Goal: Task Accomplishment & Management: Complete application form

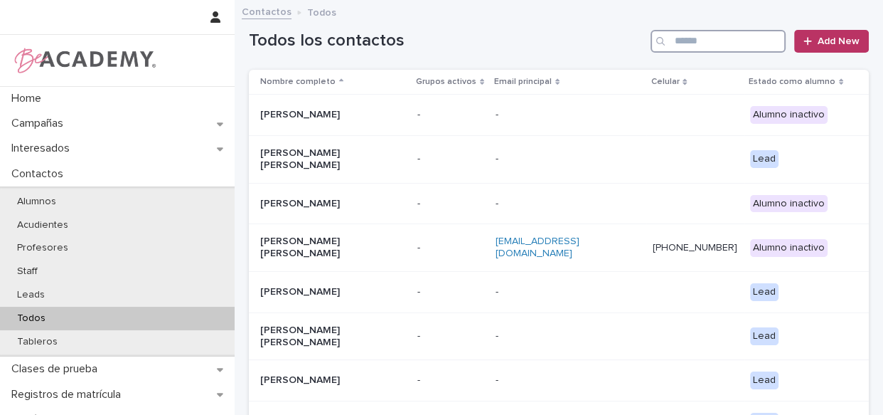
click at [728, 36] on input "Search" at bounding box center [718, 41] width 135 height 23
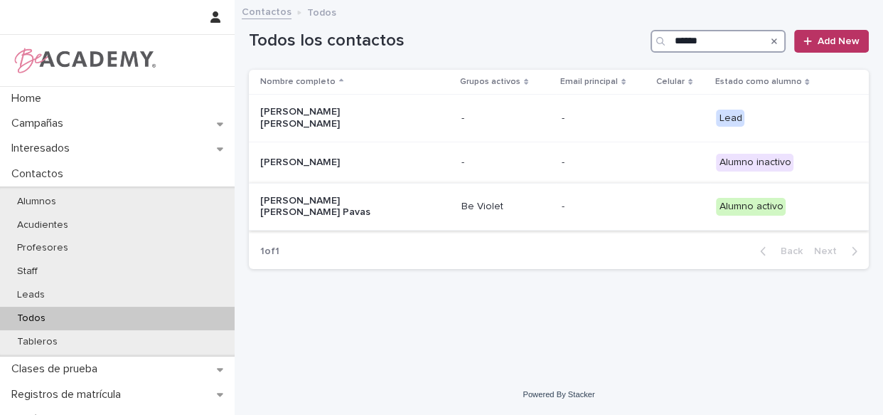
type input "******"
click at [512, 208] on div "Be Violet" at bounding box center [506, 206] width 89 height 23
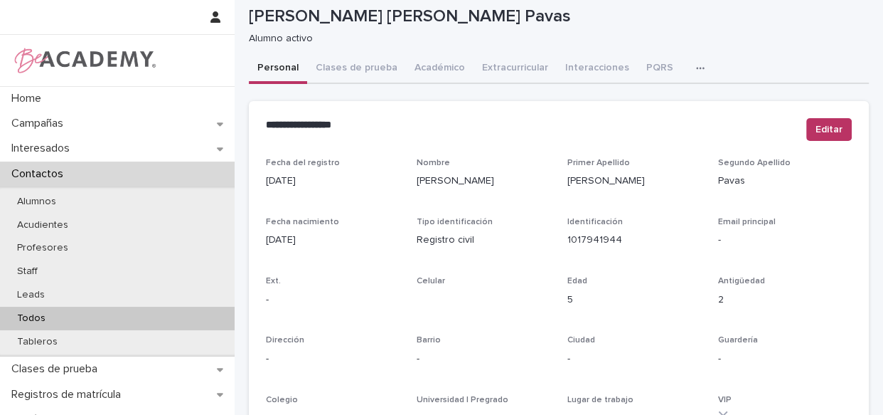
scroll to position [3, 0]
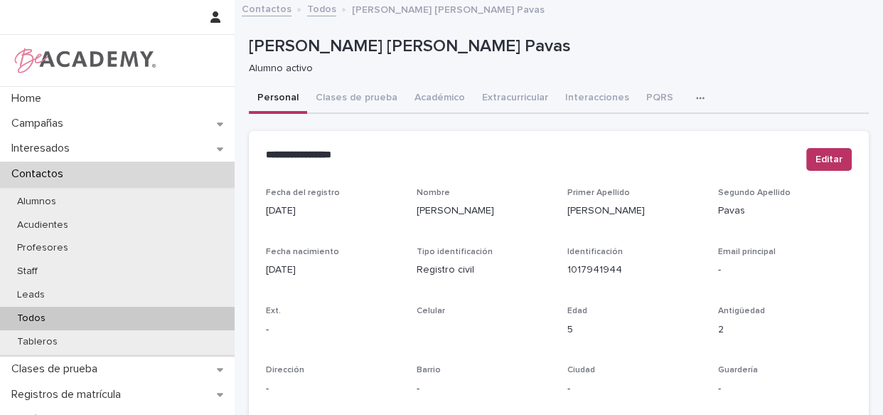
click at [320, 8] on link "Todos" at bounding box center [321, 8] width 29 height 16
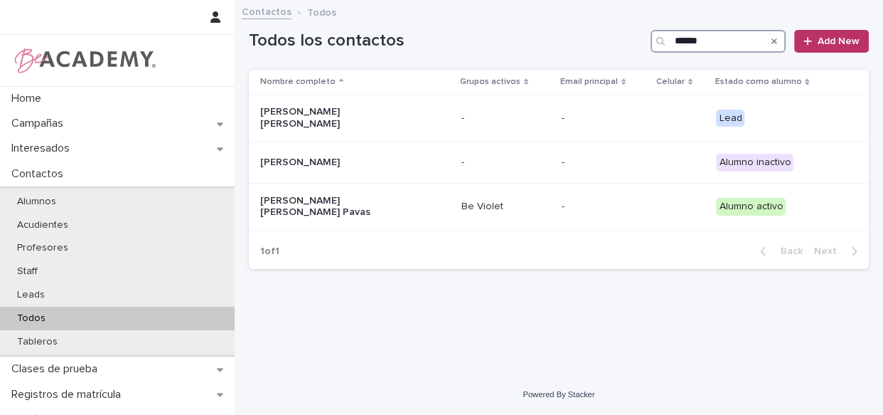
click at [723, 42] on input "******" at bounding box center [718, 41] width 135 height 23
type input "*"
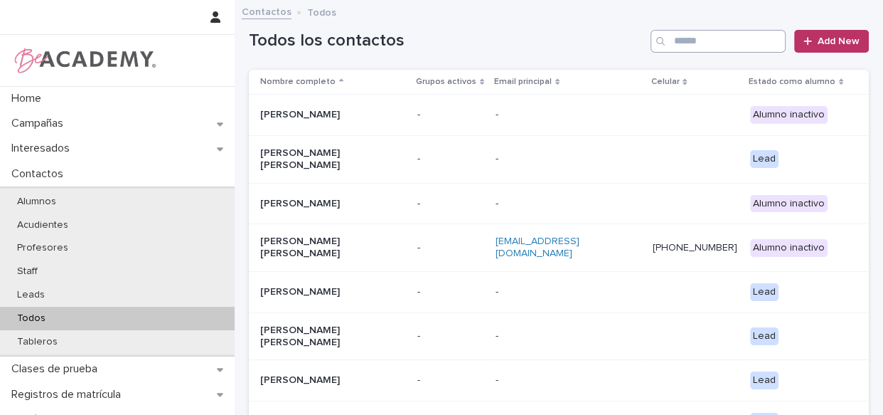
click at [728, 53] on div "Todos los contactos Add New" at bounding box center [559, 35] width 620 height 68
click at [723, 42] on input "Search" at bounding box center [718, 41] width 135 height 23
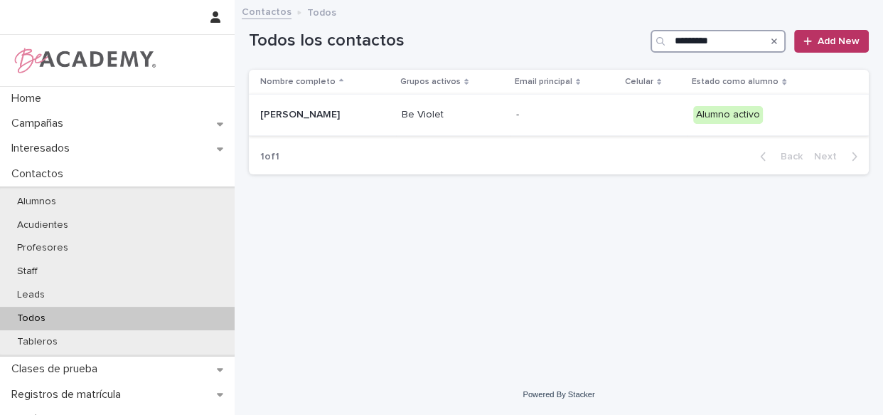
type input "*********"
click at [504, 113] on p "Be Violet" at bounding box center [453, 115] width 103 height 12
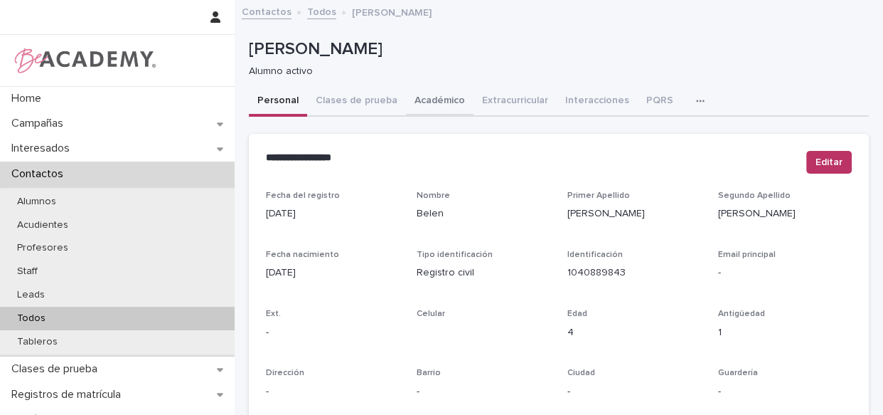
click at [448, 103] on button "Académico" at bounding box center [440, 102] width 68 height 30
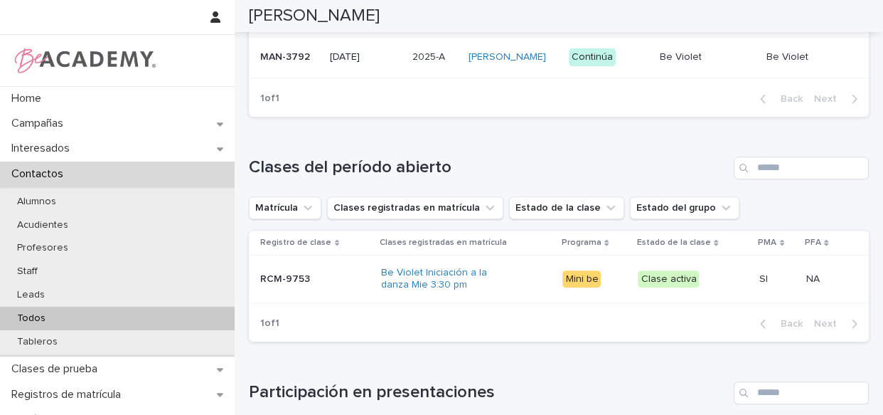
scroll to position [425, 0]
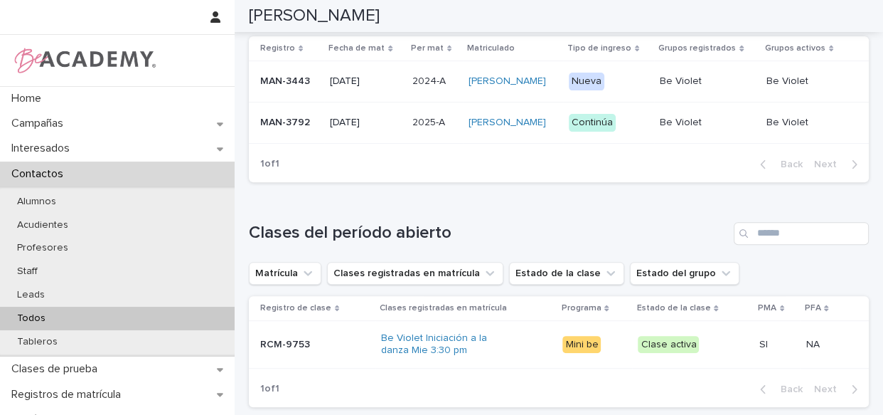
click at [558, 134] on div "Belen Macia Quintero" at bounding box center [514, 122] width 90 height 23
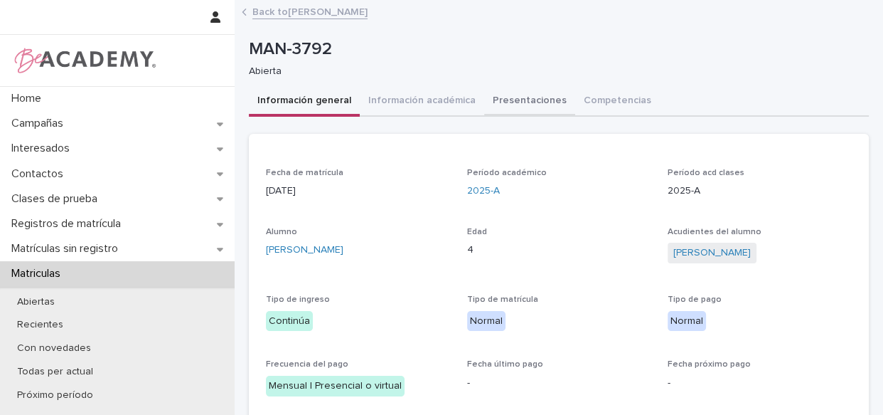
click at [523, 99] on button "Presentaciones" at bounding box center [529, 102] width 91 height 30
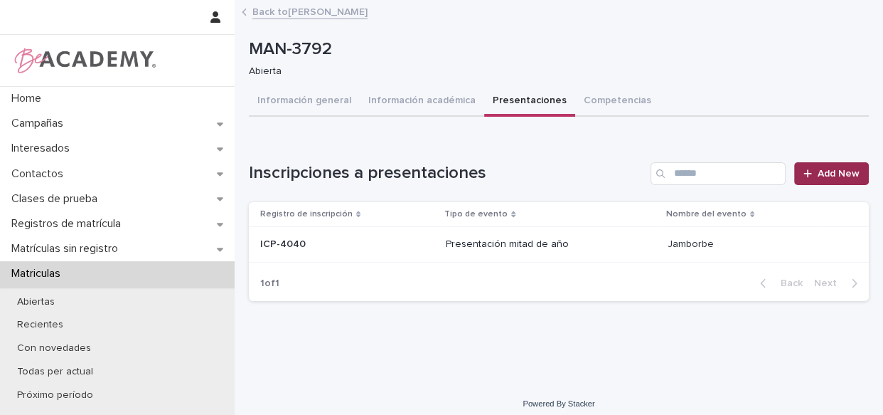
click at [816, 162] on link "Add New" at bounding box center [831, 173] width 75 height 23
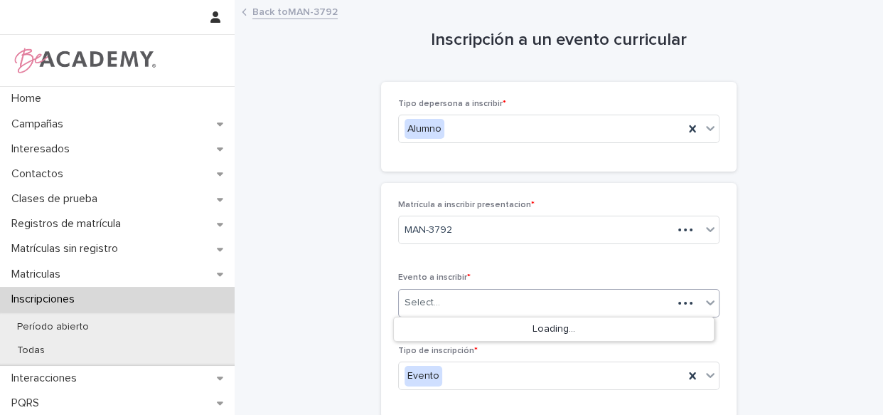
click at [490, 310] on div "Select..." at bounding box center [536, 302] width 274 height 23
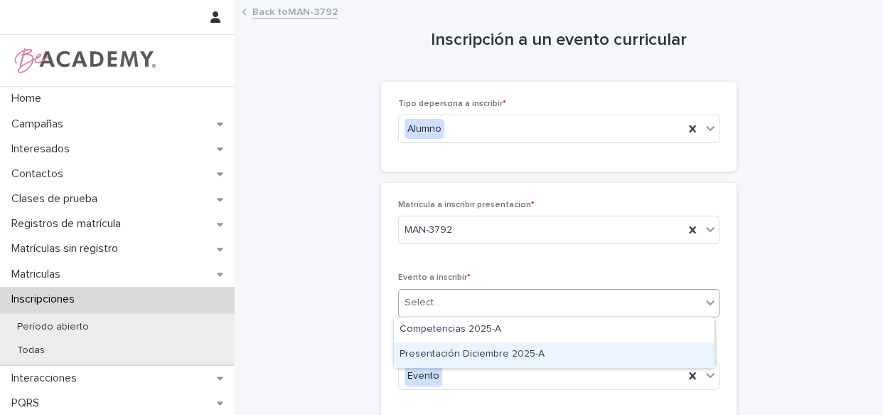
drag, startPoint x: 454, startPoint y: 355, endPoint x: 464, endPoint y: 354, distance: 9.3
click at [455, 355] on div "Presentación Diciembre 2025-A" at bounding box center [554, 354] width 320 height 25
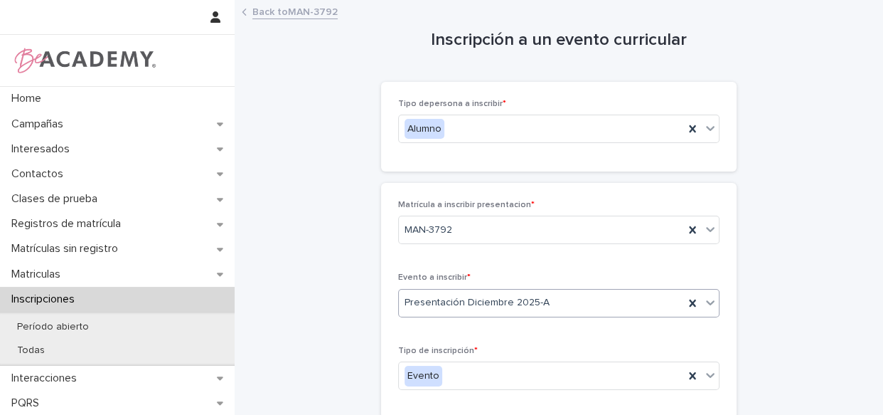
scroll to position [149, 0]
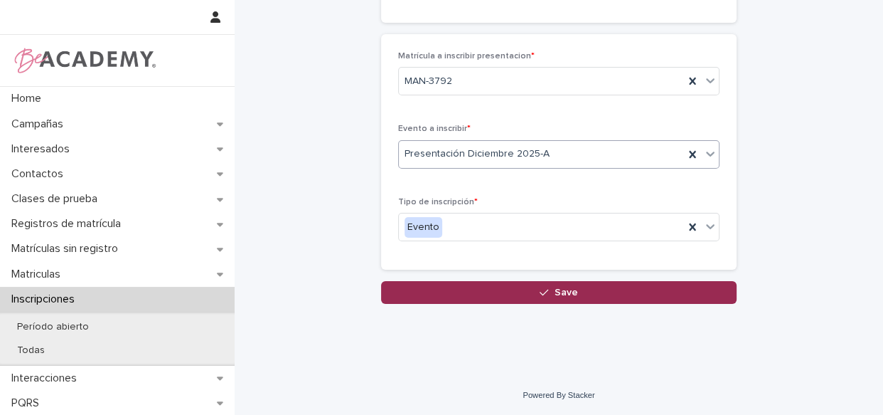
click at [484, 290] on button "Save" at bounding box center [559, 292] width 356 height 23
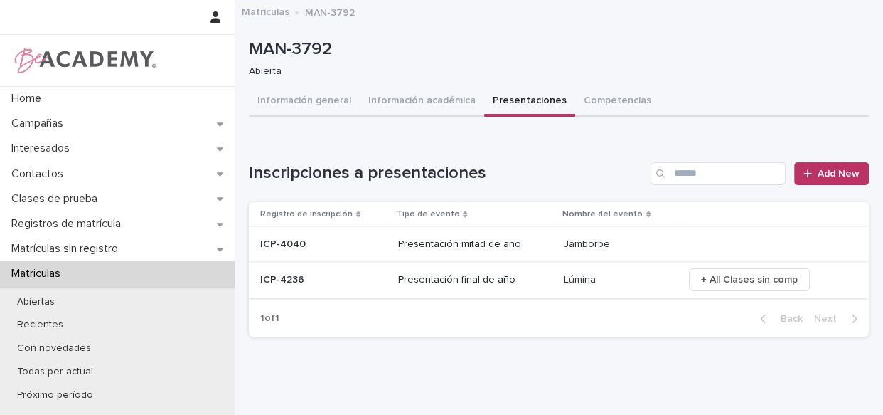
click at [709, 283] on span "+ All Clases sin comp" at bounding box center [749, 279] width 97 height 14
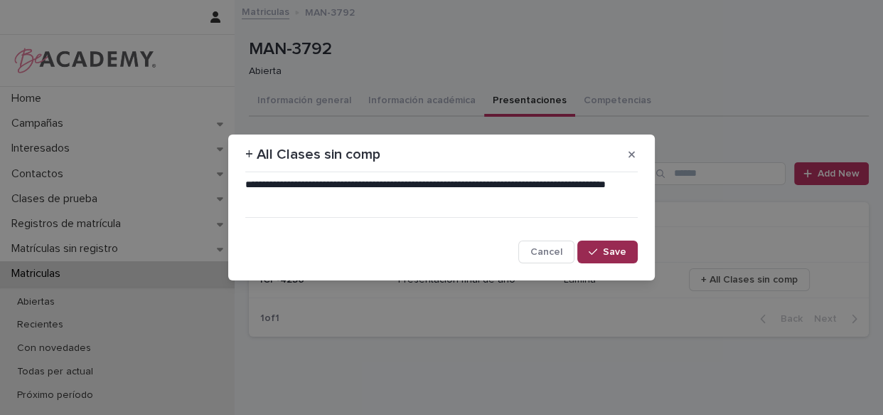
click at [593, 252] on icon "button" at bounding box center [593, 252] width 9 height 10
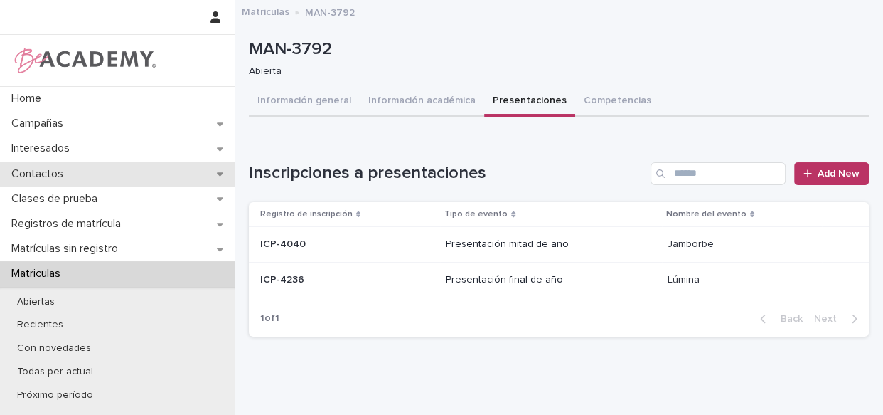
click at [55, 177] on p "Contactos" at bounding box center [40, 174] width 69 height 14
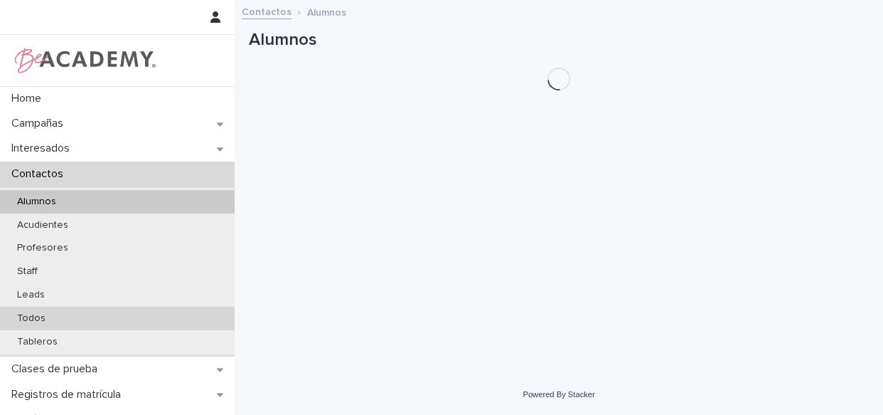
click at [53, 312] on p "Todos" at bounding box center [31, 318] width 51 height 12
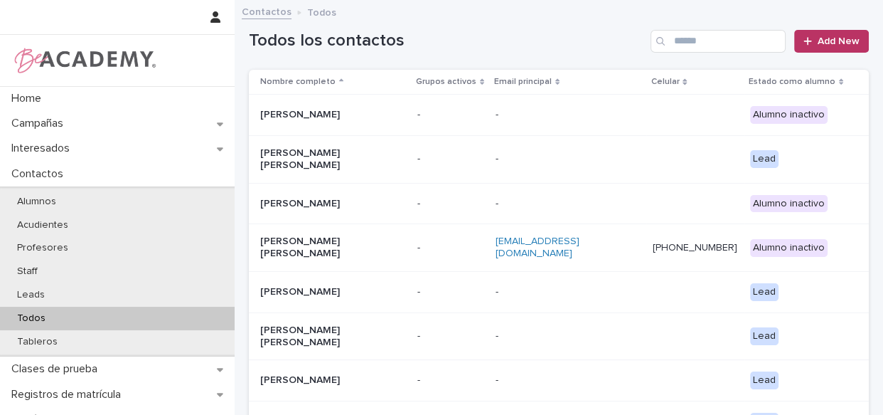
click at [699, 53] on div "Todos los contactos Add New" at bounding box center [559, 35] width 620 height 68
click at [700, 41] on input "Search" at bounding box center [718, 41] width 135 height 23
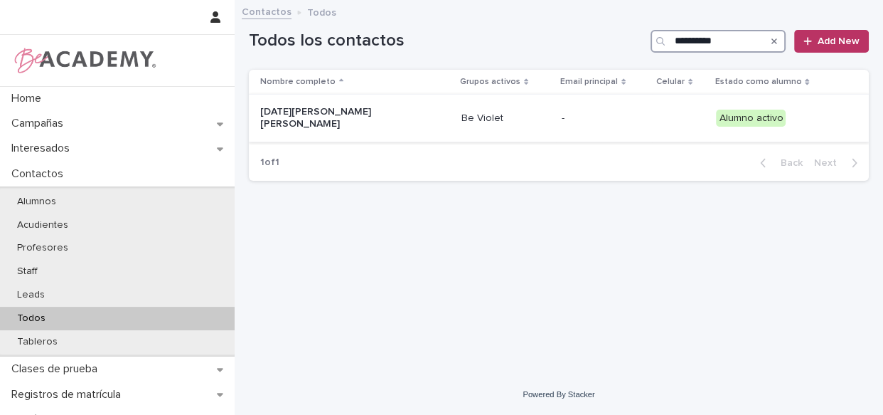
type input "**********"
click at [562, 112] on p "-" at bounding box center [604, 118] width 85 height 12
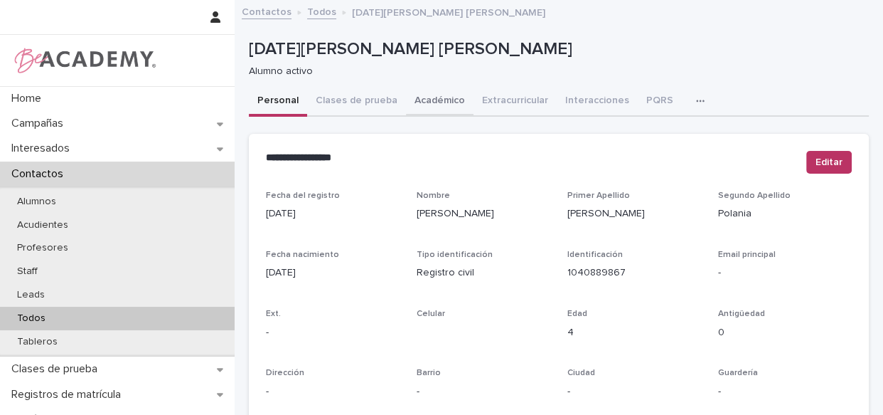
click at [436, 99] on button "Académico" at bounding box center [440, 102] width 68 height 30
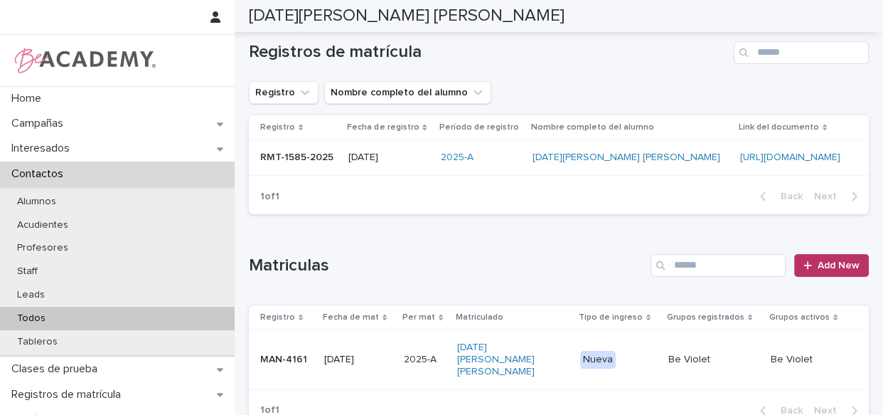
scroll to position [188, 0]
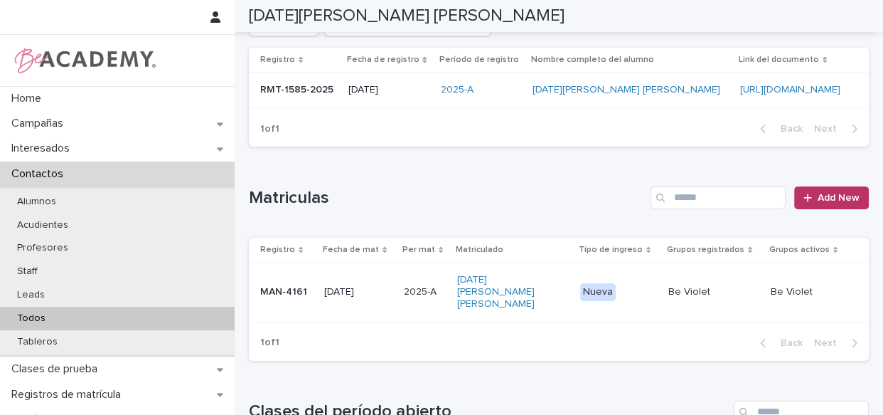
click at [639, 290] on p "Nueva" at bounding box center [618, 292] width 76 height 18
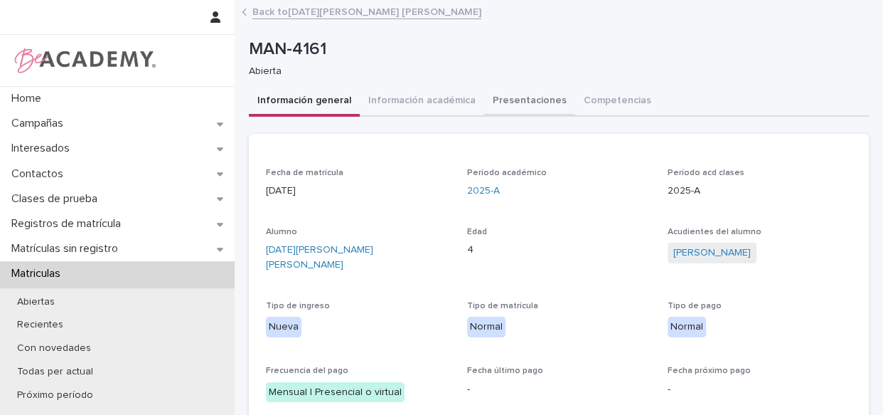
click at [540, 104] on button "Presentaciones" at bounding box center [529, 102] width 91 height 30
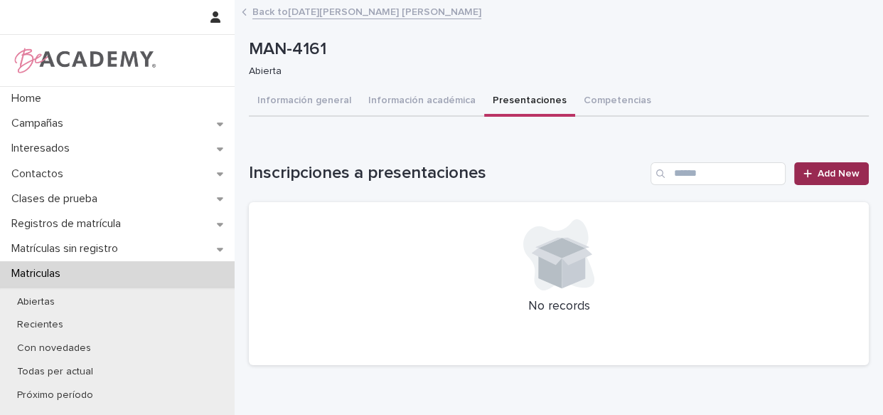
click at [818, 170] on span "Add New" at bounding box center [839, 174] width 42 height 10
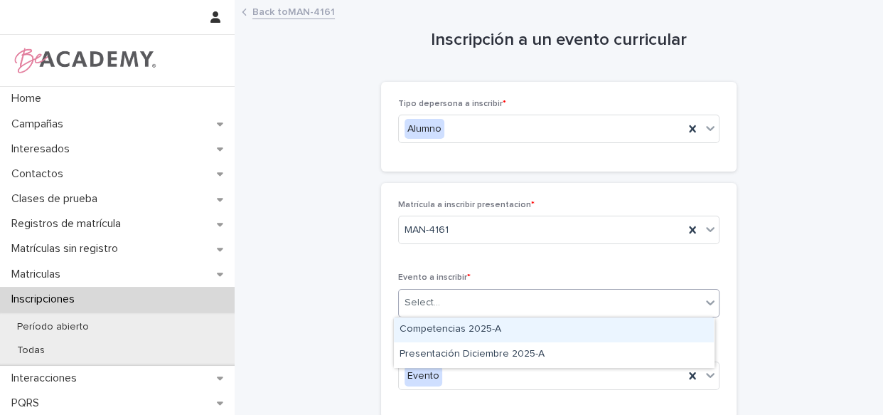
click at [497, 305] on div "Select..." at bounding box center [550, 302] width 302 height 23
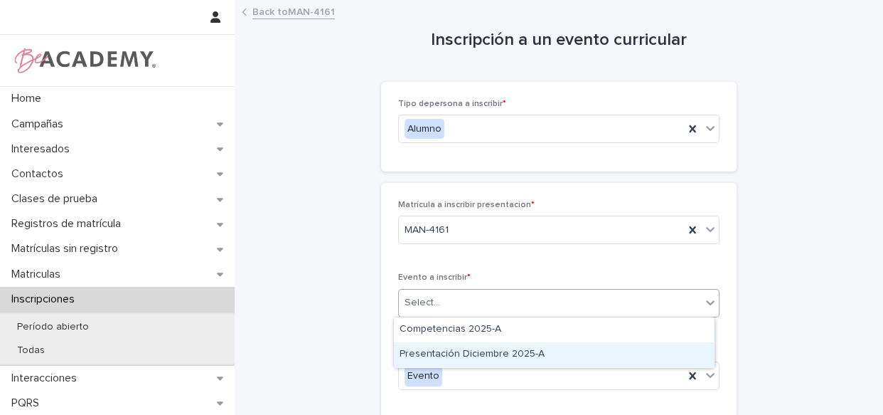
click at [495, 354] on div "Presentación Diciembre 2025-A" at bounding box center [554, 354] width 320 height 25
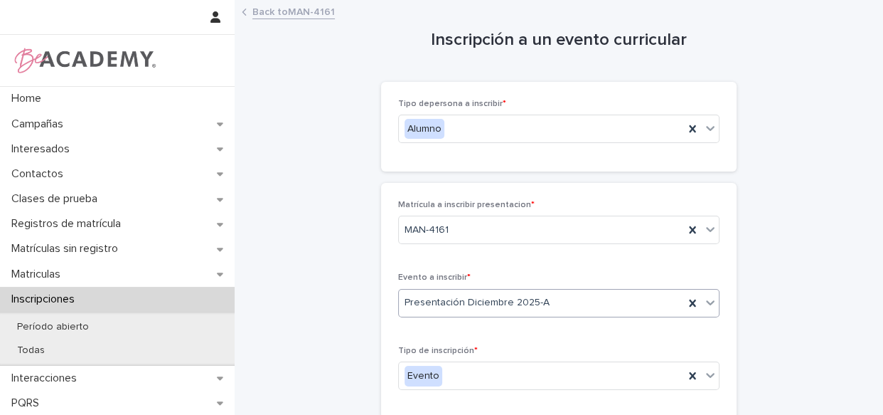
scroll to position [133, 0]
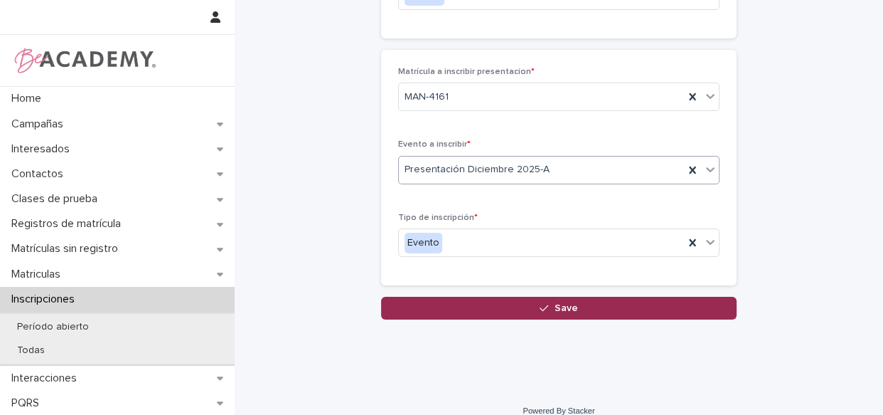
click at [540, 303] on icon "button" at bounding box center [544, 308] width 9 height 10
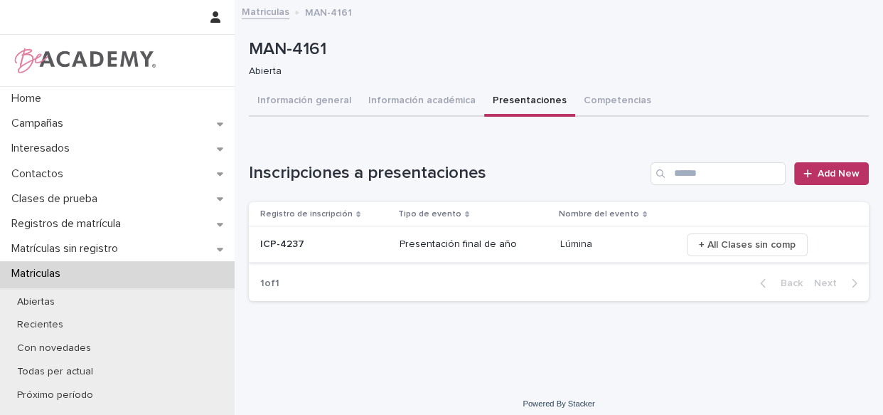
click at [746, 243] on span "+ All Clases sin comp" at bounding box center [747, 245] width 97 height 14
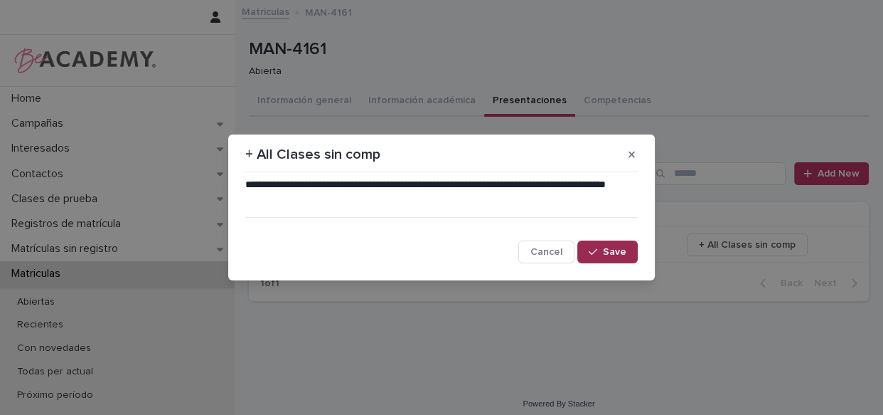
click at [599, 254] on div "button" at bounding box center [596, 252] width 14 height 10
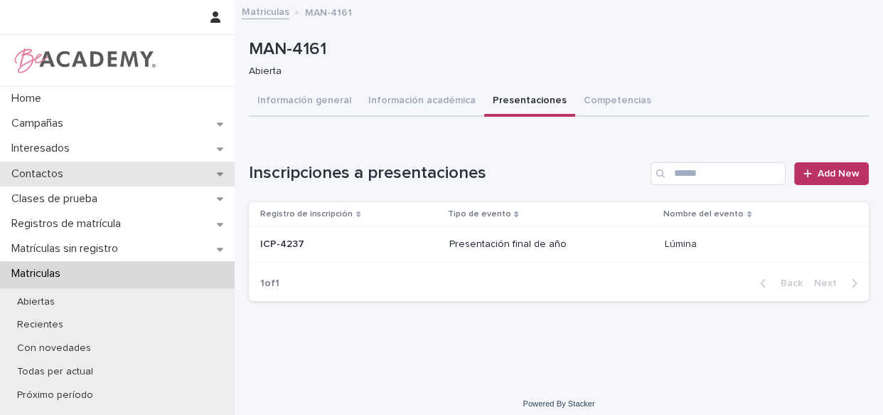
click at [41, 166] on div "Contactos" at bounding box center [117, 173] width 235 height 25
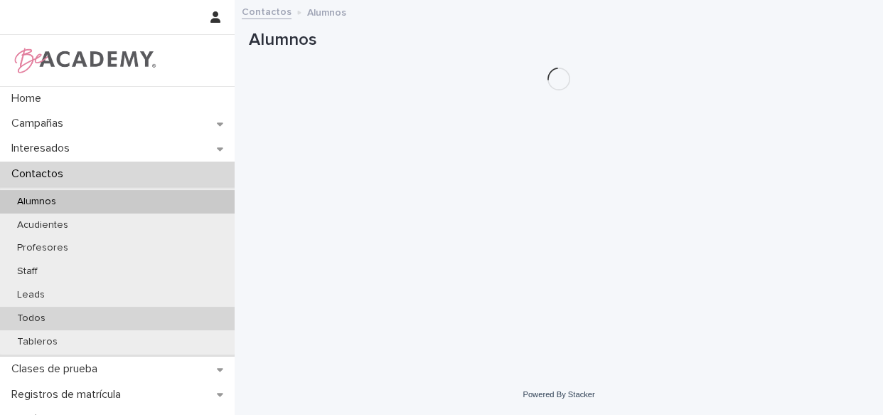
click at [41, 317] on p "Todos" at bounding box center [31, 318] width 51 height 12
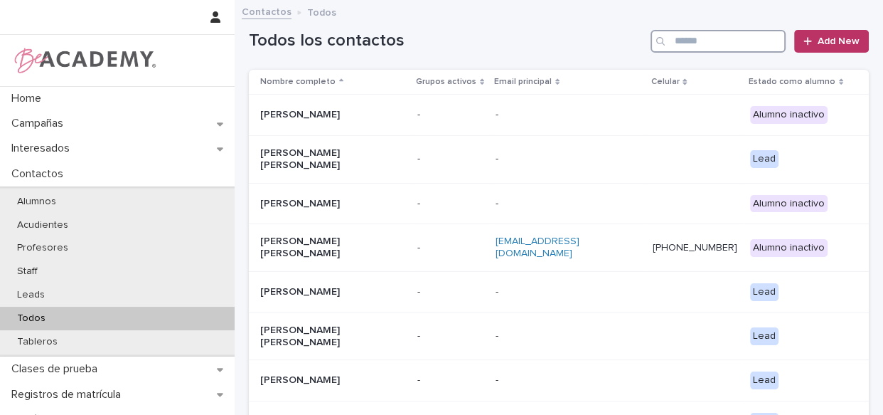
click at [722, 43] on input "Search" at bounding box center [718, 41] width 135 height 23
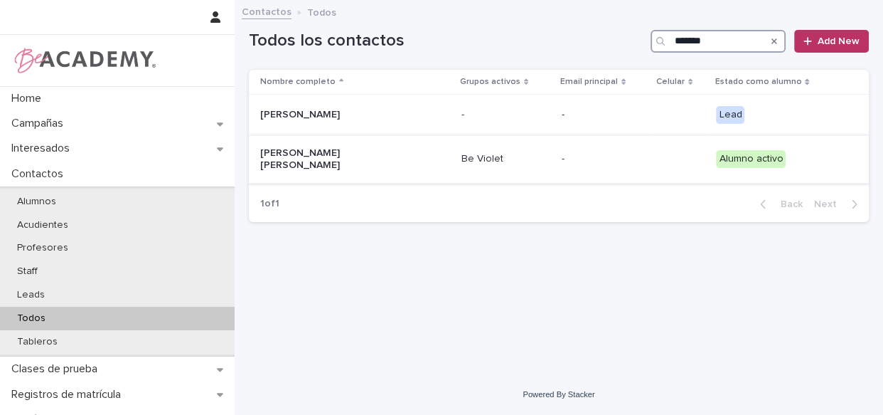
type input "*******"
click at [559, 163] on td "-" at bounding box center [604, 159] width 96 height 48
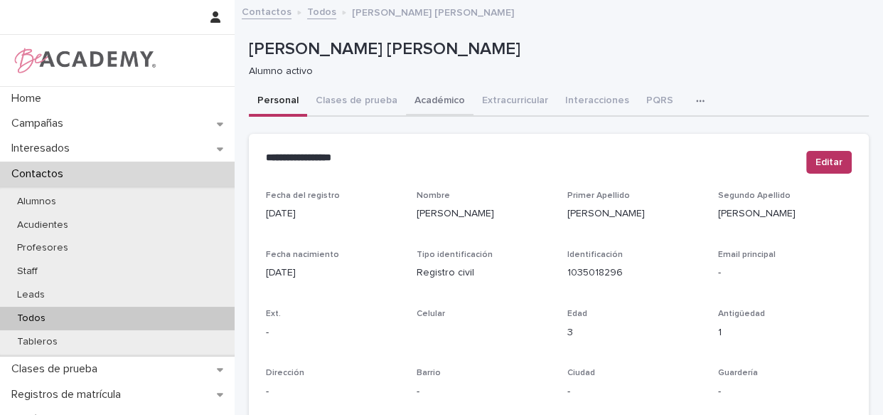
click at [449, 101] on button "Académico" at bounding box center [440, 102] width 68 height 30
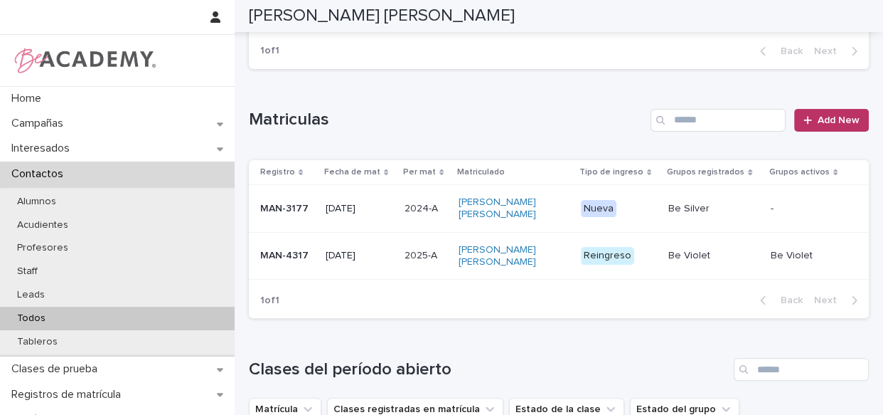
scroll to position [322, 0]
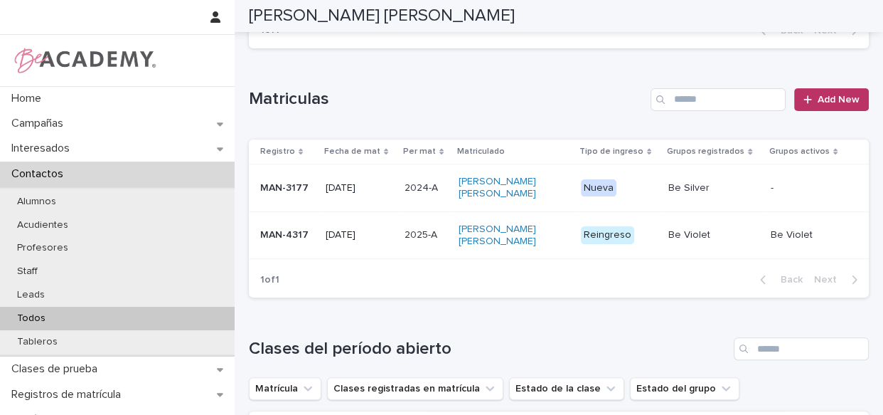
click at [565, 253] on div "Danna Victoria Morera Carrillo" at bounding box center [514, 236] width 112 height 36
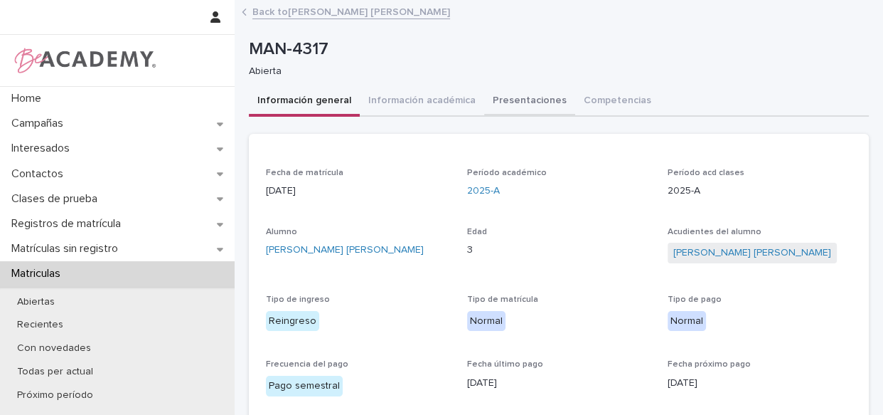
click at [487, 110] on button "Presentaciones" at bounding box center [529, 102] width 91 height 30
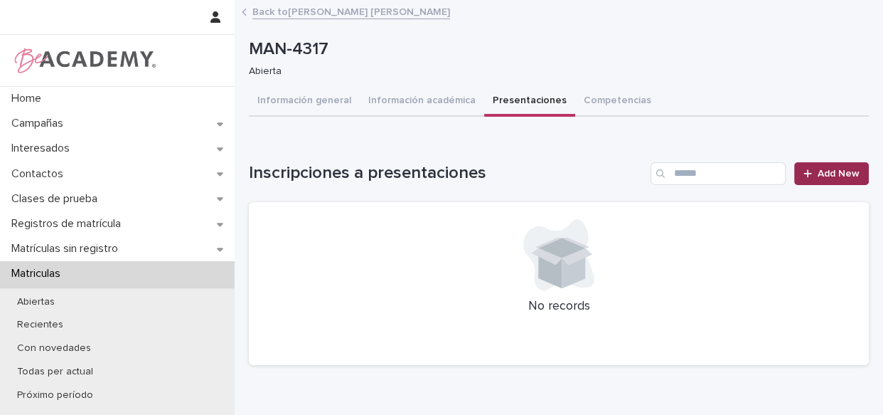
click at [836, 181] on link "Add New" at bounding box center [831, 173] width 75 height 23
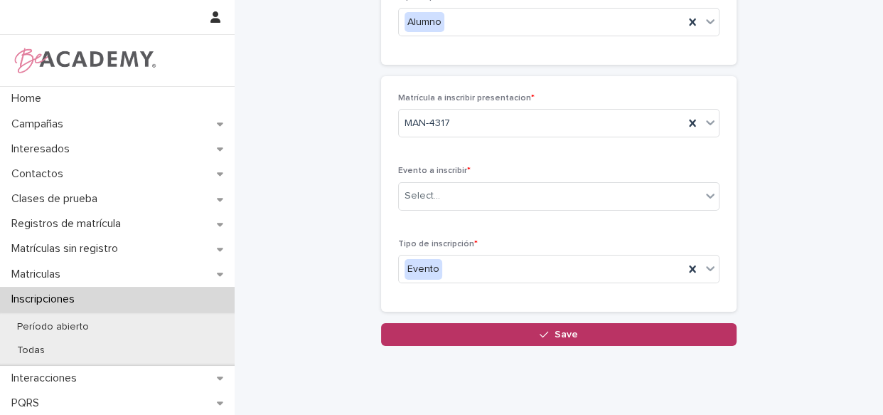
scroll to position [121, 0]
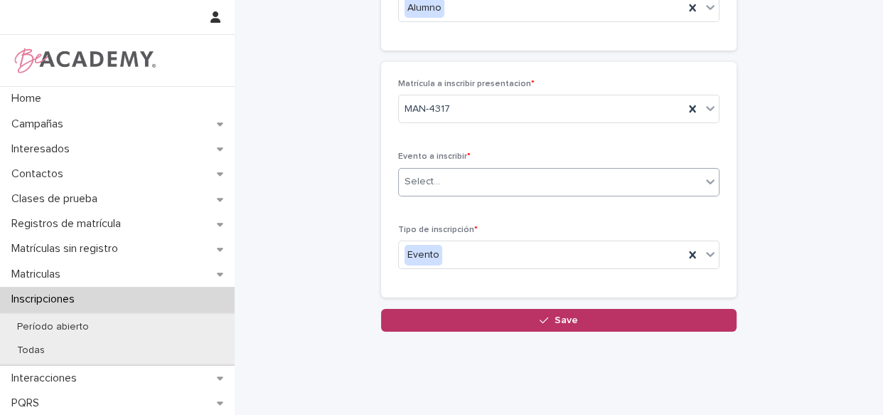
click at [516, 179] on div "Select..." at bounding box center [550, 181] width 302 height 23
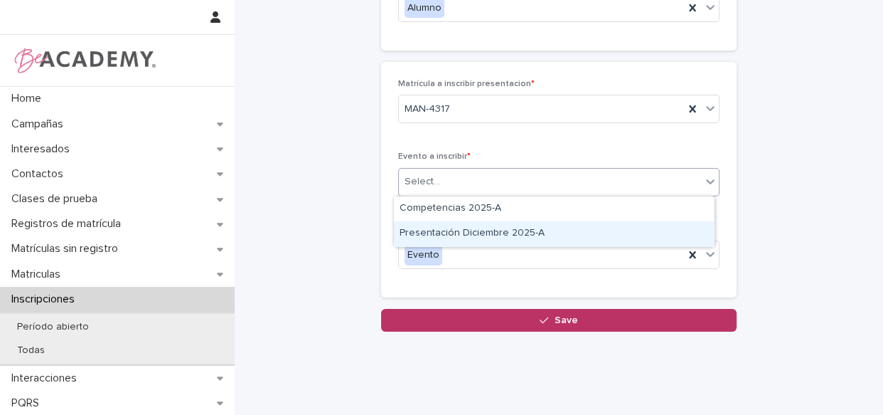
click at [507, 234] on div "Presentación Diciembre 2025-A" at bounding box center [554, 233] width 320 height 25
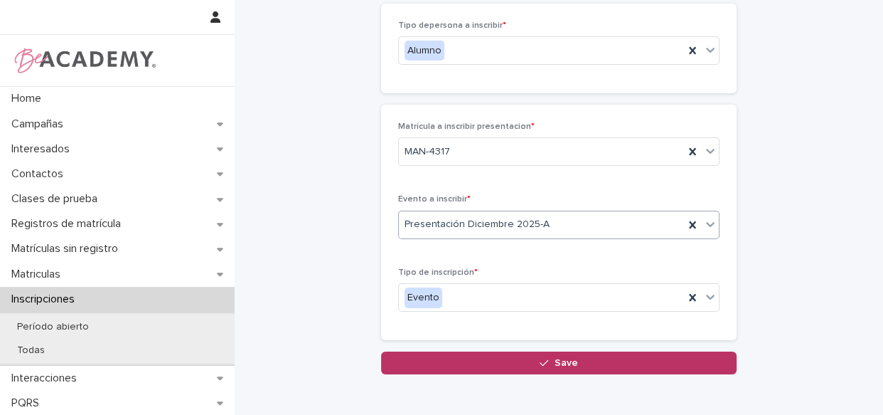
scroll to position [82, 0]
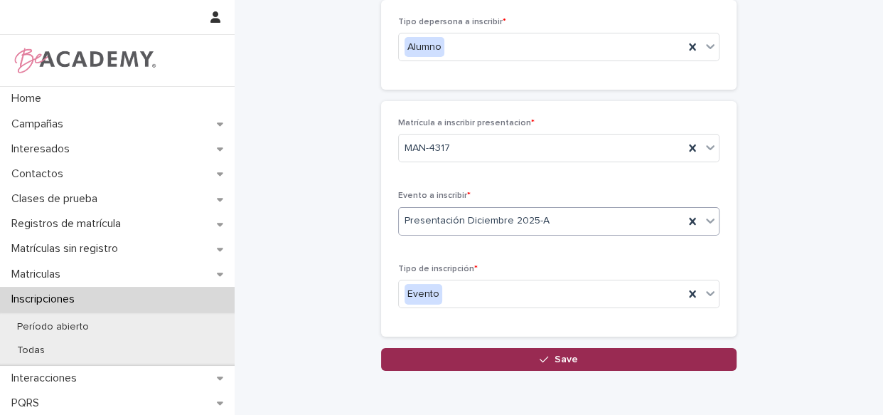
click at [540, 356] on icon "button" at bounding box center [544, 359] width 9 height 10
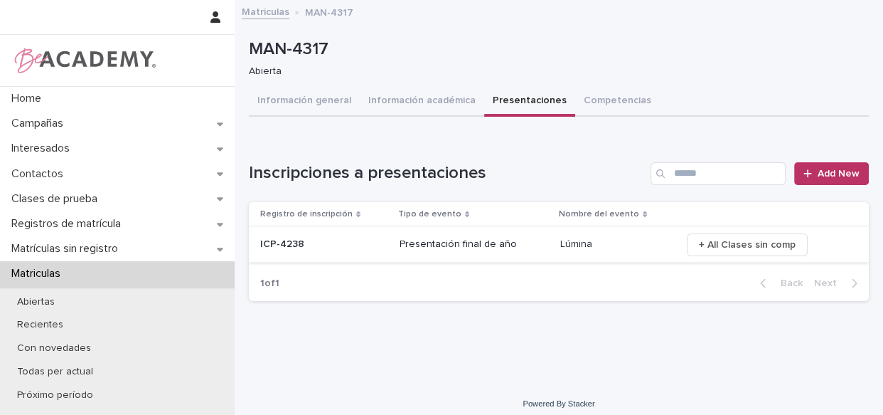
click at [760, 242] on span "+ All Clases sin comp" at bounding box center [747, 245] width 97 height 14
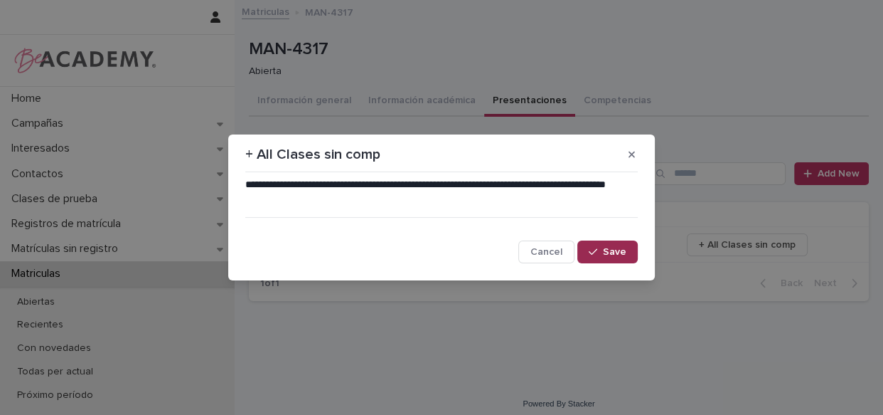
click at [624, 255] on span "Save" at bounding box center [614, 252] width 23 height 10
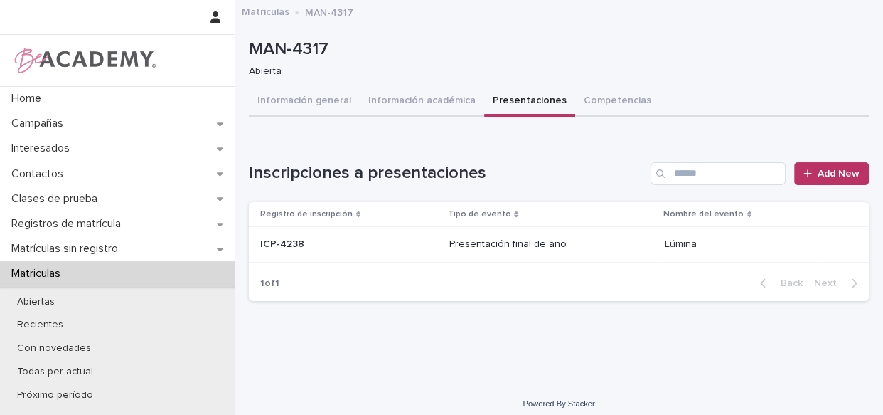
click at [263, 9] on link "Matriculas" at bounding box center [266, 11] width 48 height 16
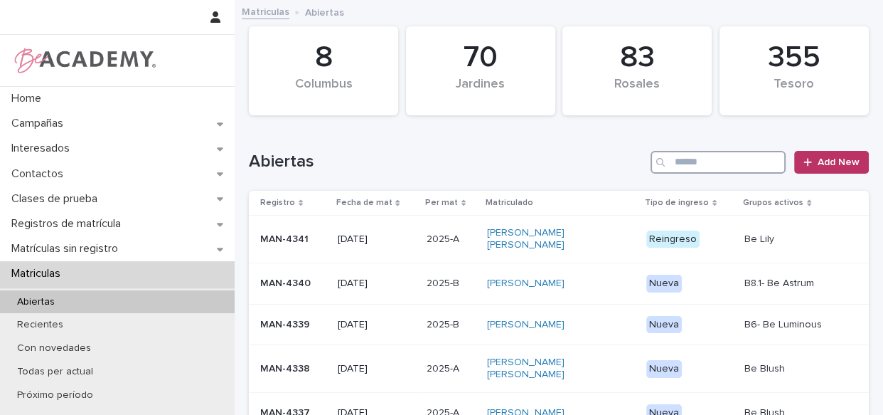
click at [691, 153] on input "Search" at bounding box center [718, 162] width 135 height 23
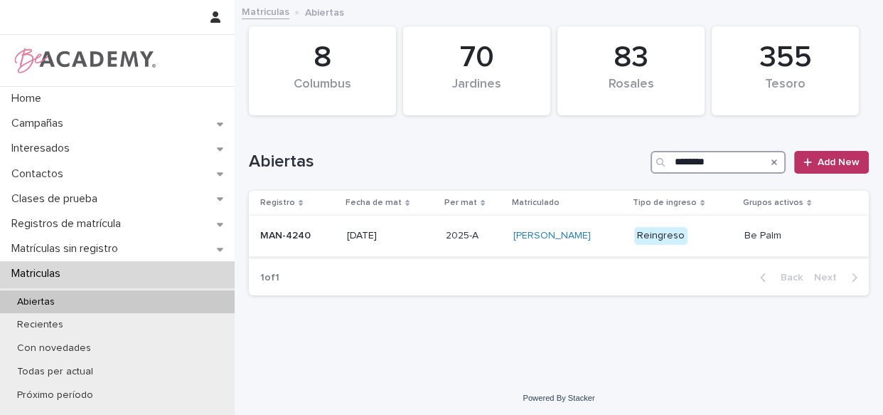
type input "********"
click at [628, 229] on td "Alana Morera Carrillo" at bounding box center [569, 235] width 122 height 41
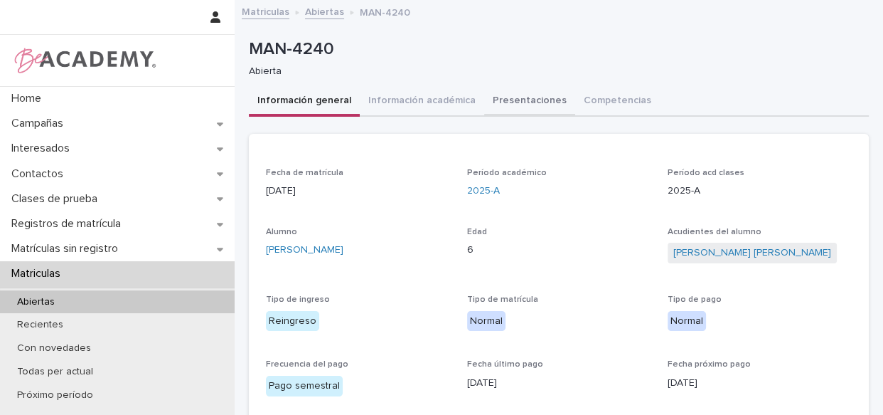
click at [515, 107] on button "Presentaciones" at bounding box center [529, 102] width 91 height 30
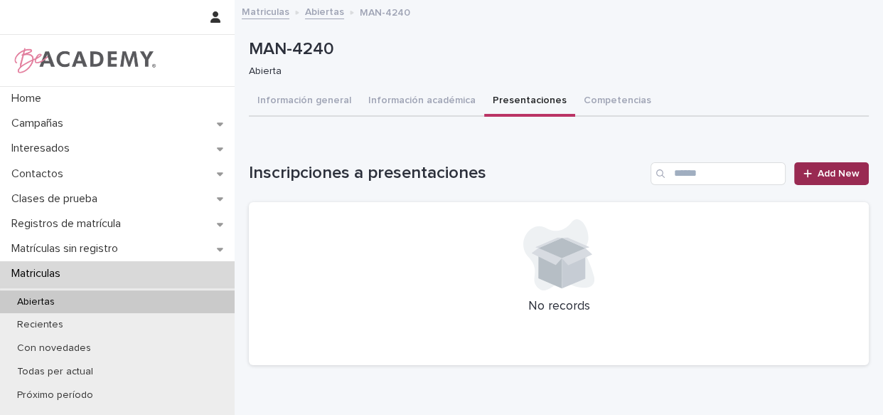
click at [821, 172] on span "Add New" at bounding box center [839, 174] width 42 height 10
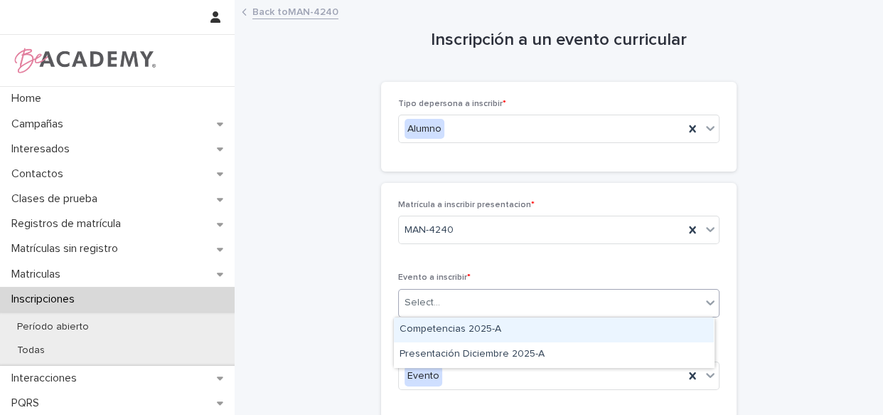
click at [620, 289] on div "Select..." at bounding box center [558, 303] width 321 height 28
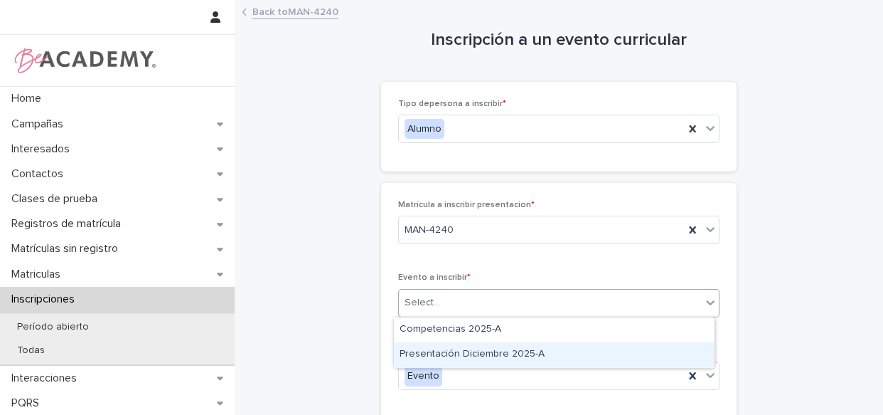
click at [568, 359] on div "Presentación Diciembre 2025-A" at bounding box center [554, 354] width 320 height 25
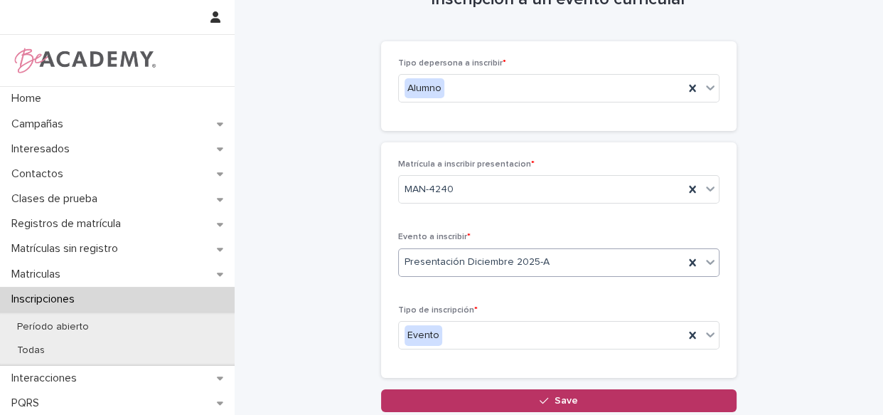
scroll to position [93, 0]
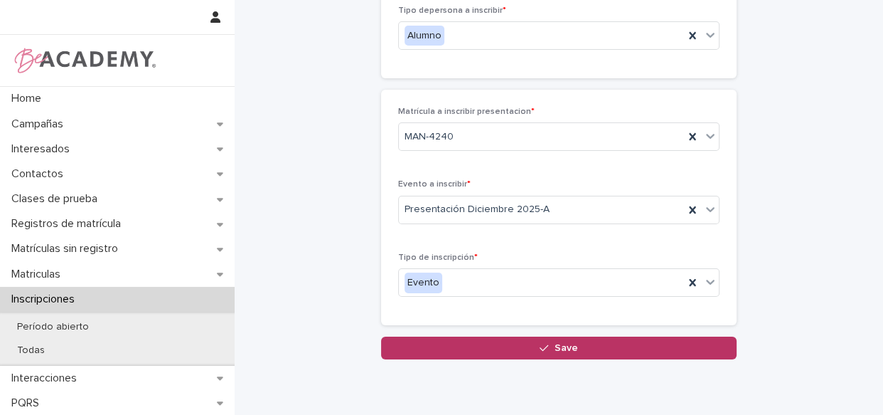
click at [542, 348] on icon "button" at bounding box center [544, 348] width 9 height 10
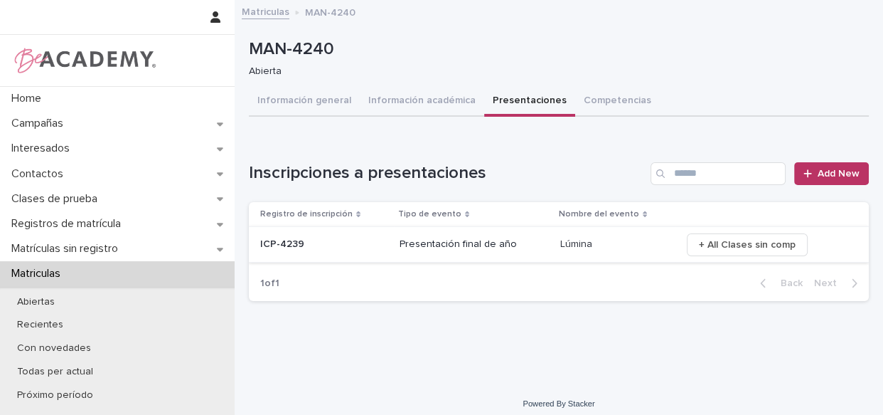
click at [755, 238] on span "+ All Clases sin comp" at bounding box center [747, 245] width 97 height 14
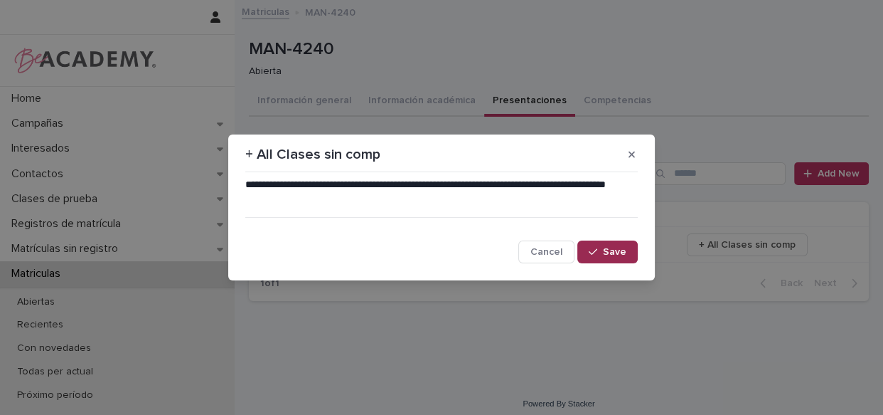
click at [618, 245] on button "Save" at bounding box center [608, 251] width 60 height 23
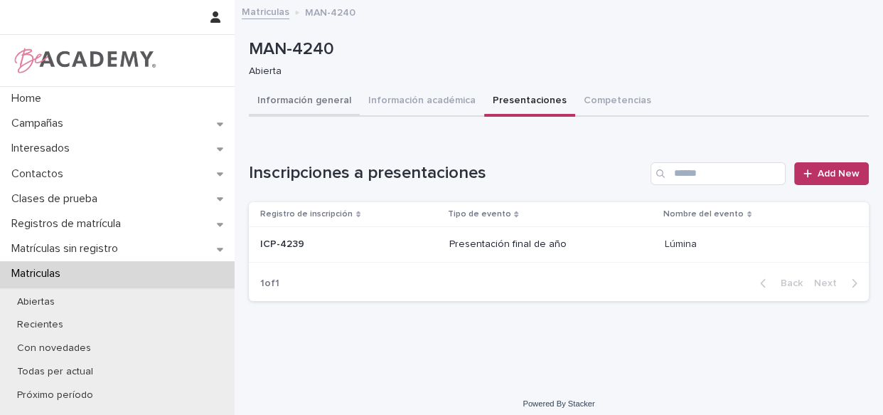
click at [316, 109] on button "Información general" at bounding box center [304, 102] width 111 height 30
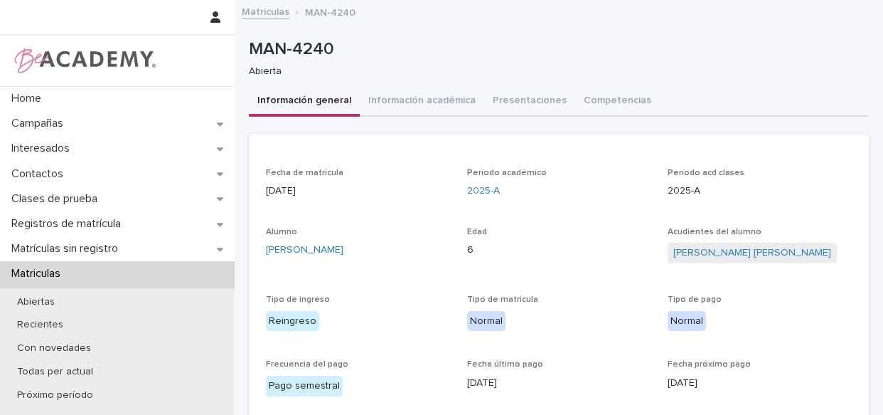
click at [267, 9] on link "Matriculas" at bounding box center [266, 11] width 48 height 16
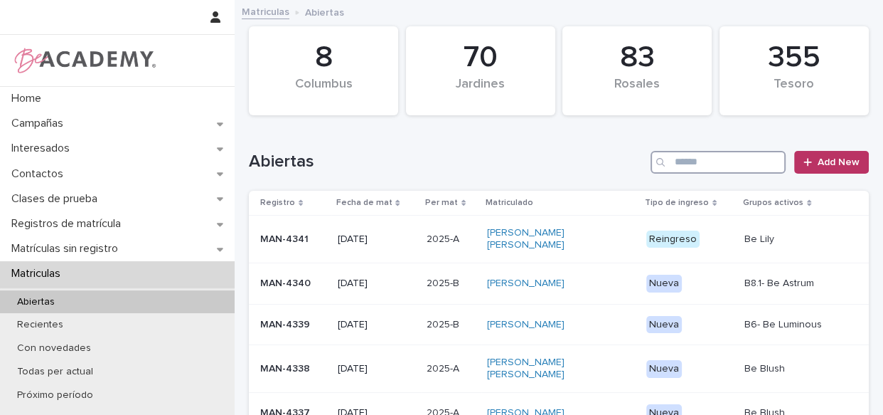
click at [740, 166] on input "Search" at bounding box center [718, 162] width 135 height 23
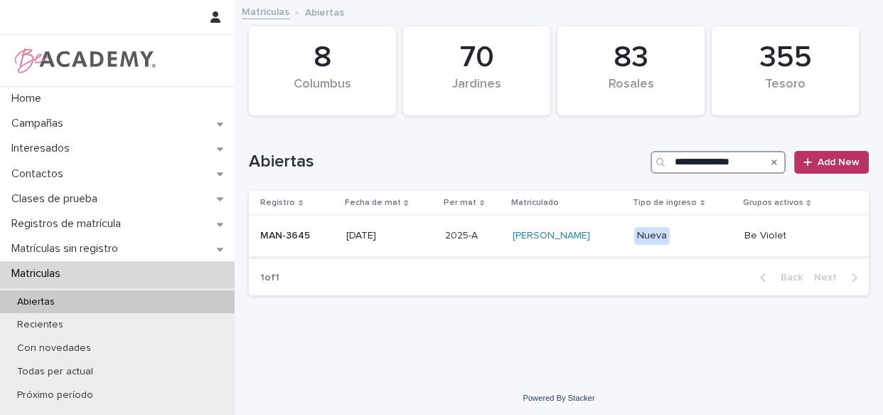
type input "**********"
click at [616, 242] on div "Alicia Restrepo Restrepo" at bounding box center [568, 235] width 110 height 23
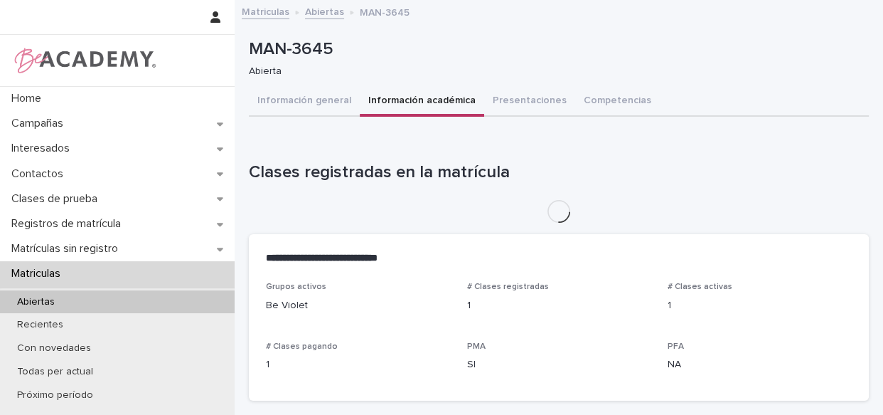
click at [384, 97] on button "Información académica" at bounding box center [422, 102] width 124 height 30
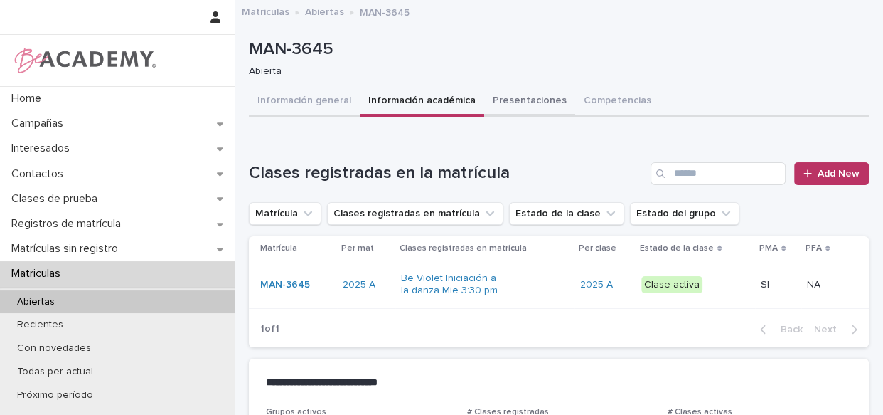
click at [511, 109] on button "Presentaciones" at bounding box center [529, 102] width 91 height 30
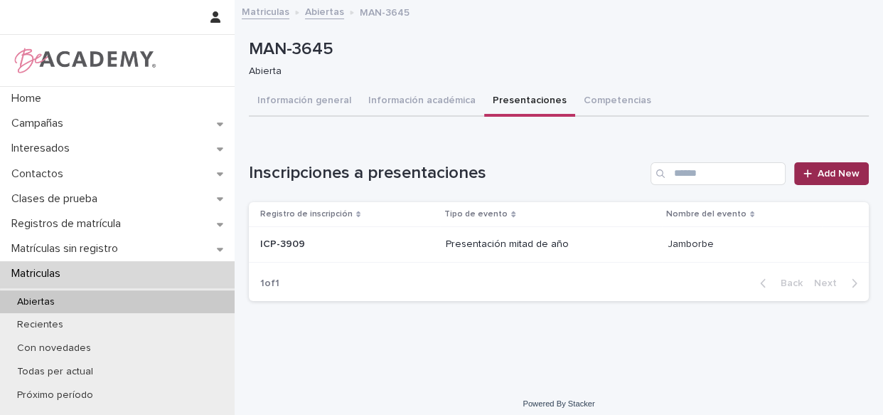
click at [829, 179] on link "Add New" at bounding box center [831, 173] width 75 height 23
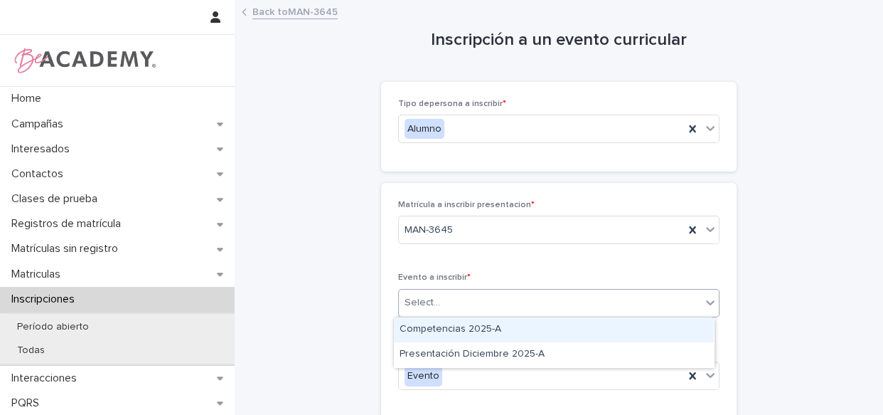
click at [460, 301] on div "Select..." at bounding box center [550, 302] width 302 height 23
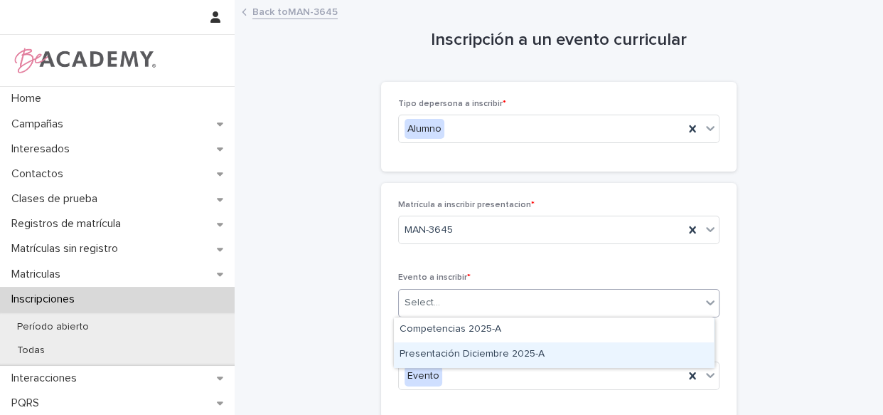
click at [469, 348] on div "Presentación Diciembre 2025-A" at bounding box center [554, 354] width 320 height 25
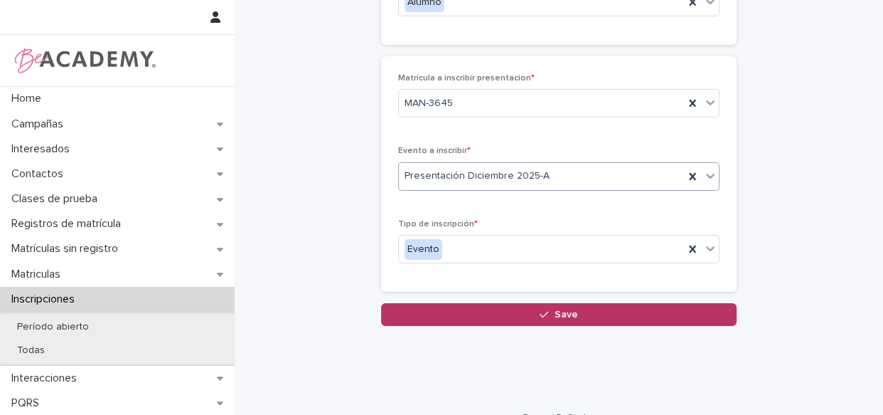
scroll to position [149, 0]
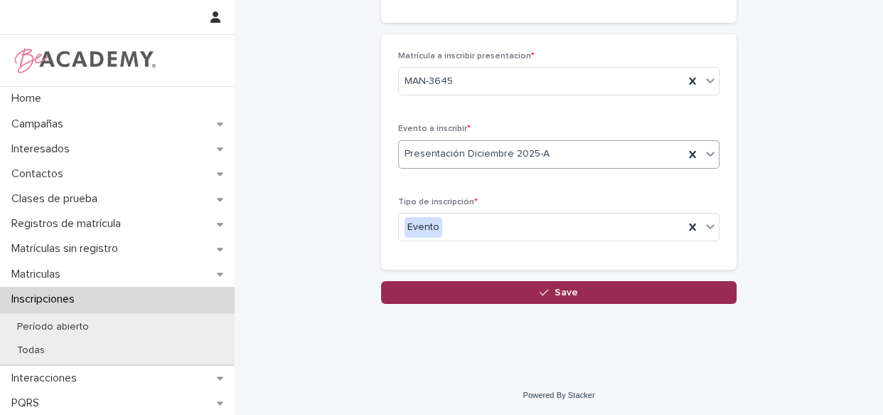
click at [531, 296] on button "Save" at bounding box center [559, 292] width 356 height 23
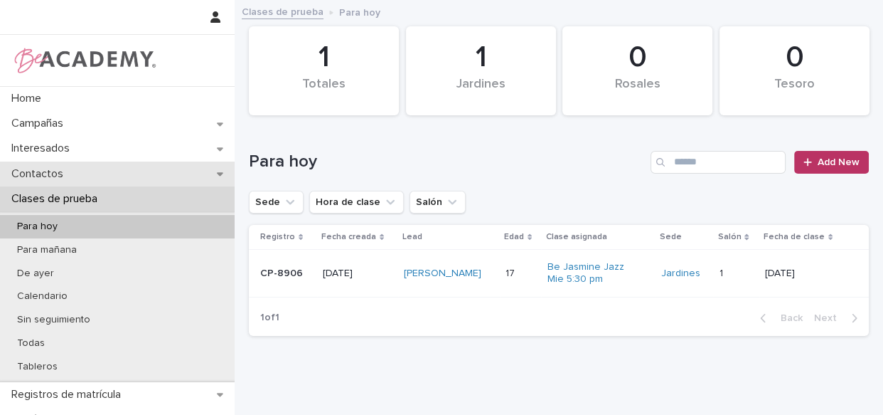
click at [72, 169] on p "Contactos" at bounding box center [40, 174] width 69 height 14
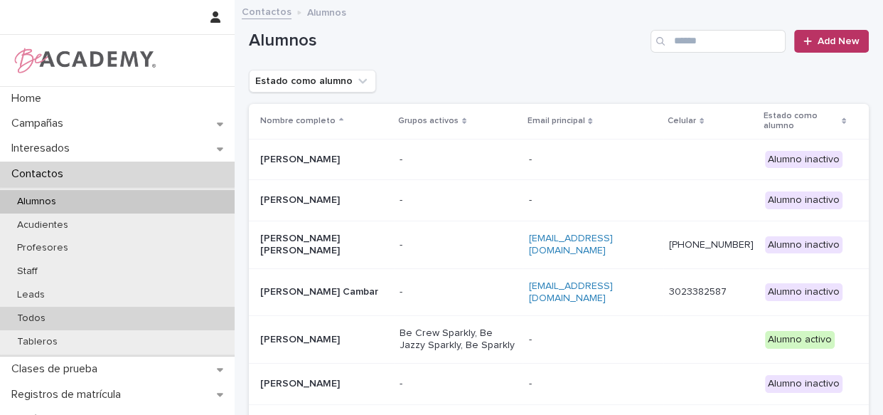
click at [59, 318] on div "Todos" at bounding box center [117, 318] width 235 height 23
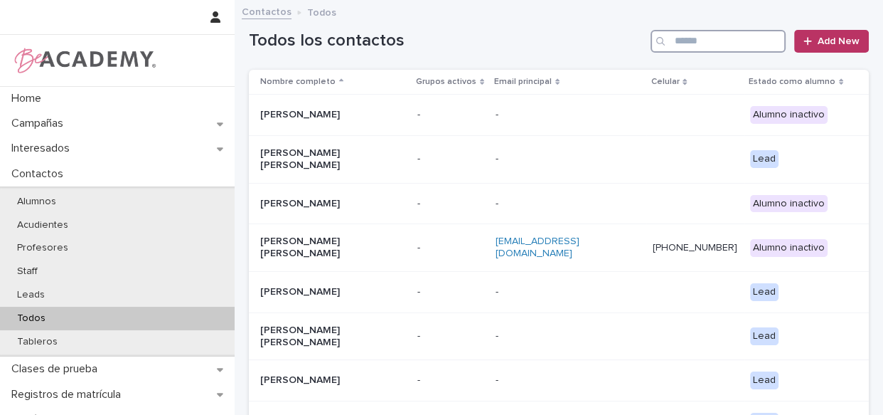
click at [726, 37] on input "Search" at bounding box center [718, 41] width 135 height 23
click at [726, 38] on input "Search" at bounding box center [718, 41] width 135 height 23
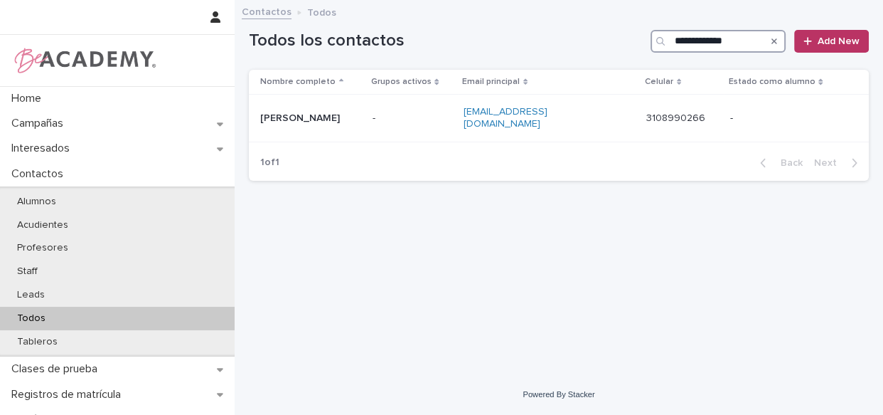
type input "**********"
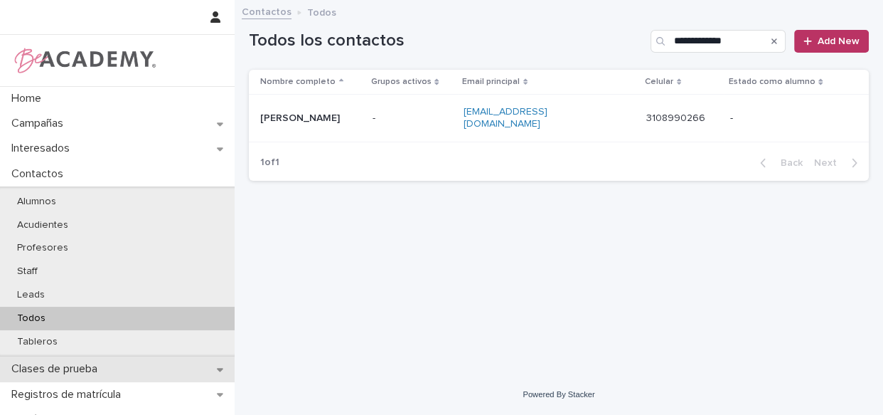
click at [99, 373] on p "Clases de prueba" at bounding box center [57, 369] width 103 height 14
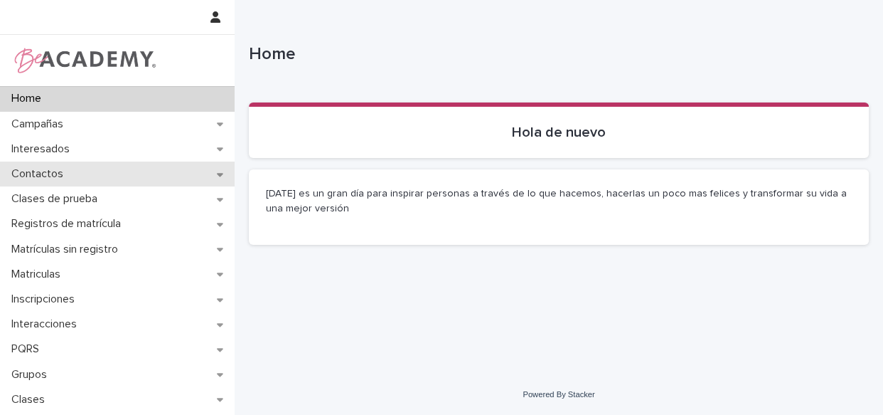
click at [46, 174] on p "Contactos" at bounding box center [40, 174] width 69 height 14
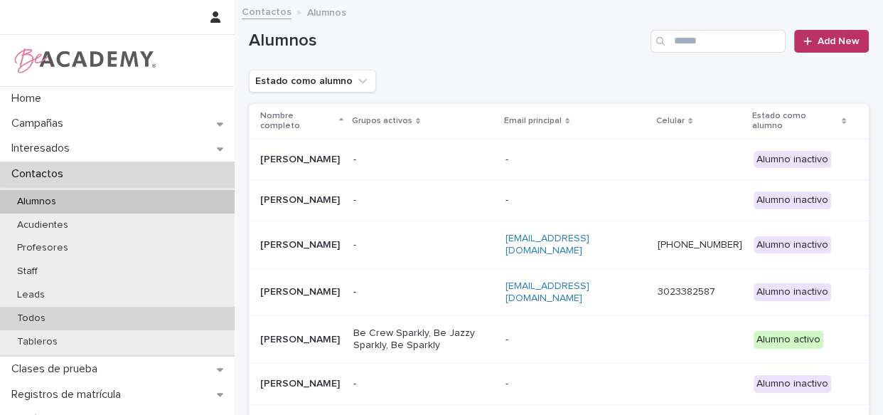
click at [62, 311] on div "Todos" at bounding box center [117, 318] width 235 height 23
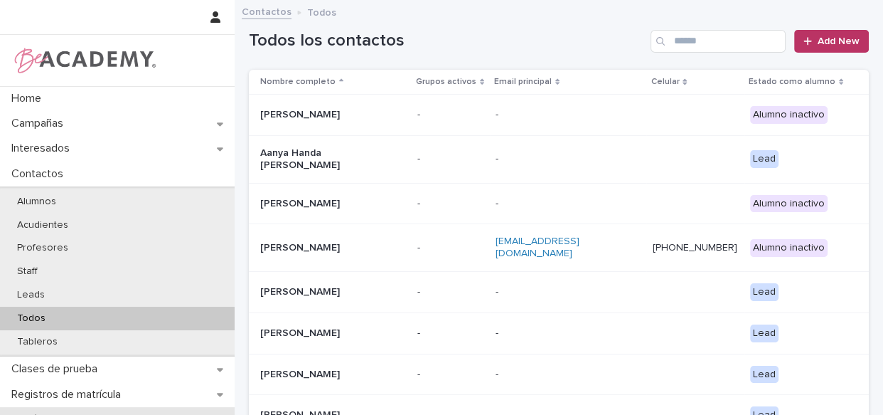
scroll to position [177, 0]
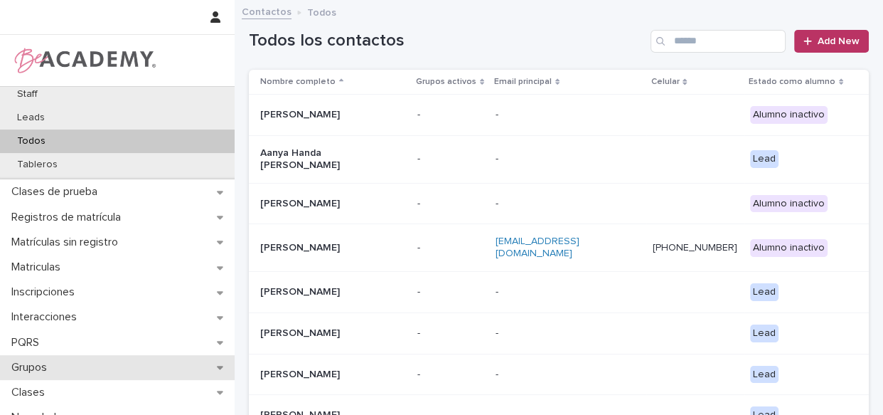
click at [28, 363] on p "Grupos" at bounding box center [32, 368] width 53 height 14
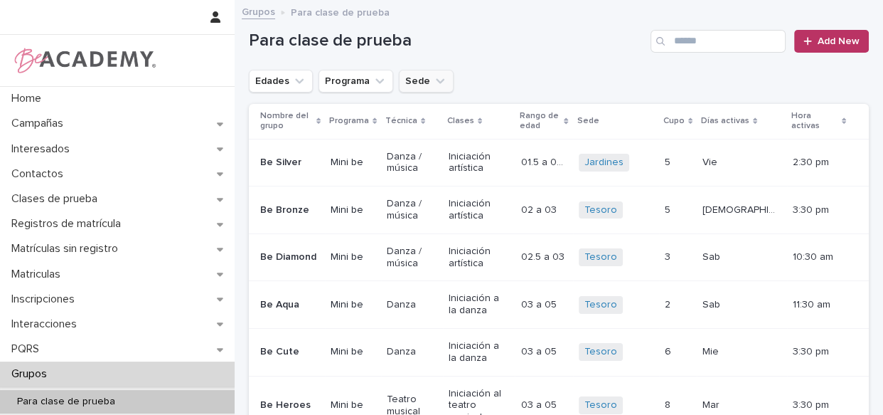
click at [406, 85] on button "Sede" at bounding box center [426, 81] width 55 height 23
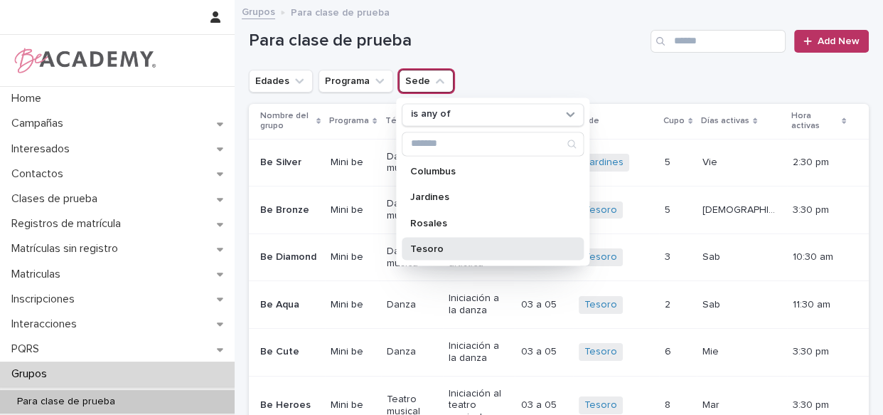
click at [427, 252] on p "Tesoro" at bounding box center [485, 248] width 151 height 10
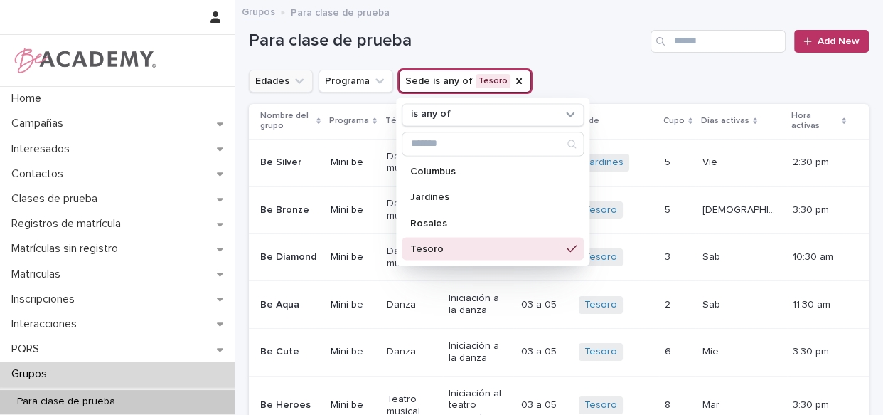
click at [267, 78] on button "Edades" at bounding box center [281, 81] width 64 height 23
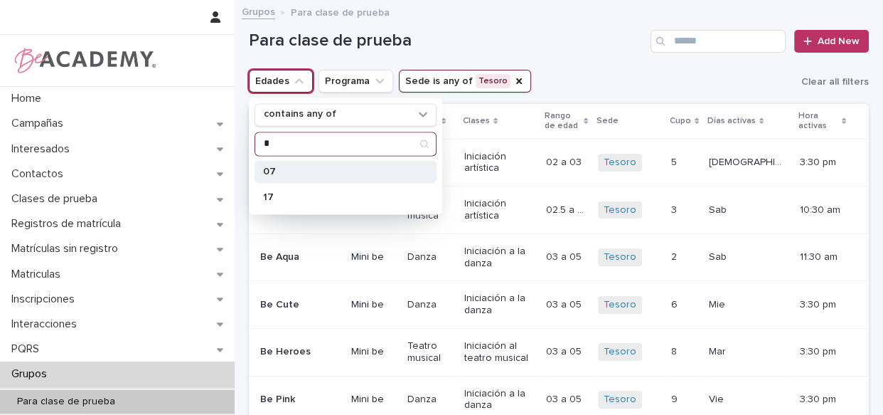
type input "*"
click at [288, 169] on div "07" at bounding box center [346, 171] width 182 height 23
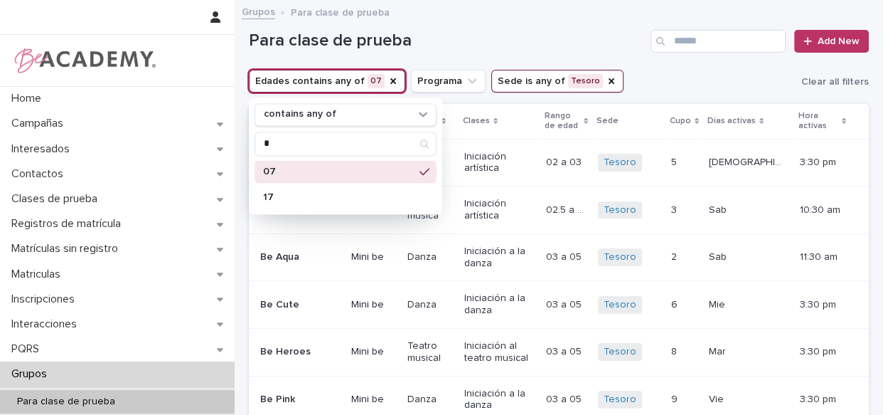
click at [515, 42] on h1 "Para clase de prueba" at bounding box center [447, 41] width 396 height 21
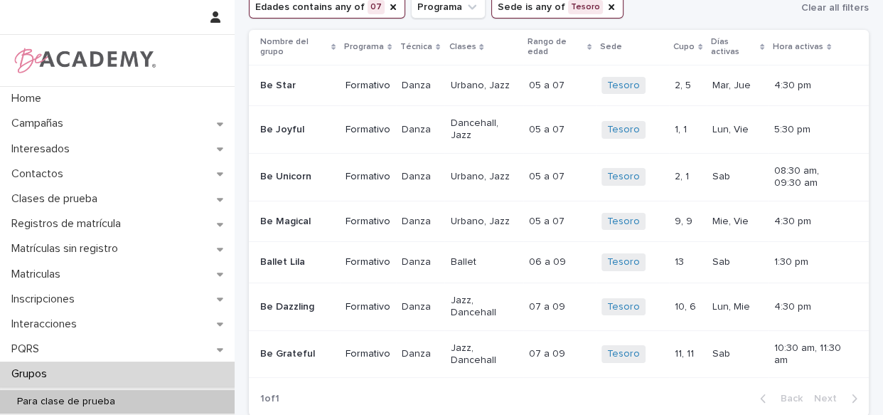
scroll to position [69, 0]
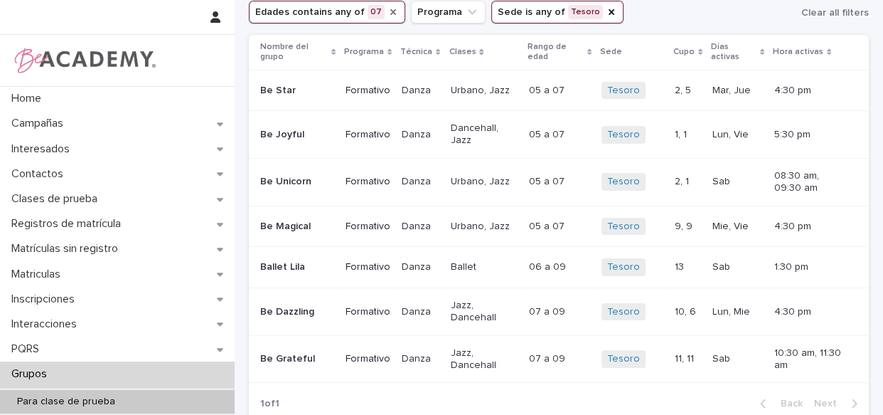
click at [388, 9] on icon "Edades" at bounding box center [393, 11] width 11 height 11
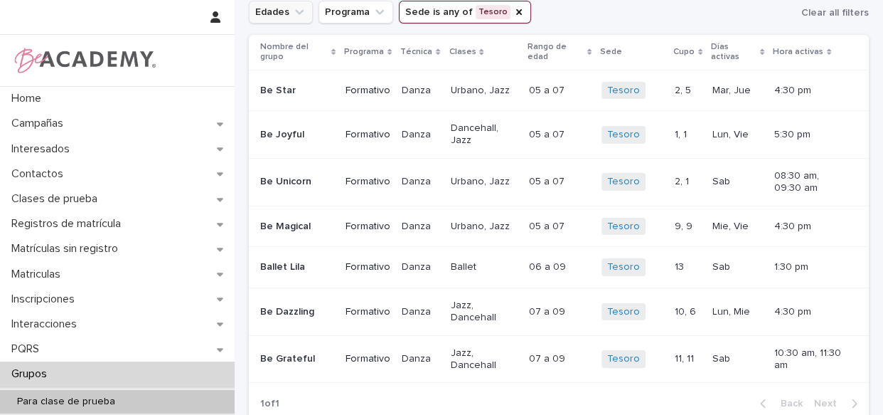
click at [513, 8] on icon "Sede" at bounding box center [518, 11] width 11 height 11
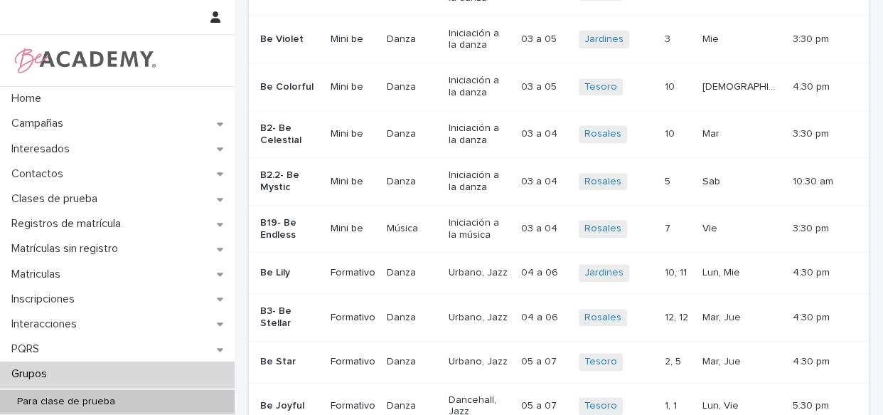
scroll to position [554, 0]
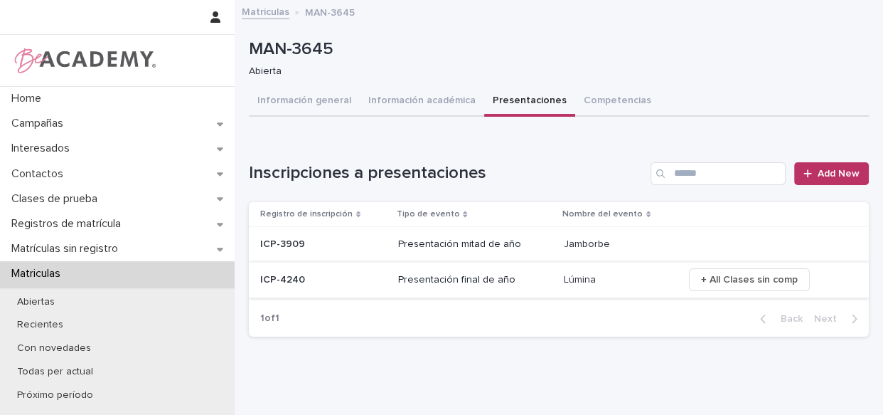
click at [712, 275] on span "+ All Clases sin comp" at bounding box center [749, 279] width 97 height 14
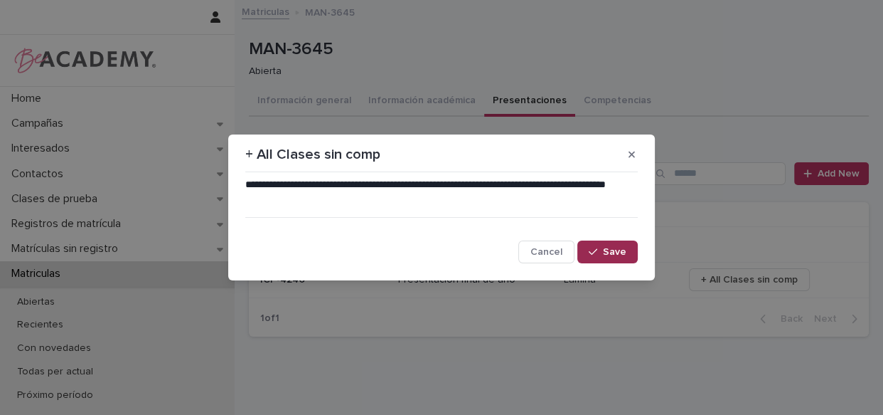
click at [605, 249] on span "Save" at bounding box center [614, 252] width 23 height 10
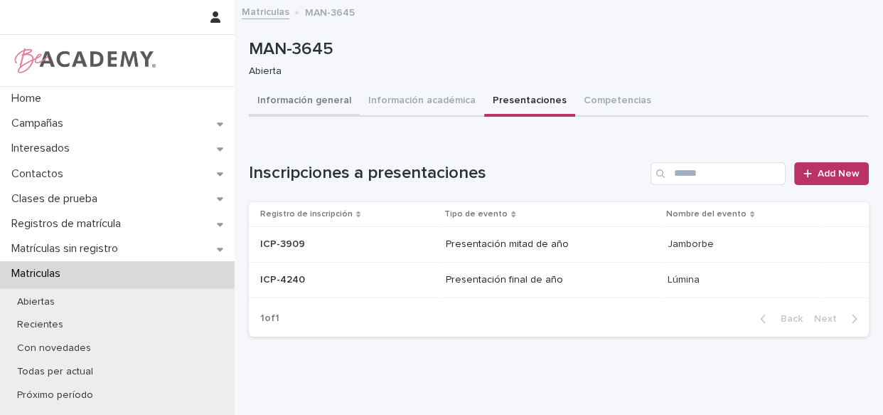
click at [277, 102] on button "Información general" at bounding box center [304, 102] width 111 height 30
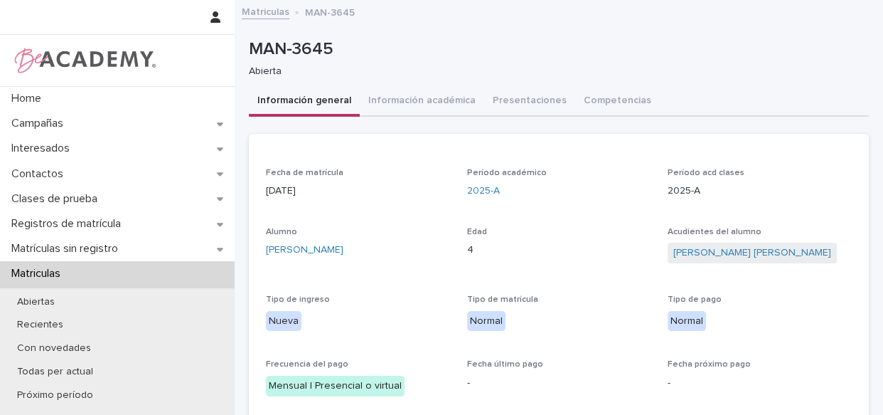
click at [283, 100] on button "Información general" at bounding box center [304, 102] width 111 height 30
click at [526, 96] on button "Presentaciones" at bounding box center [529, 102] width 91 height 30
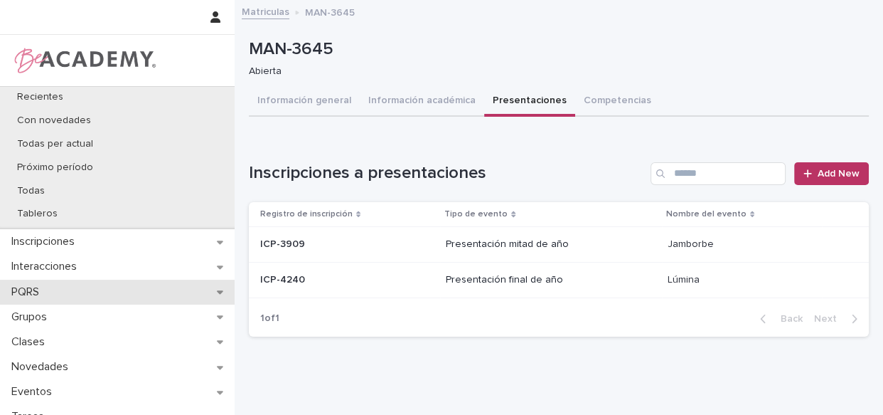
scroll to position [242, 0]
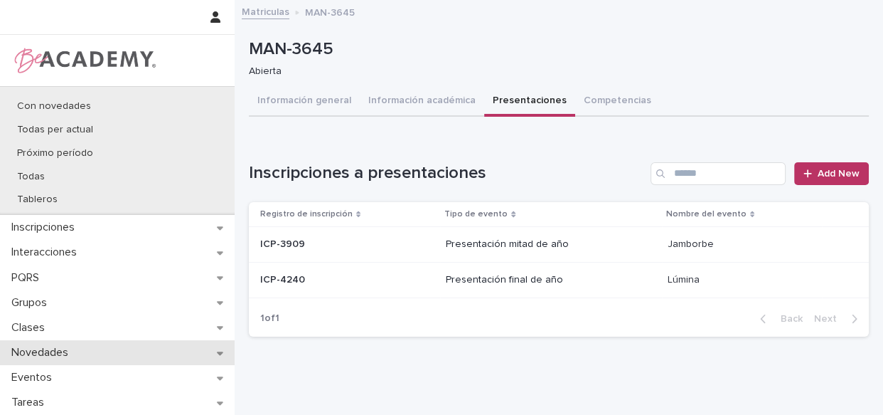
click at [133, 348] on div "Novedades" at bounding box center [117, 352] width 235 height 25
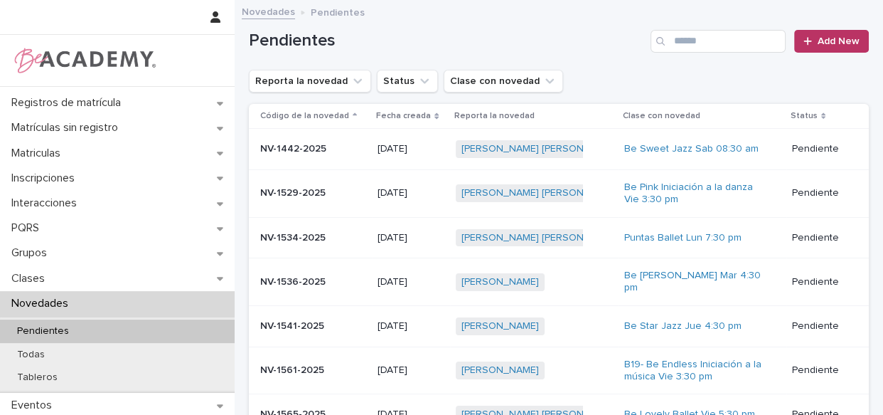
scroll to position [199, 0]
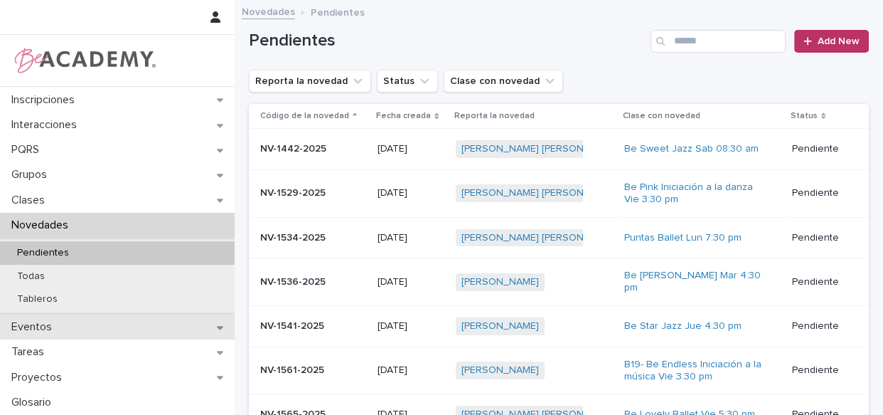
click at [22, 326] on p "Eventos" at bounding box center [35, 327] width 58 height 14
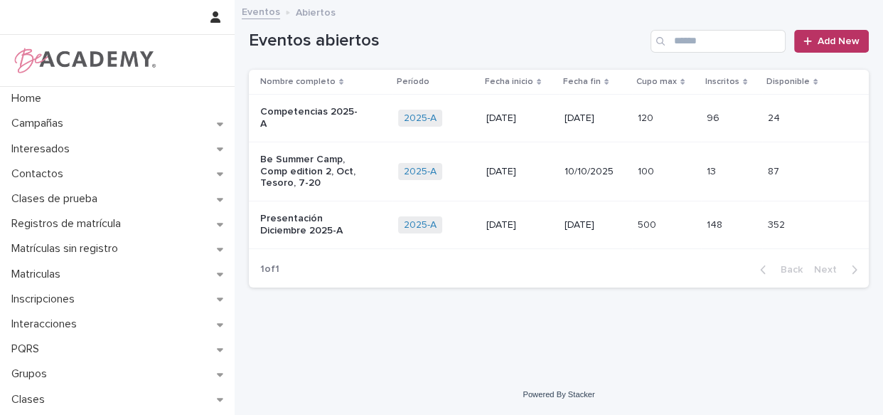
click at [472, 233] on td "2025-A + 0" at bounding box center [437, 225] width 88 height 48
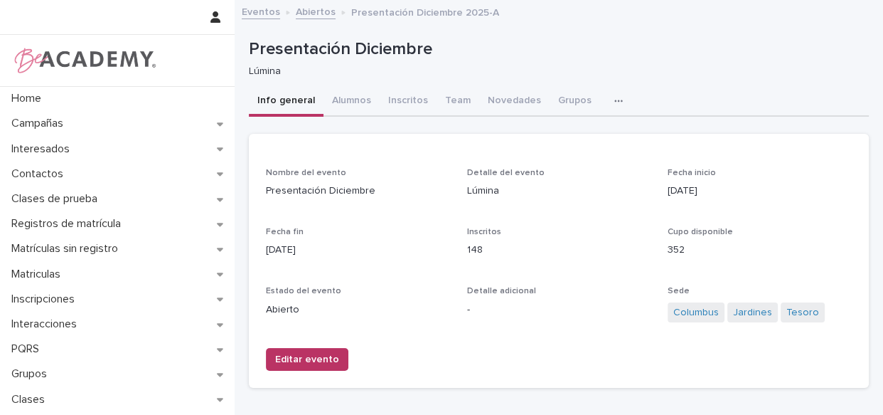
click at [402, 102] on button "Inscritos" at bounding box center [408, 102] width 57 height 30
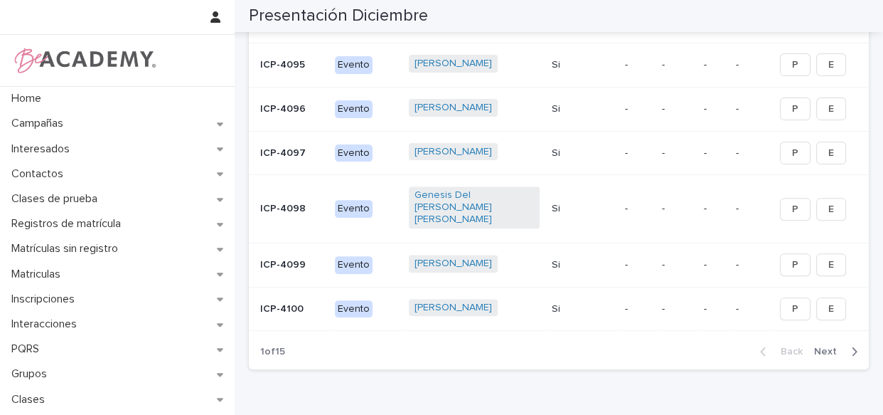
scroll to position [515, 0]
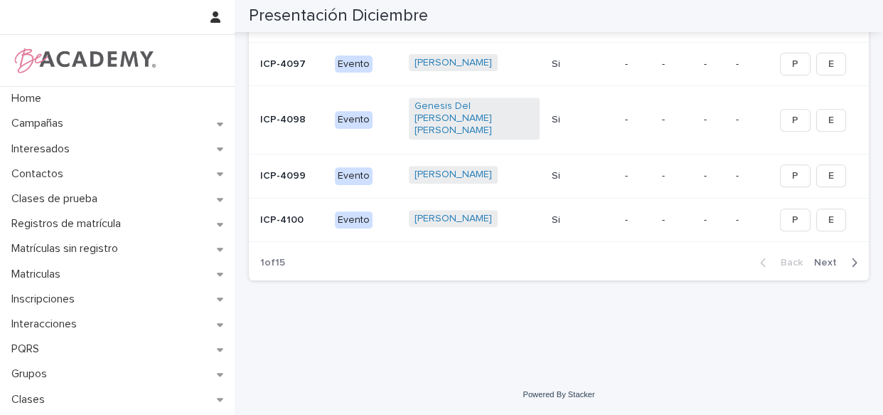
click at [825, 257] on span "Next" at bounding box center [829, 262] width 31 height 10
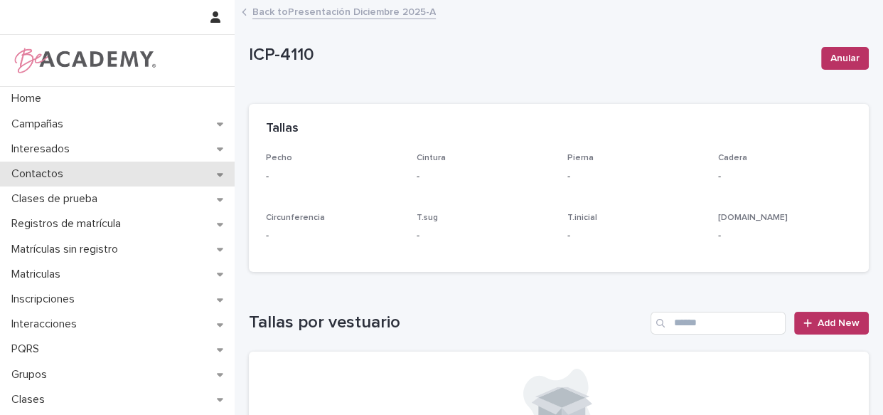
click at [15, 174] on p "Contactos" at bounding box center [40, 174] width 69 height 14
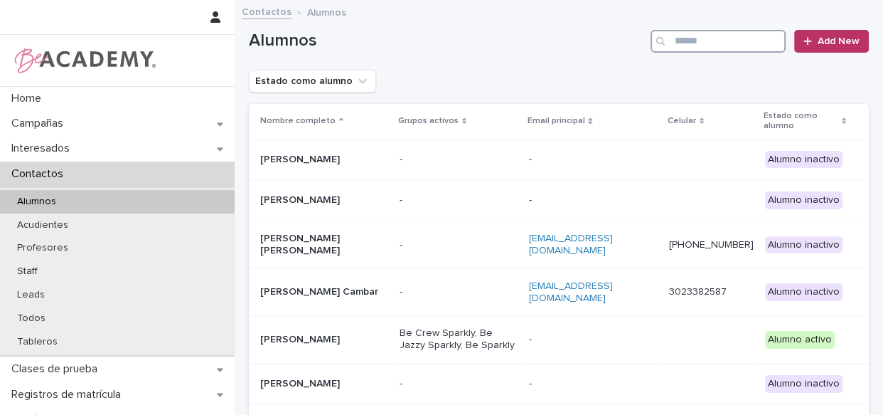
click at [683, 37] on input "Search" at bounding box center [718, 41] width 135 height 23
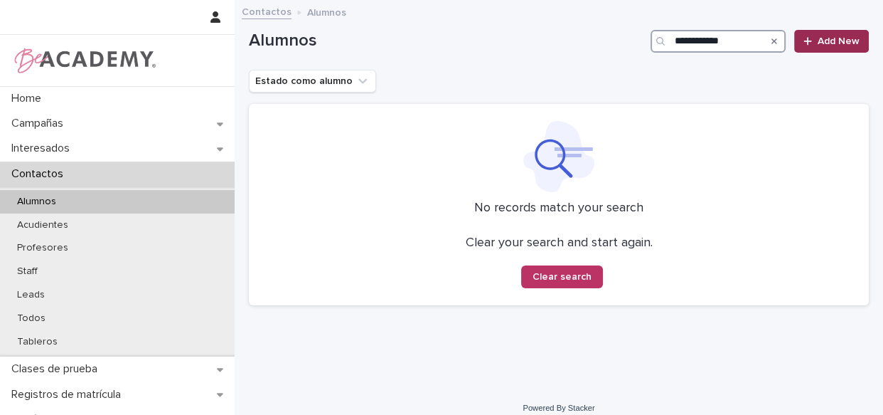
type input "**********"
click at [830, 44] on span "Add New" at bounding box center [839, 41] width 42 height 10
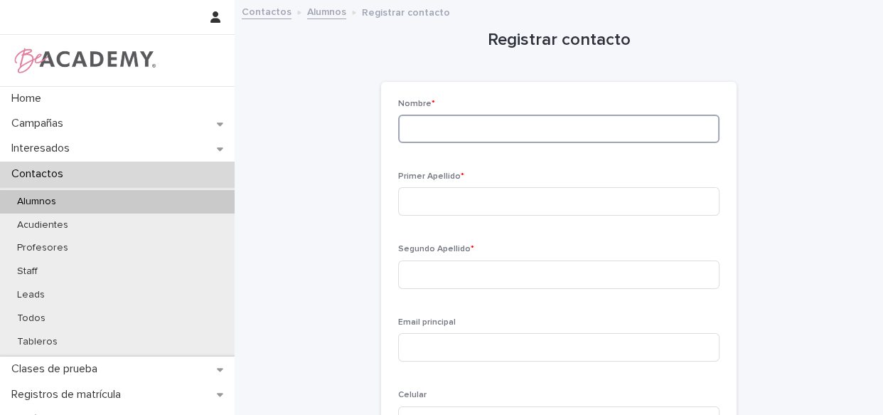
click at [481, 132] on input at bounding box center [558, 129] width 321 height 28
type input "********"
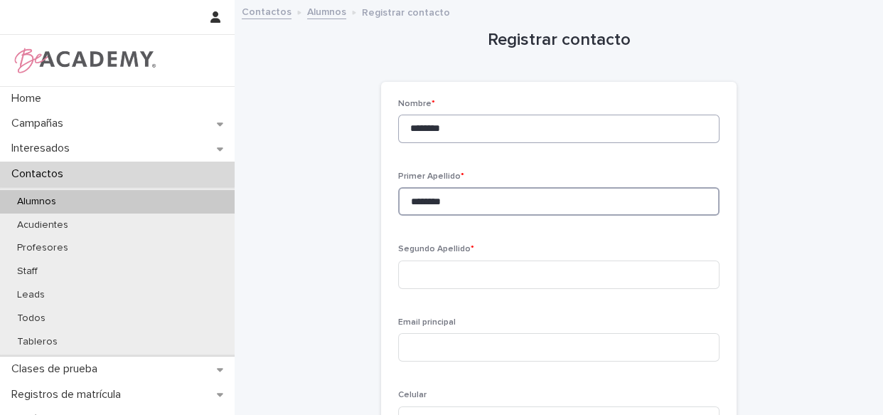
type input "********"
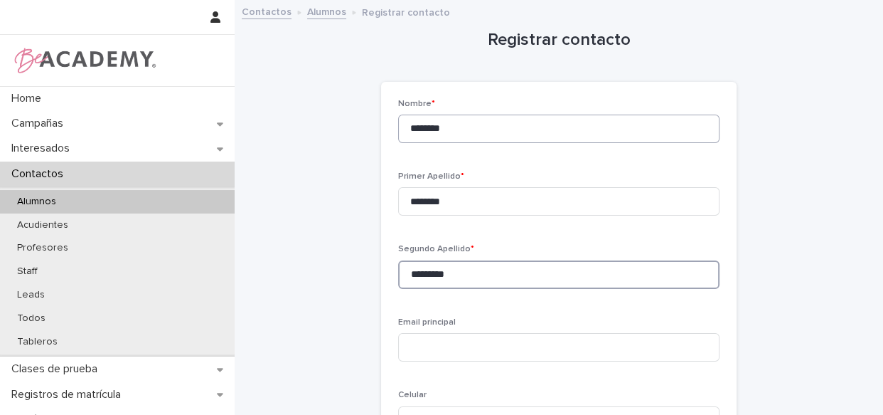
type input "*********"
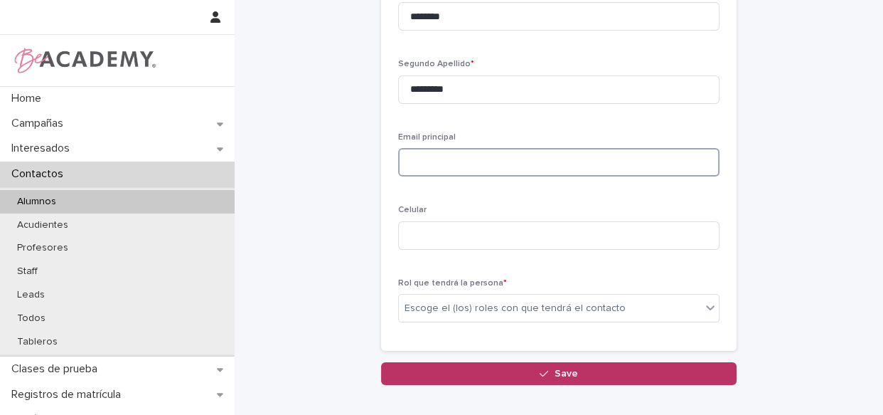
scroll to position [227, 0]
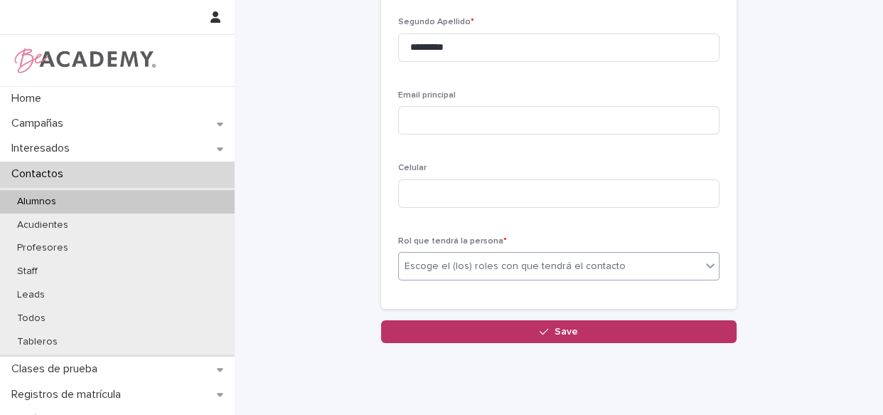
drag, startPoint x: 579, startPoint y: 260, endPoint x: 568, endPoint y: 277, distance: 21.1
click at [578, 260] on div "Escoge el (los) roles con que tendrá el contacto" at bounding box center [515, 266] width 221 height 15
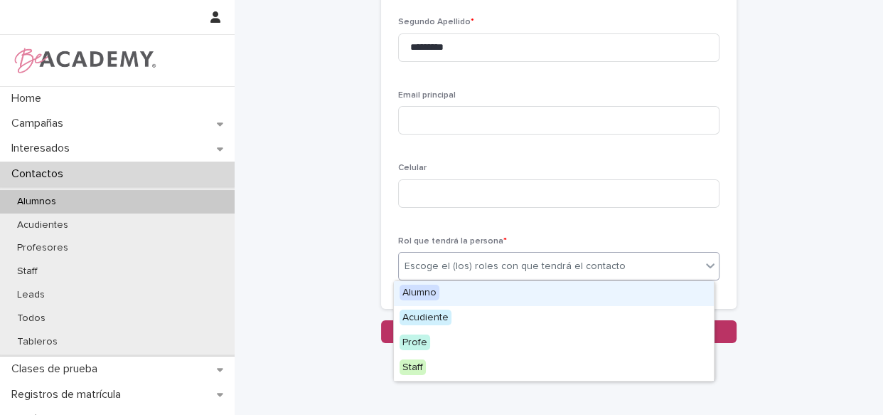
click at [534, 296] on div "Alumno" at bounding box center [554, 293] width 320 height 25
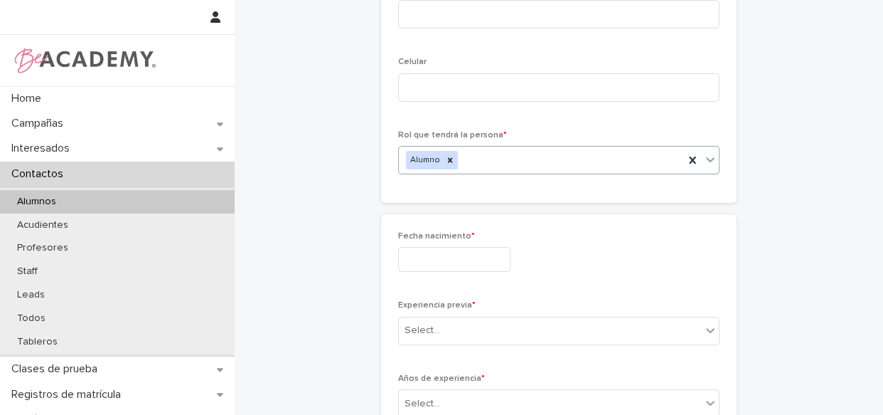
scroll to position [384, 0]
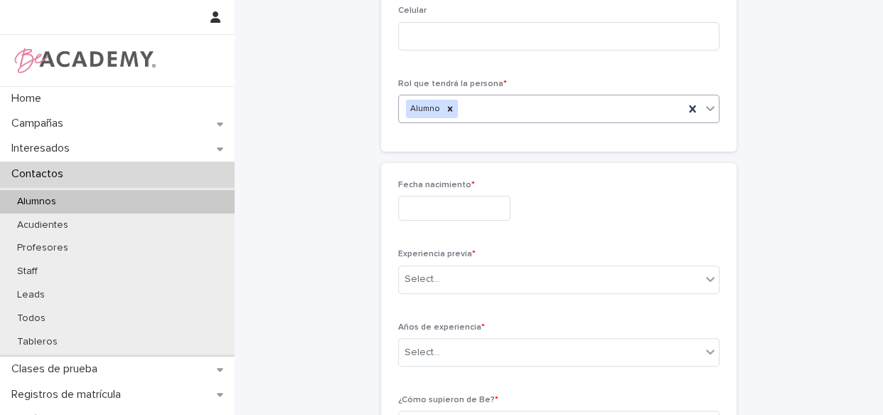
click at [484, 201] on input "text" at bounding box center [454, 208] width 112 height 25
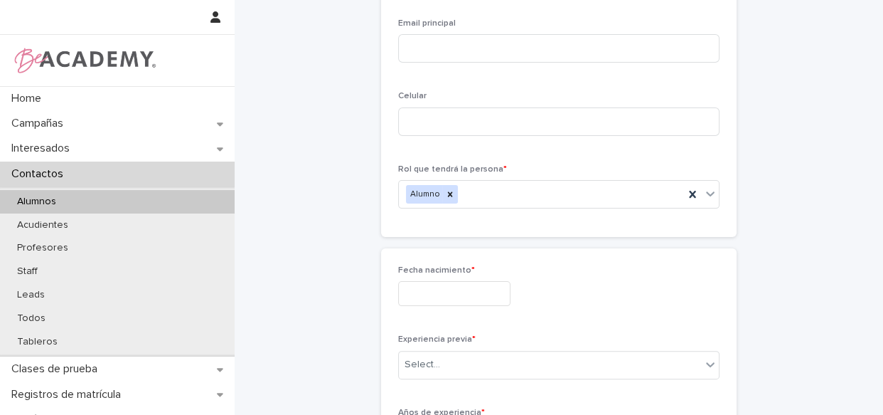
click at [442, 292] on input "text" at bounding box center [454, 293] width 112 height 25
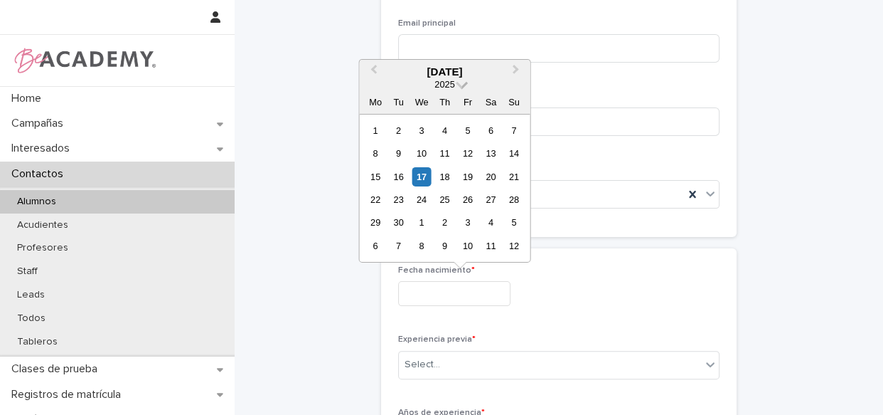
click at [461, 85] on span at bounding box center [462, 83] width 12 height 12
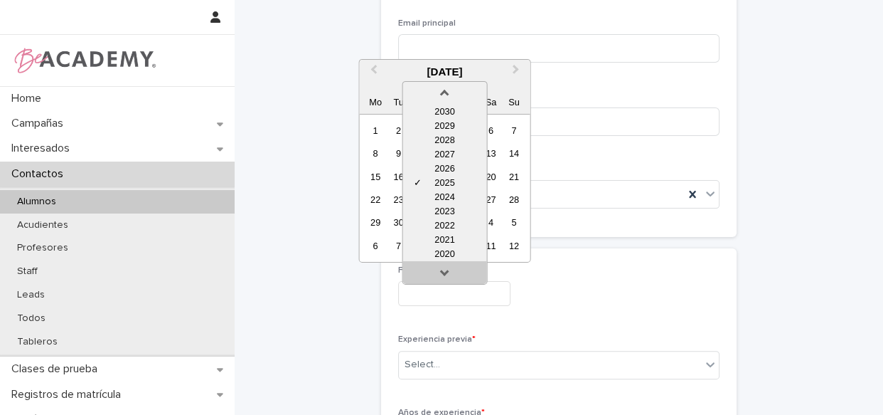
click at [443, 270] on link at bounding box center [445, 274] width 23 height 23
click at [445, 255] on div "2019" at bounding box center [445, 253] width 84 height 14
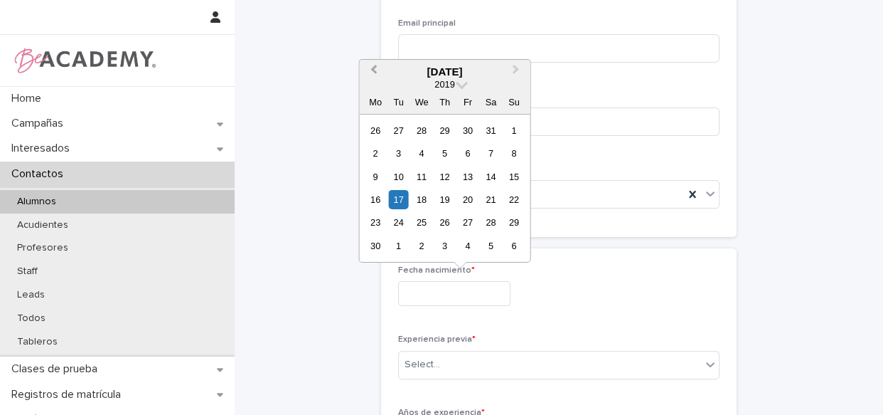
click at [373, 65] on span "Previous Month" at bounding box center [373, 71] width 0 height 19
click at [440, 128] on div "2" at bounding box center [444, 129] width 19 height 19
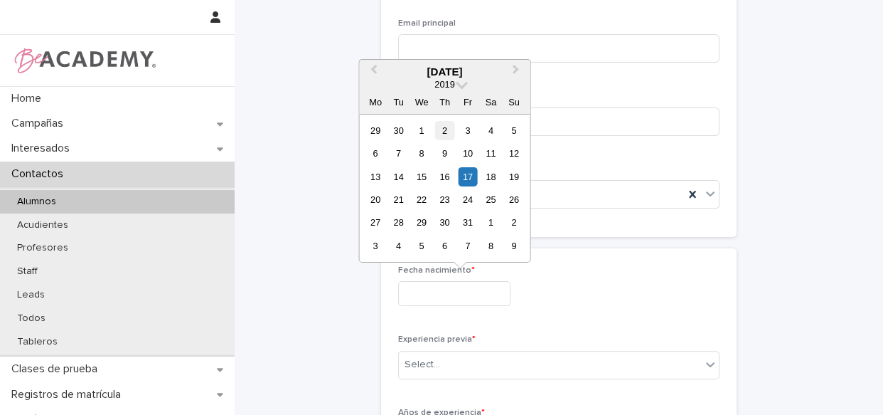
type input "**********"
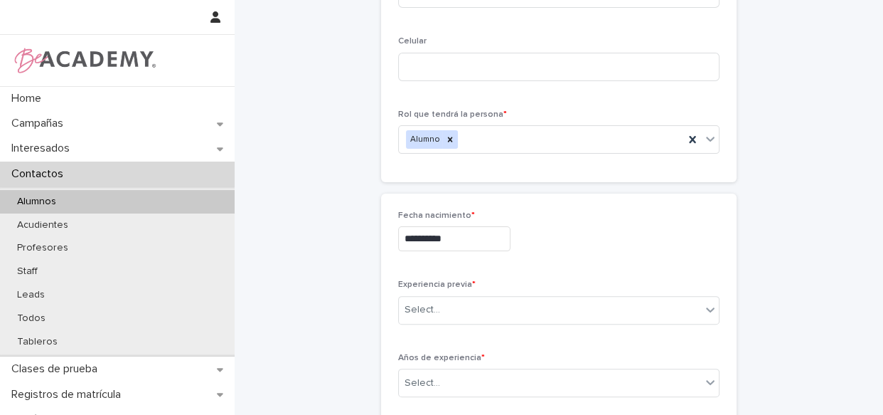
scroll to position [449, 0]
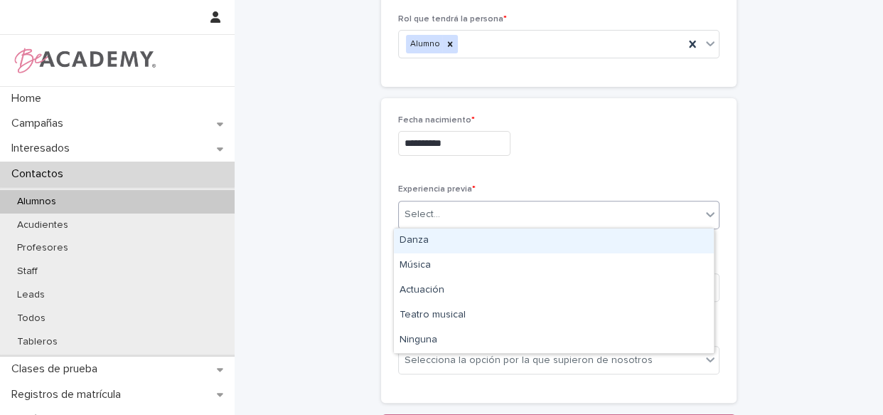
click at [476, 214] on div "Select..." at bounding box center [550, 214] width 302 height 23
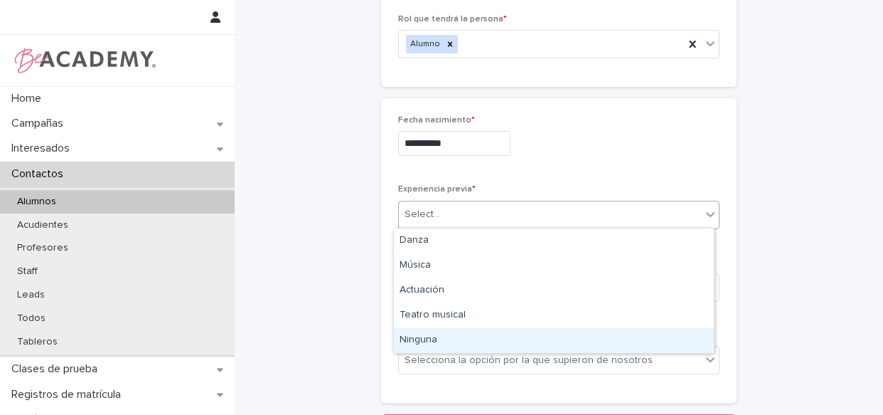
click at [435, 339] on div "Ninguna" at bounding box center [554, 340] width 320 height 25
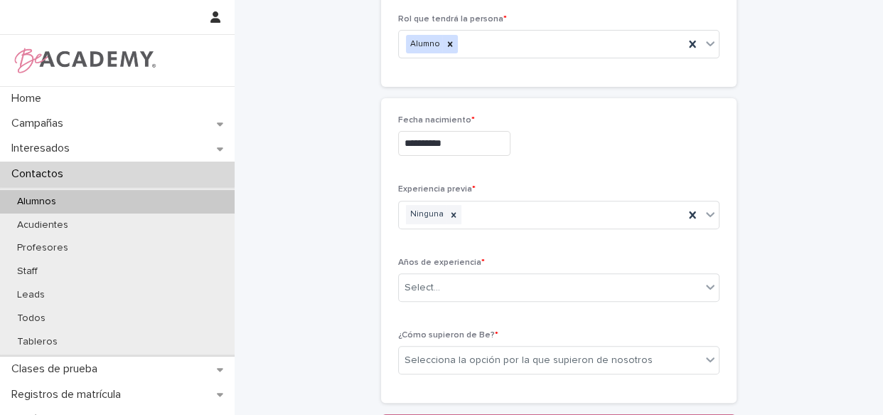
click at [435, 338] on p "¿Cómo supieron de Be? *" at bounding box center [558, 335] width 321 height 10
click at [448, 296] on div "Select..." at bounding box center [550, 287] width 302 height 23
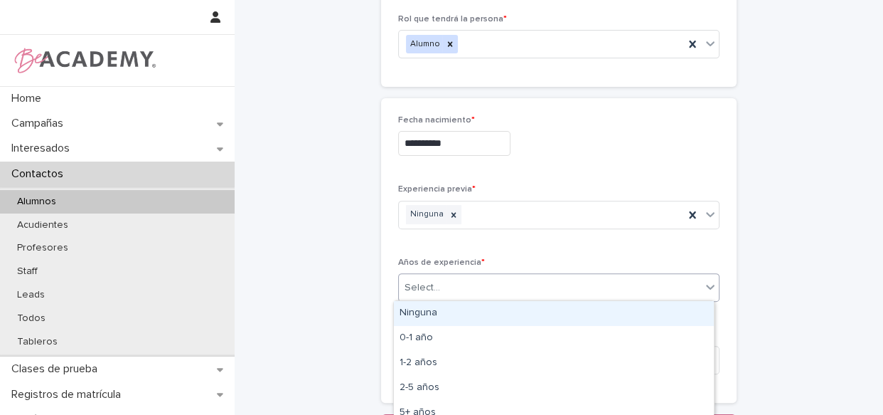
click at [449, 308] on div "Ninguna" at bounding box center [554, 313] width 320 height 25
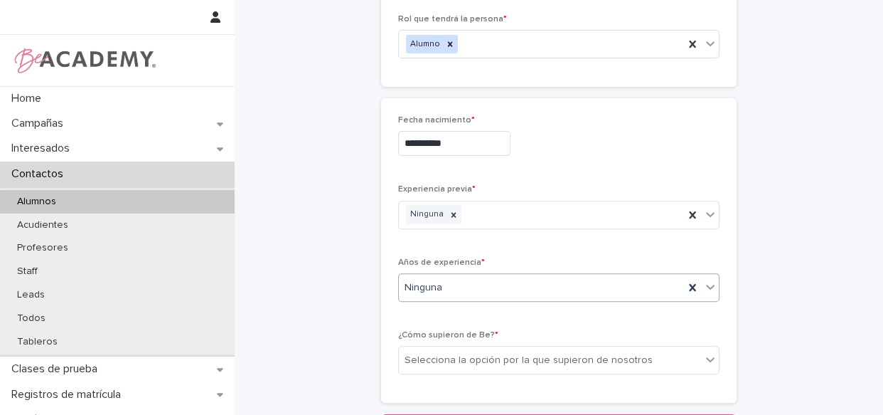
scroll to position [582, 0]
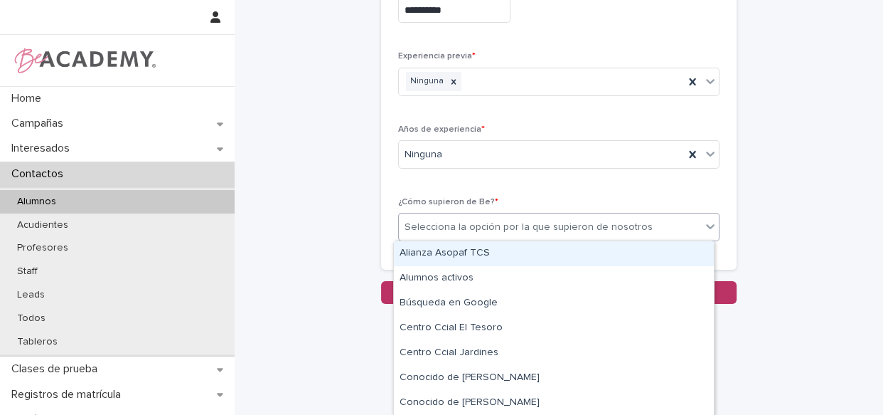
click at [496, 222] on div "Selecciona la opción por la que supieron de nosotros" at bounding box center [529, 227] width 248 height 15
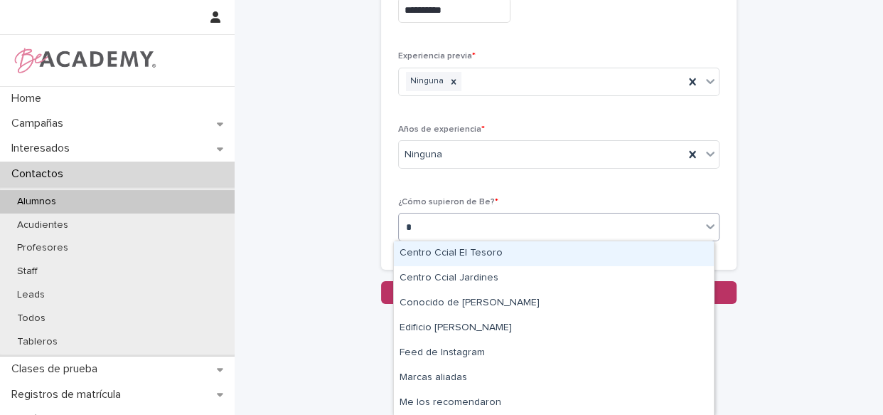
type input "**"
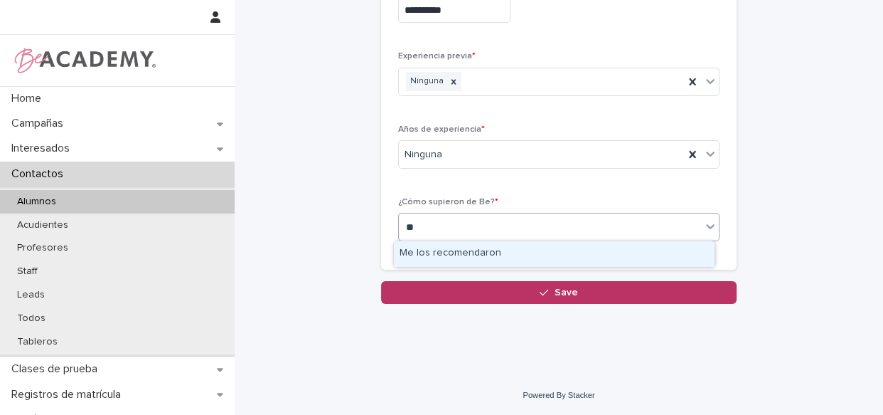
click at [481, 256] on div "Me los recomendaron" at bounding box center [554, 253] width 320 height 25
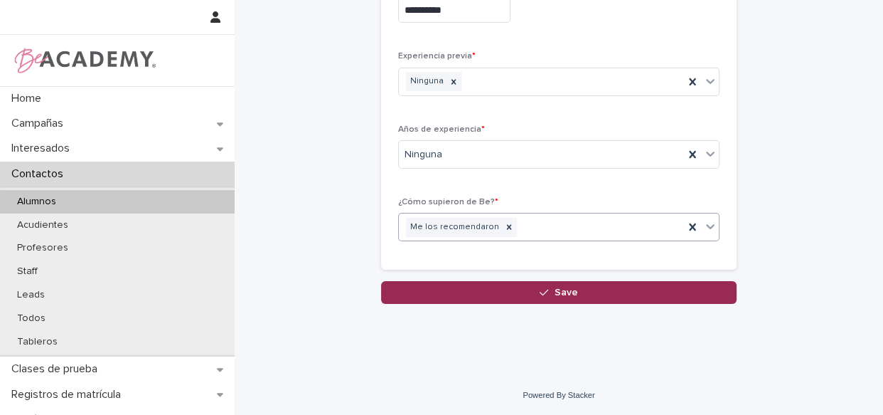
click at [544, 296] on icon "button" at bounding box center [544, 292] width 9 height 10
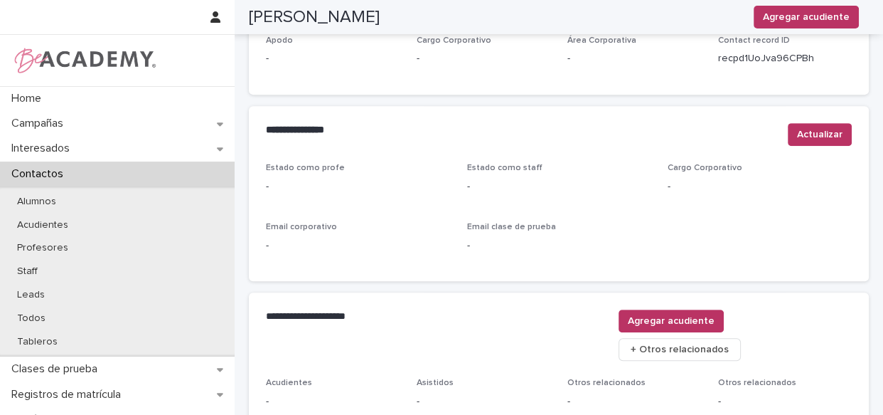
scroll to position [598, 0]
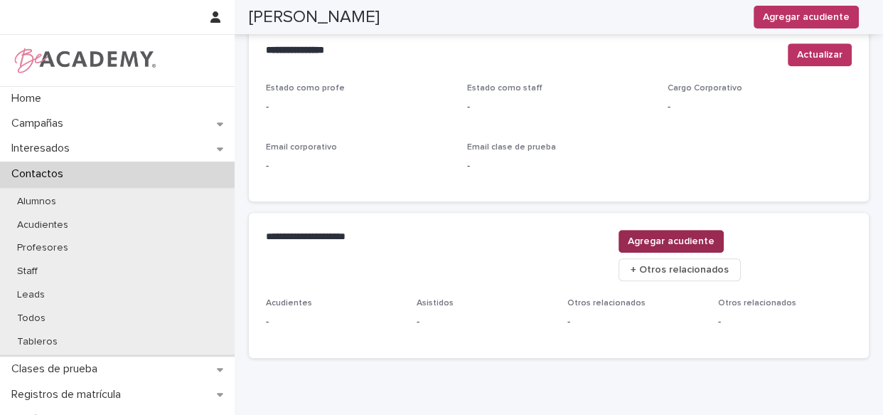
click at [715, 241] on span "Agregar acudiente" at bounding box center [671, 241] width 87 height 14
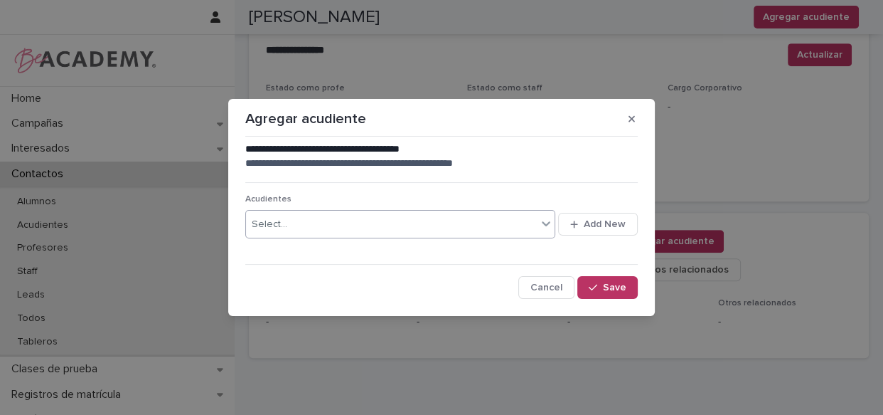
click at [276, 225] on div "Select..." at bounding box center [270, 224] width 36 height 15
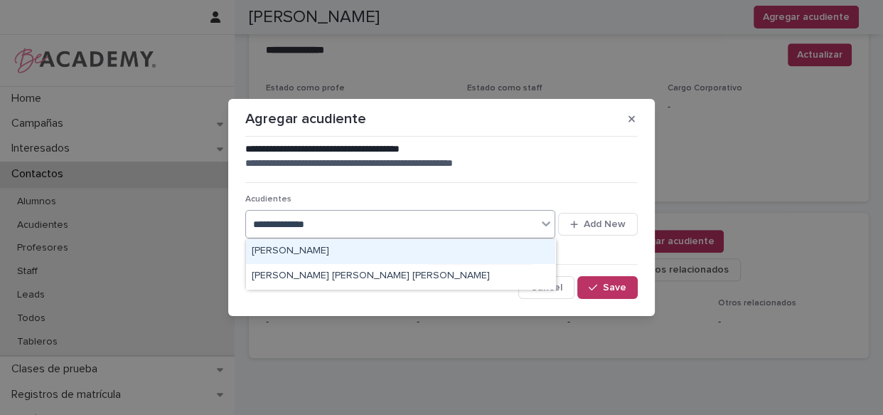
type input "**********"
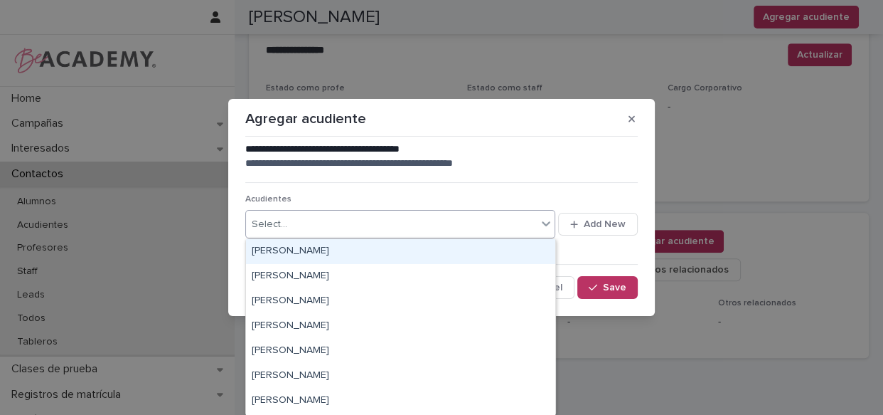
click at [384, 225] on div "Select..." at bounding box center [391, 224] width 291 height 23
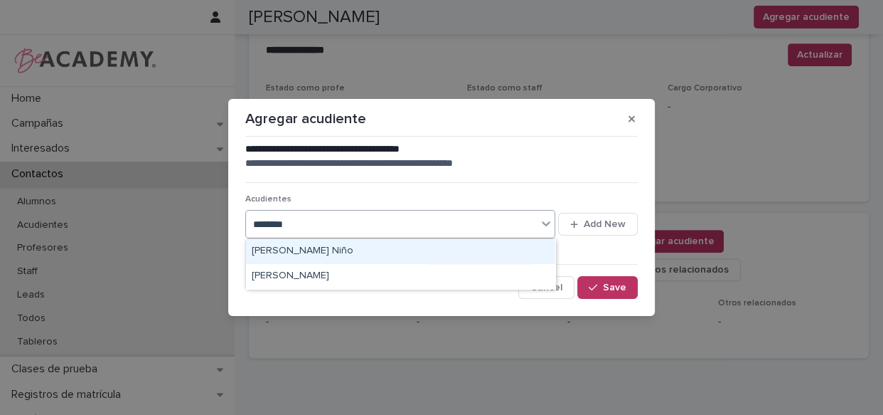
type input "*********"
click at [377, 248] on div "[PERSON_NAME]" at bounding box center [400, 251] width 309 height 25
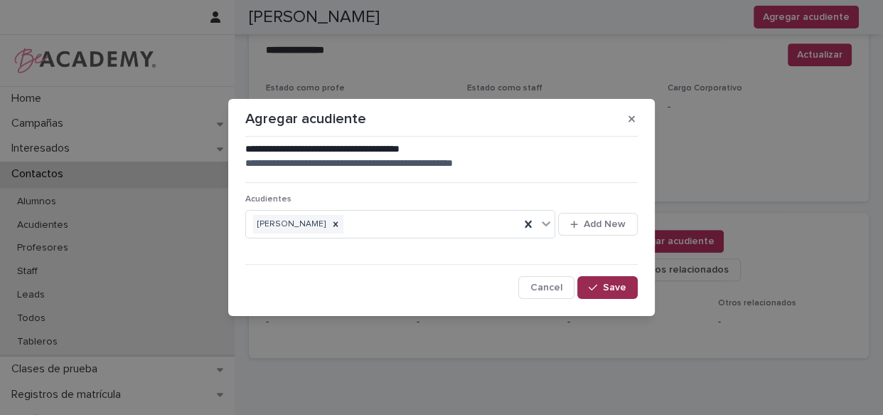
click at [622, 287] on span "Save" at bounding box center [614, 287] width 23 height 10
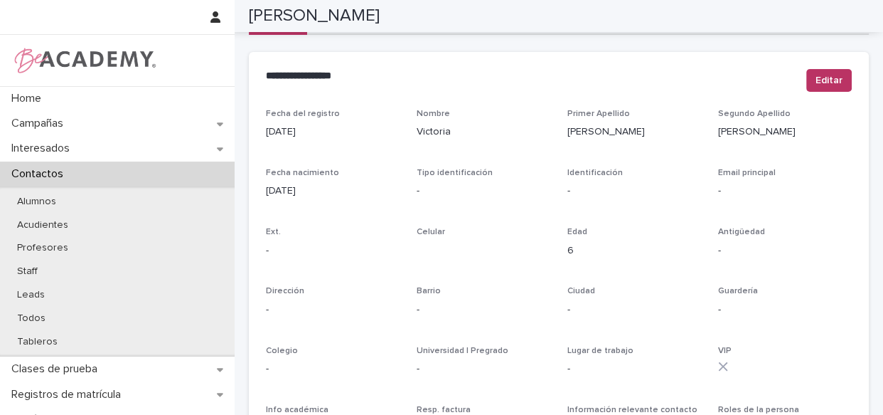
scroll to position [0, 0]
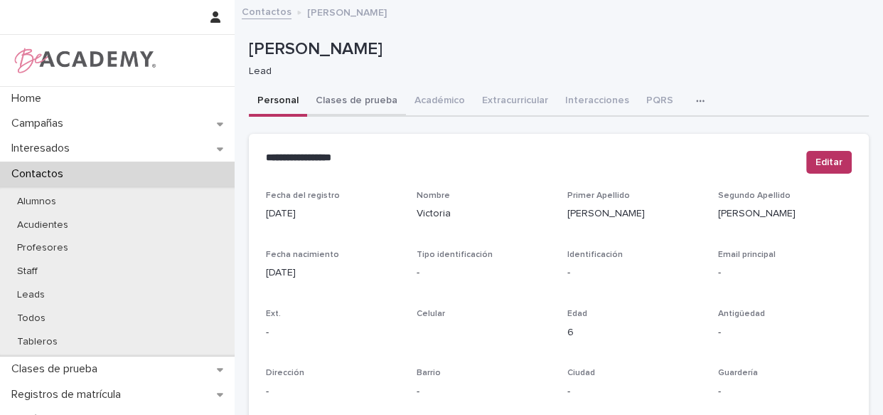
click at [334, 93] on button "Clases de prueba" at bounding box center [356, 102] width 99 height 30
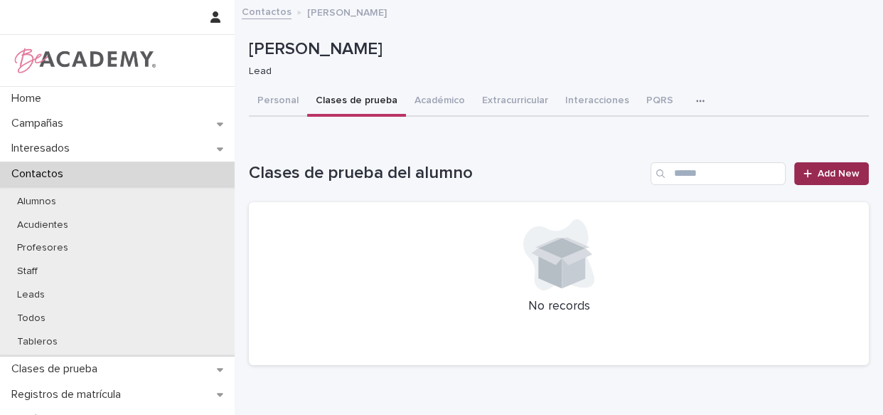
click at [834, 178] on link "Add New" at bounding box center [831, 173] width 75 height 23
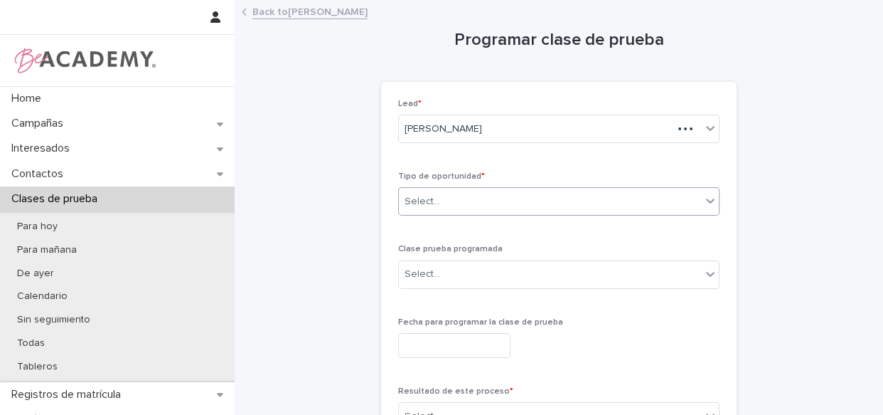
click at [440, 204] on div "Select..." at bounding box center [550, 201] width 302 height 23
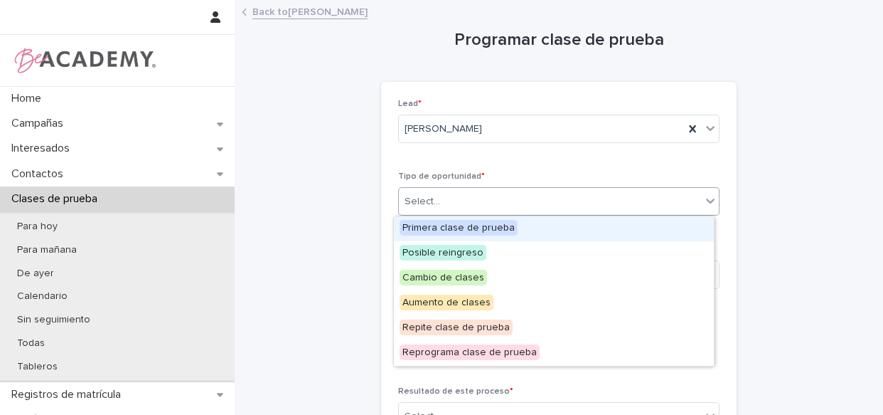
click at [497, 223] on span "Primera clase de prueba" at bounding box center [459, 228] width 118 height 16
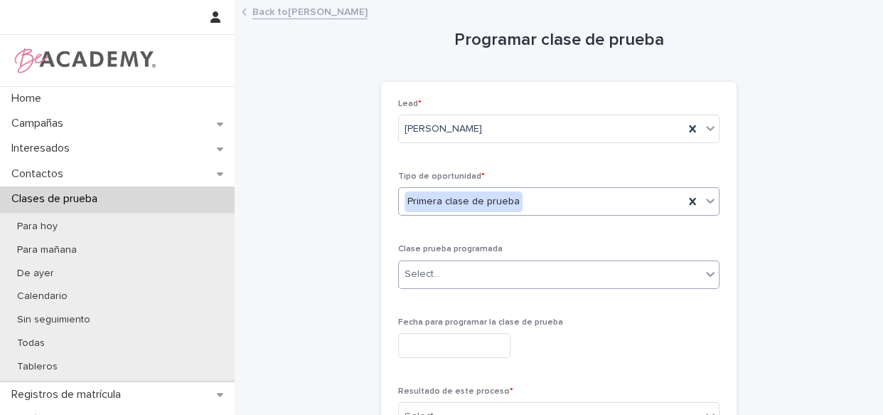
click at [474, 286] on div "Select..." at bounding box center [558, 274] width 321 height 28
click at [474, 282] on div "Select..." at bounding box center [550, 273] width 302 height 23
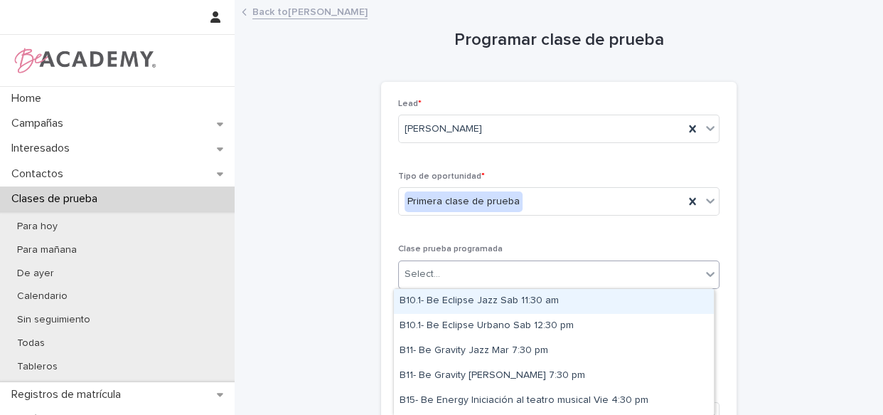
click at [474, 282] on div "Select..." at bounding box center [550, 273] width 302 height 23
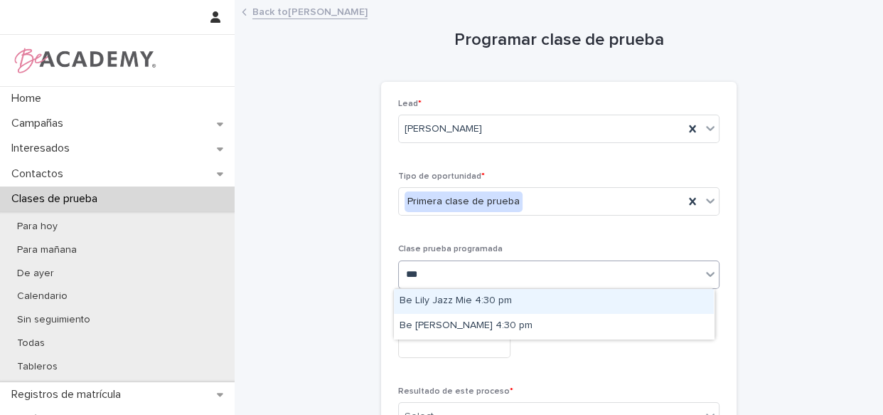
type input "****"
click at [418, 295] on div "Be Lily Jazz Mie 4:30 pm" at bounding box center [554, 301] width 320 height 25
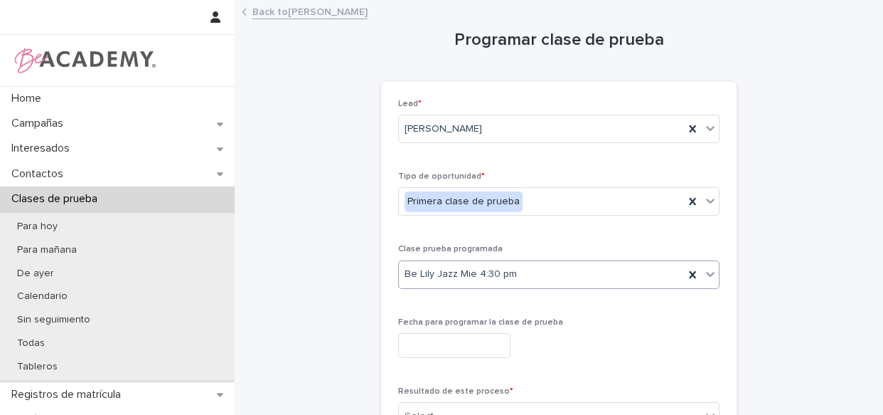
click at [435, 345] on input "text" at bounding box center [454, 345] width 112 height 25
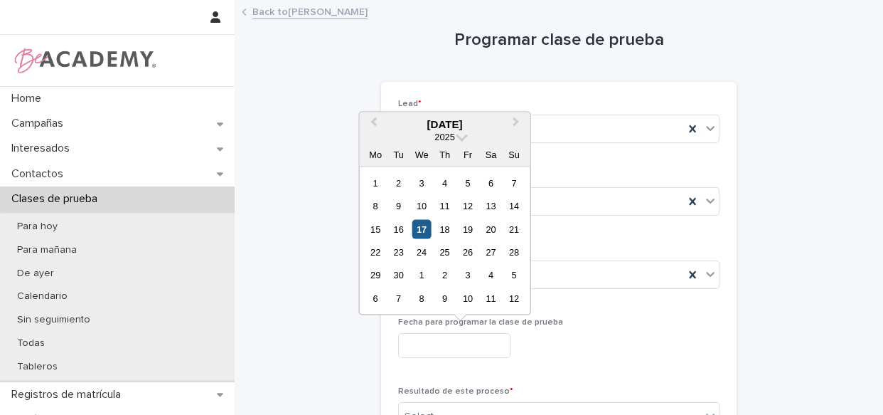
click at [414, 230] on div "17" at bounding box center [421, 228] width 19 height 19
type input "**********"
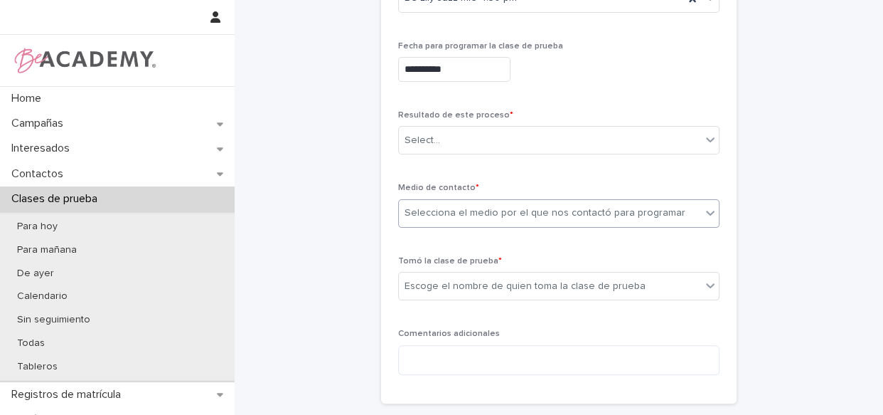
scroll to position [277, 0]
click at [441, 136] on div "Select..." at bounding box center [550, 138] width 302 height 23
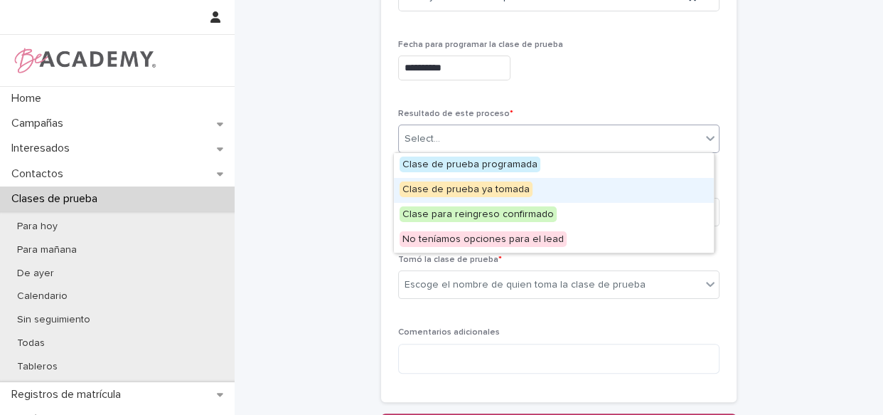
click at [462, 186] on span "Clase de prueba ya tomada" at bounding box center [466, 189] width 133 height 16
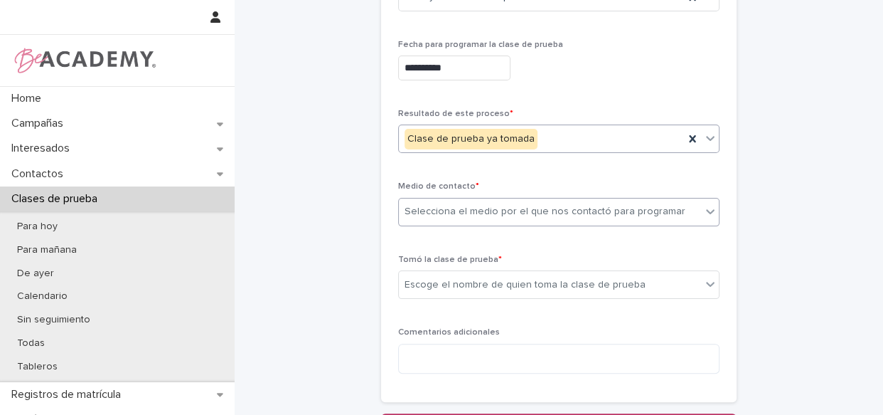
click at [478, 211] on div "Selecciona el medio por el que nos contactó para programar" at bounding box center [545, 211] width 281 height 15
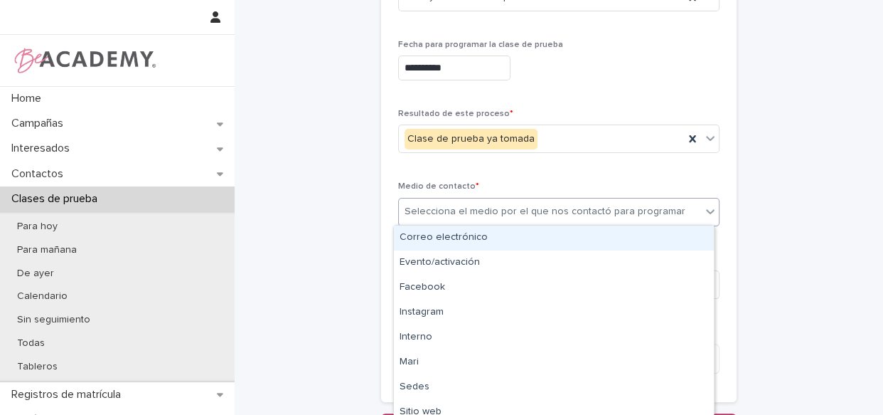
type input "*"
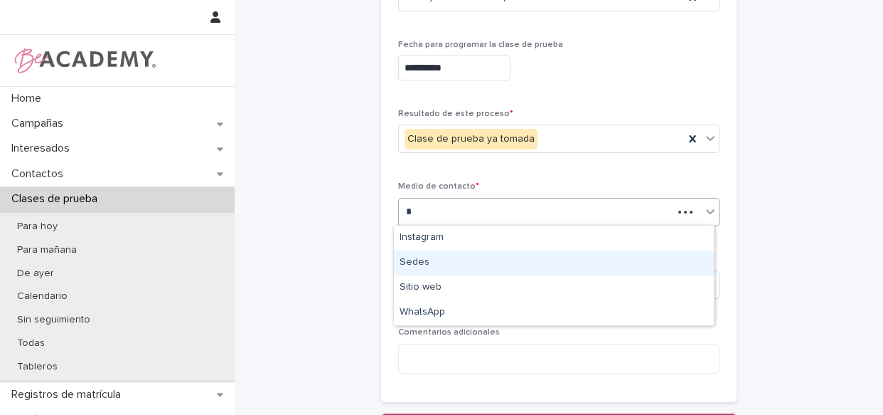
click at [457, 263] on div "Sedes" at bounding box center [554, 262] width 320 height 25
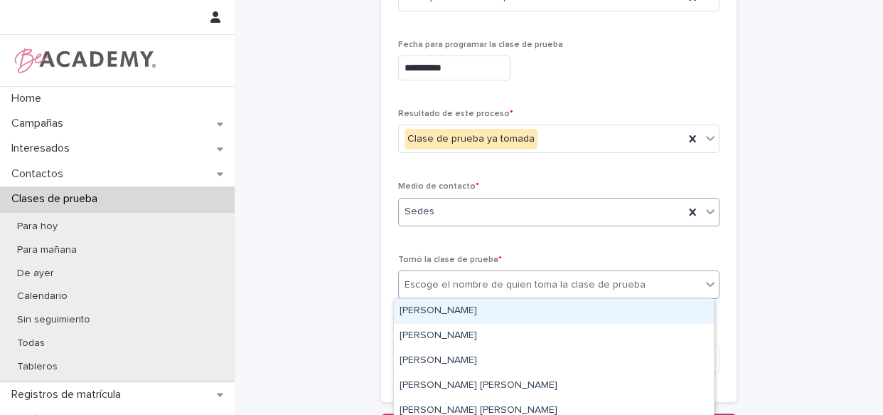
click at [453, 294] on div "Escoge el nombre de quien toma la clase de prueba" at bounding box center [550, 284] width 302 height 23
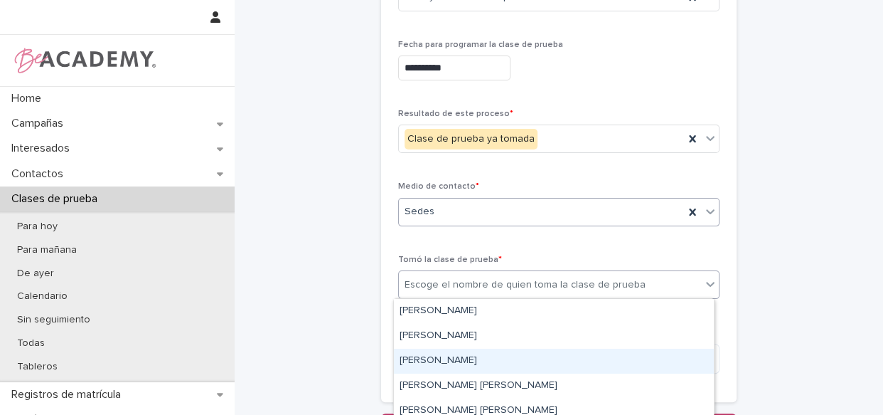
scroll to position [64, 0]
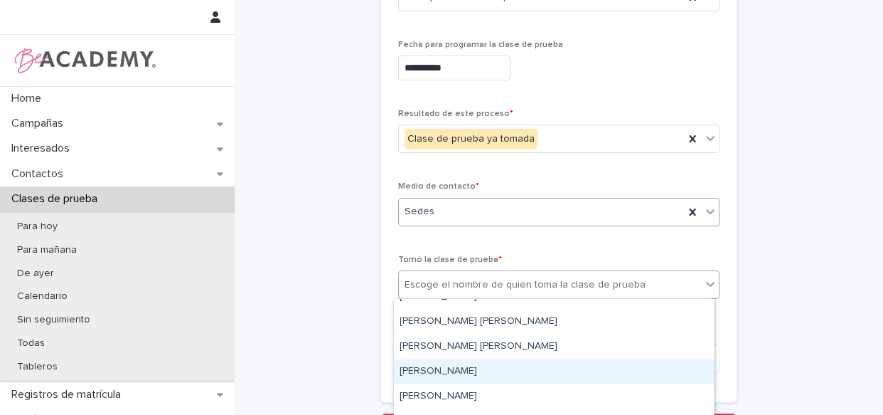
click at [474, 367] on div "[PERSON_NAME]" at bounding box center [554, 371] width 320 height 25
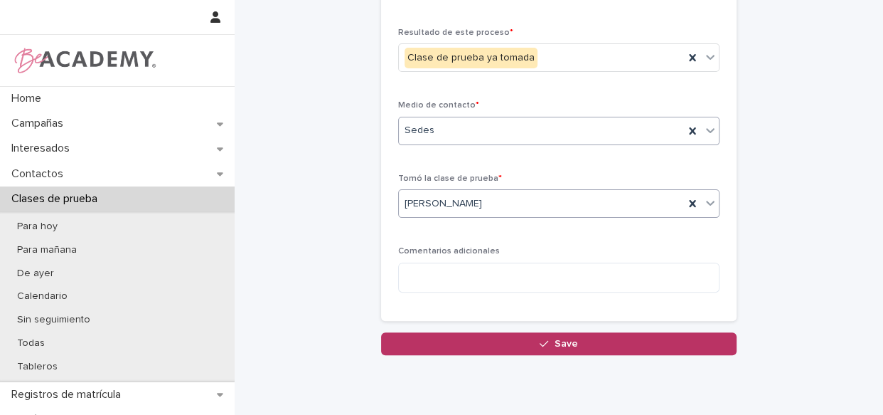
scroll to position [360, 0]
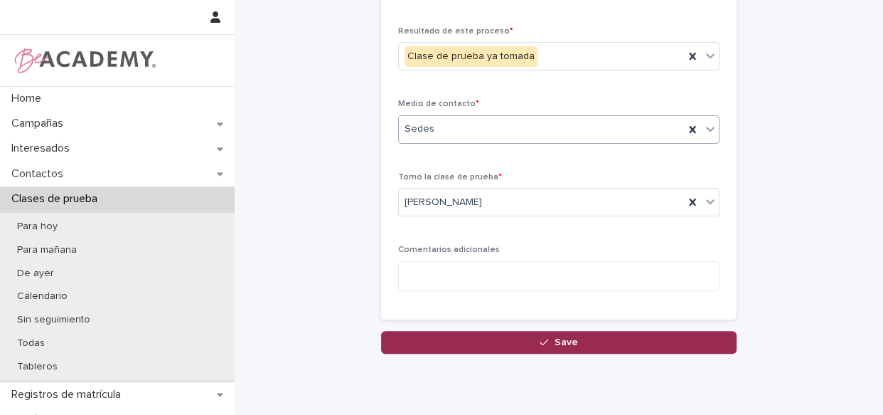
click at [590, 348] on button "Save" at bounding box center [559, 342] width 356 height 23
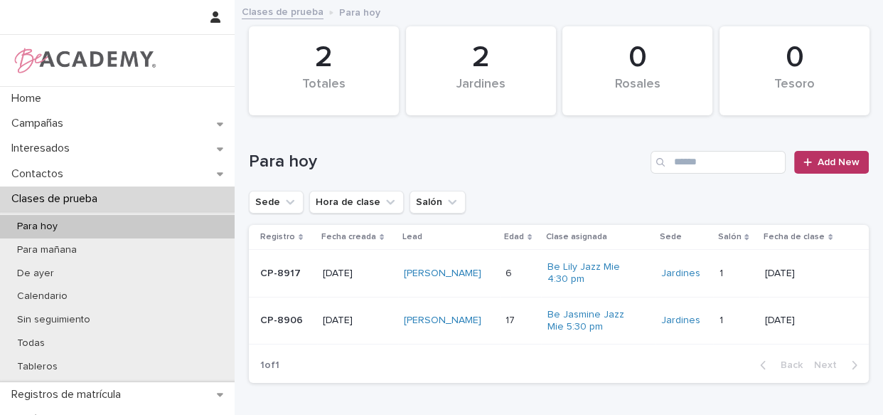
click at [494, 277] on div "[PERSON_NAME]" at bounding box center [449, 273] width 90 height 23
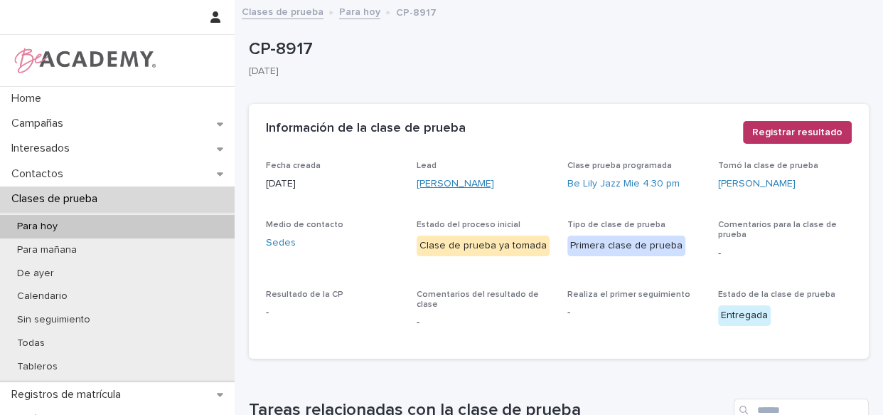
click at [452, 183] on link "[PERSON_NAME]" at bounding box center [456, 183] width 78 height 15
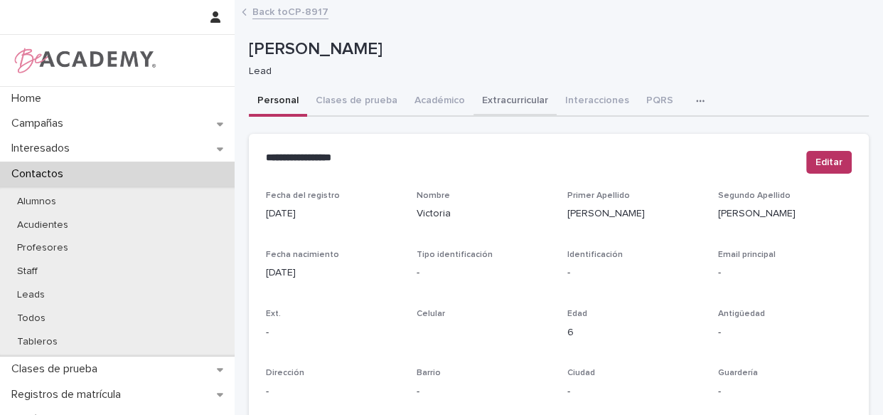
click at [419, 100] on button "Académico" at bounding box center [440, 102] width 68 height 30
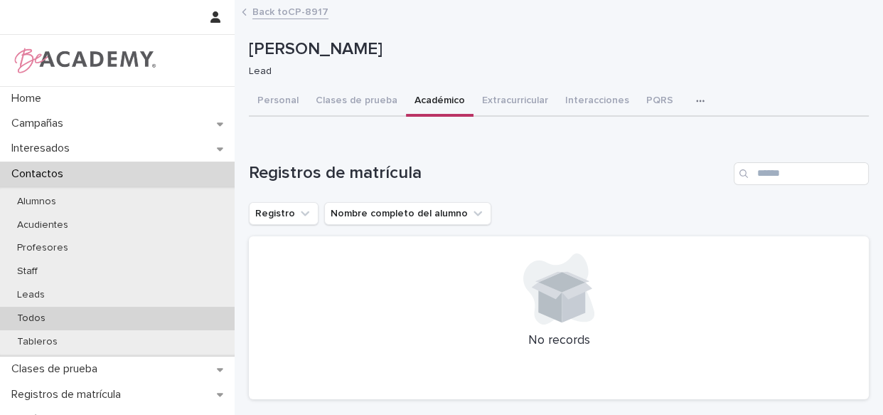
click at [36, 312] on p "Todos" at bounding box center [31, 318] width 51 height 12
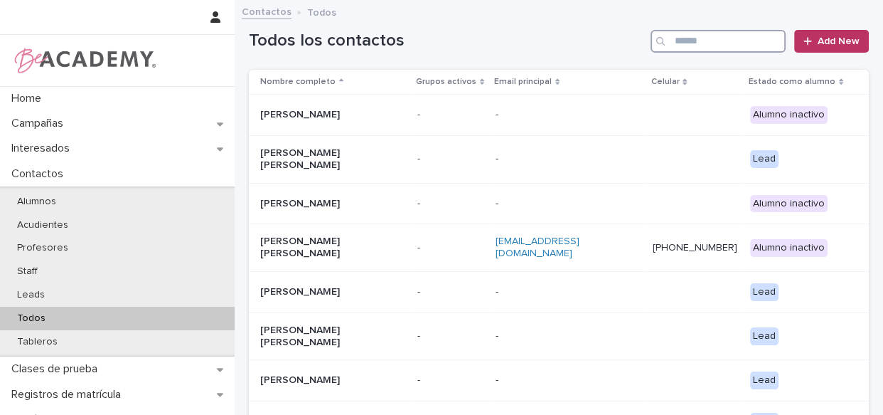
click at [705, 49] on input "Search" at bounding box center [718, 41] width 135 height 23
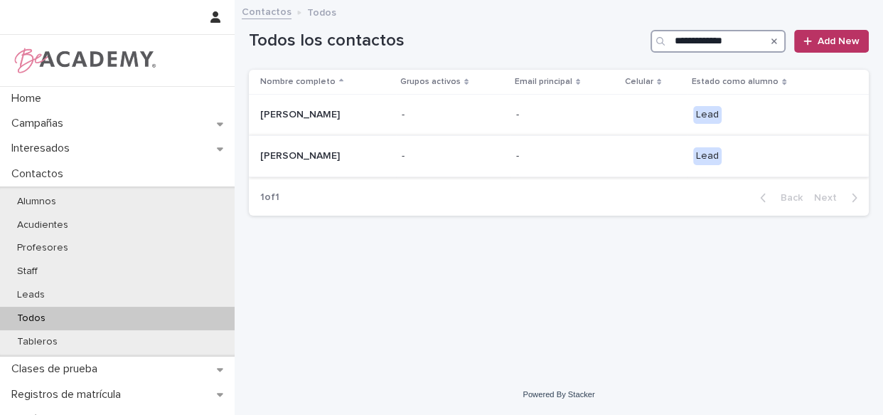
type input "**********"
click at [483, 159] on p "-" at bounding box center [453, 156] width 103 height 12
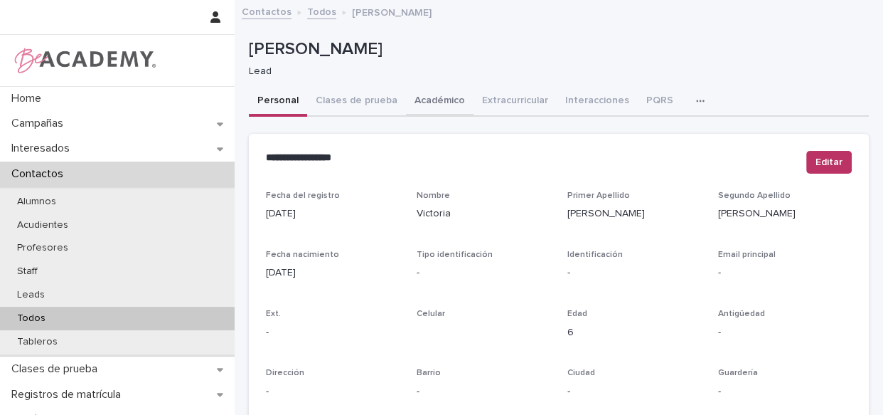
click at [442, 96] on button "Académico" at bounding box center [440, 102] width 68 height 30
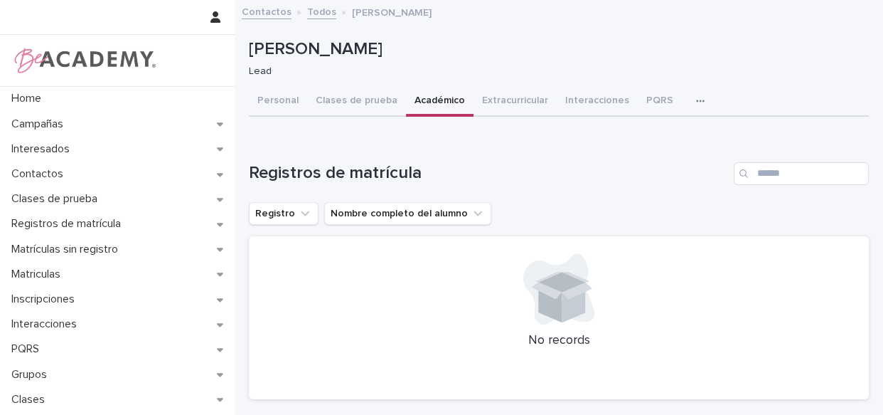
click at [320, 12] on link "Todos" at bounding box center [321, 11] width 29 height 16
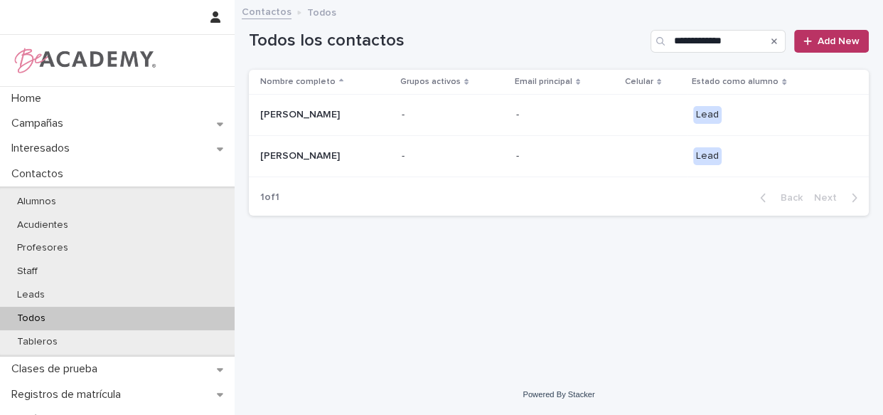
click at [499, 120] on p "-" at bounding box center [453, 115] width 103 height 12
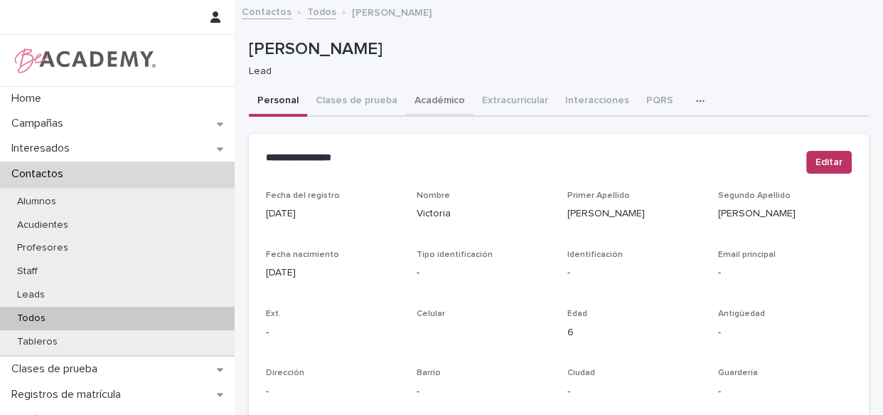
click at [428, 97] on button "Académico" at bounding box center [440, 102] width 68 height 30
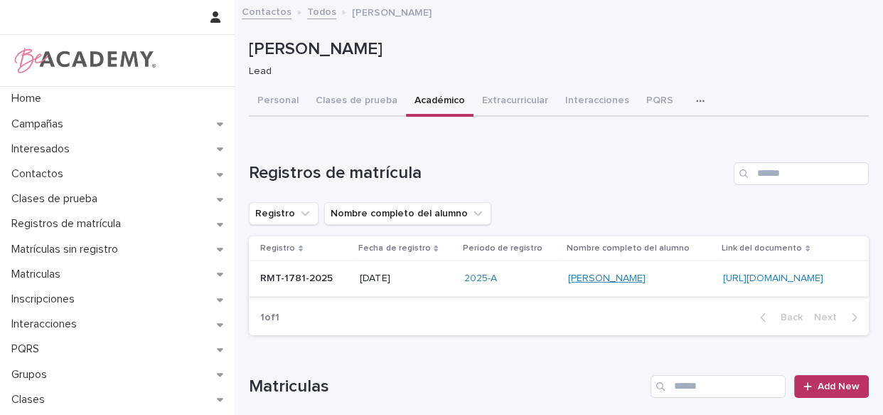
click at [575, 284] on link "[PERSON_NAME]" at bounding box center [607, 278] width 78 height 12
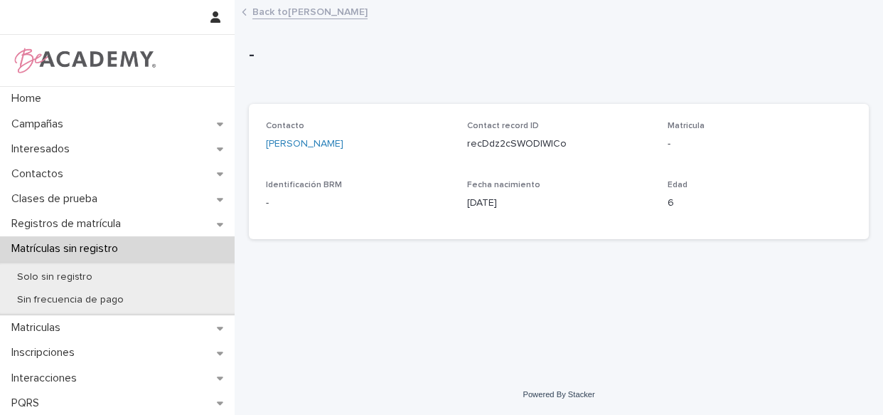
click at [297, 8] on link "Back to [PERSON_NAME]" at bounding box center [309, 11] width 115 height 16
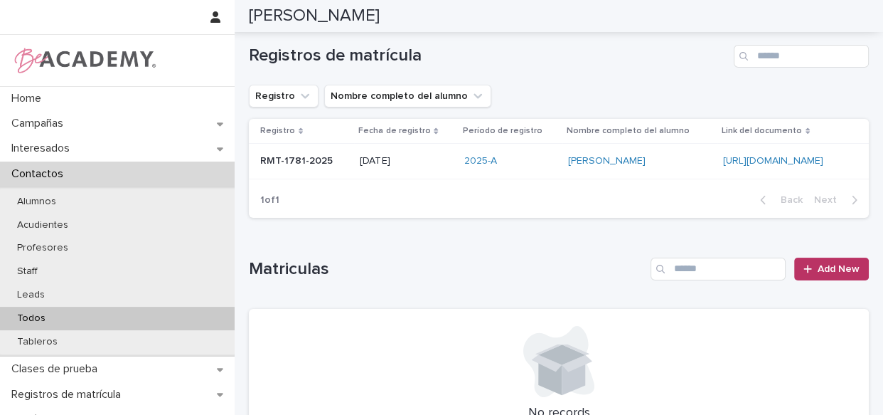
scroll to position [50, 0]
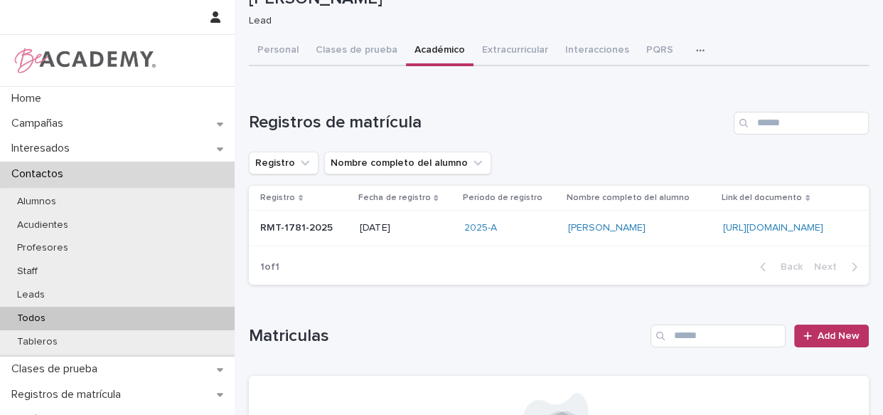
click at [570, 240] on div "[PERSON_NAME]" at bounding box center [640, 227] width 144 height 23
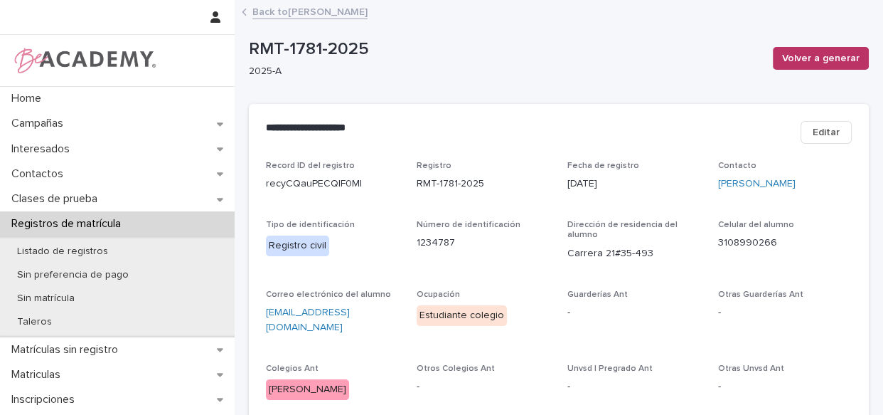
click at [830, 129] on span "Editar" at bounding box center [826, 132] width 27 height 14
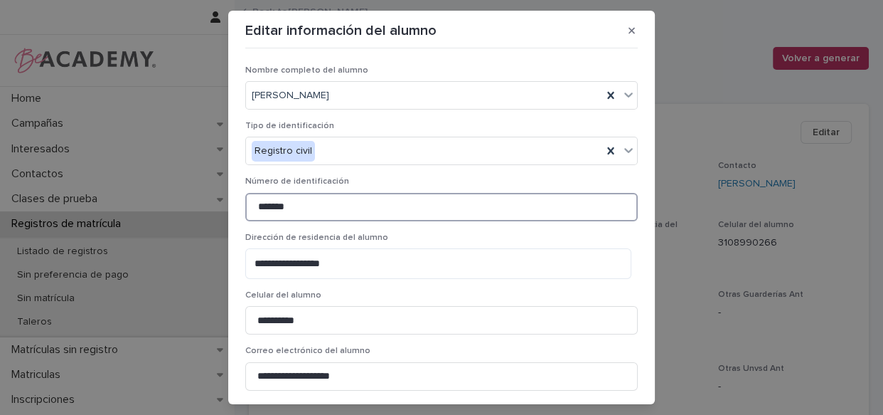
click at [299, 207] on input "*******" at bounding box center [441, 207] width 393 height 28
drag, startPoint x: 299, startPoint y: 207, endPoint x: 248, endPoint y: 207, distance: 51.2
click at [248, 207] on input "*******" at bounding box center [441, 207] width 393 height 28
paste input "**********"
type input "**********"
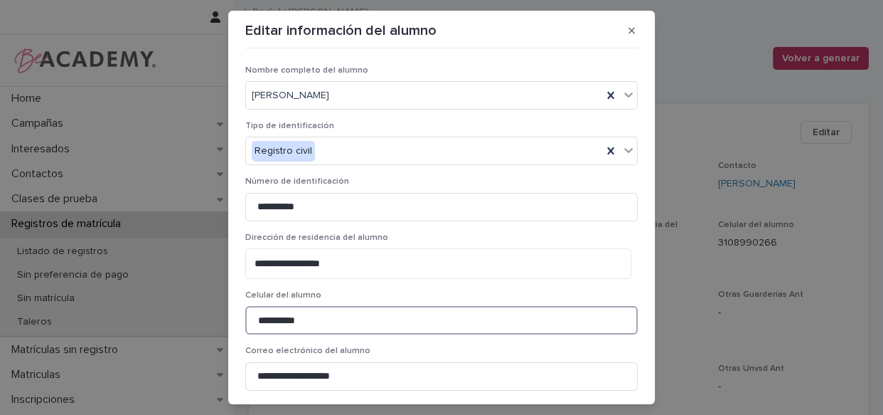
drag, startPoint x: 335, startPoint y: 329, endPoint x: 215, endPoint y: 321, distance: 119.7
click at [215, 321] on div "**********" at bounding box center [441, 207] width 883 height 415
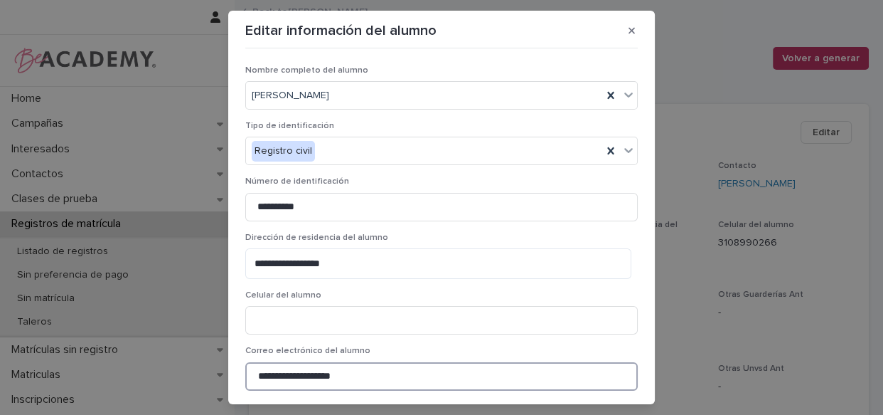
drag, startPoint x: 367, startPoint y: 378, endPoint x: 213, endPoint y: 376, distance: 153.6
click at [213, 376] on div "**********" at bounding box center [441, 207] width 883 height 415
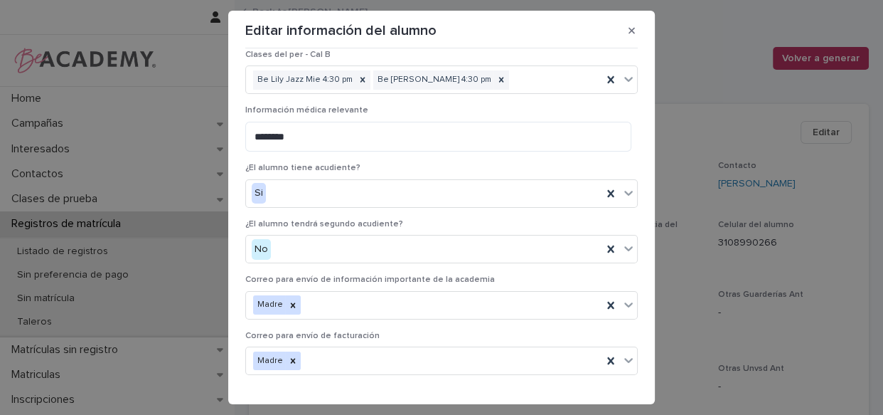
scroll to position [839, 0]
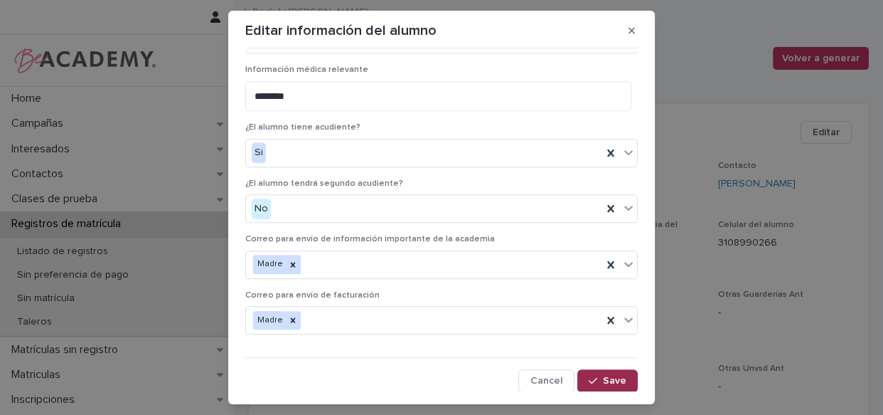
click at [603, 377] on span "Save" at bounding box center [614, 381] width 23 height 10
click at [589, 376] on icon "button" at bounding box center [593, 381] width 9 height 10
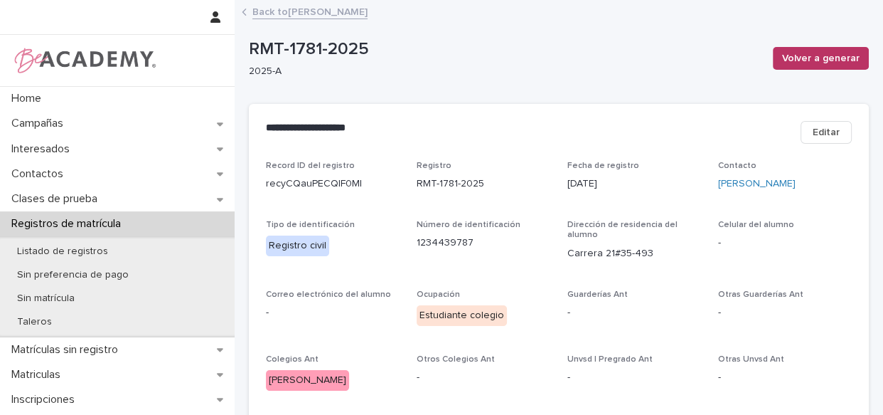
click at [790, 46] on div "Volver a generar" at bounding box center [818, 58] width 102 height 57
click at [790, 58] on span "Volver a generar" at bounding box center [821, 58] width 78 height 14
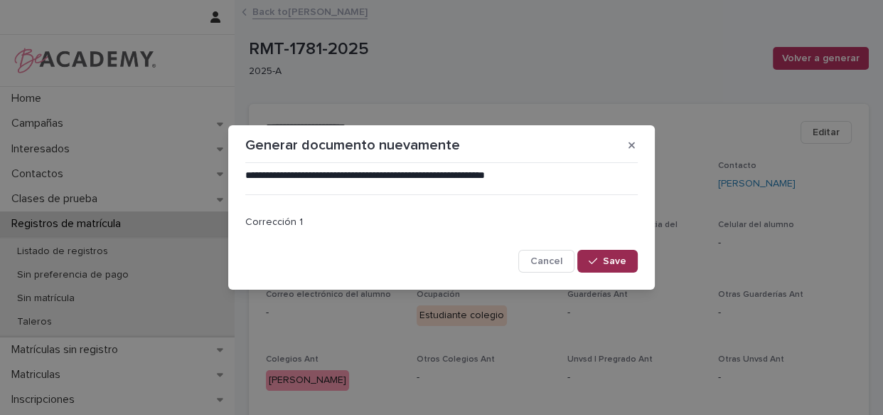
click at [603, 259] on div "button" at bounding box center [596, 261] width 14 height 10
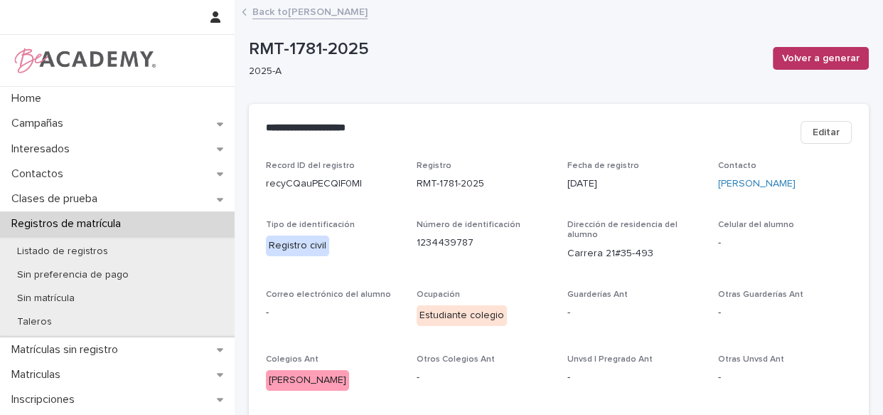
click at [280, 11] on link "Back to [PERSON_NAME]" at bounding box center [309, 11] width 115 height 16
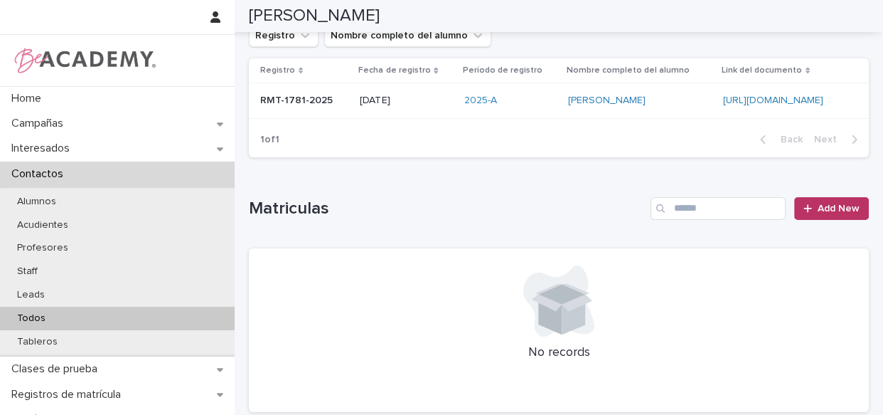
scroll to position [177, 0]
click at [813, 220] on link "Add New" at bounding box center [831, 209] width 75 height 23
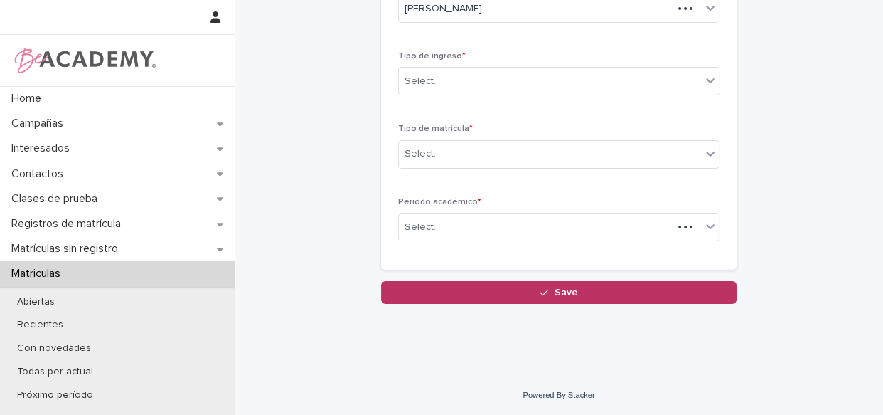
scroll to position [46, 0]
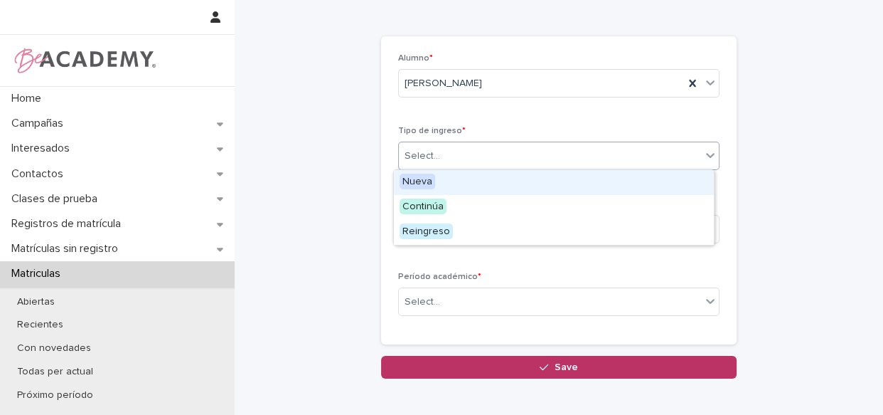
click at [467, 155] on div "Select..." at bounding box center [550, 155] width 302 height 23
click at [469, 179] on div "Nueva" at bounding box center [554, 182] width 320 height 25
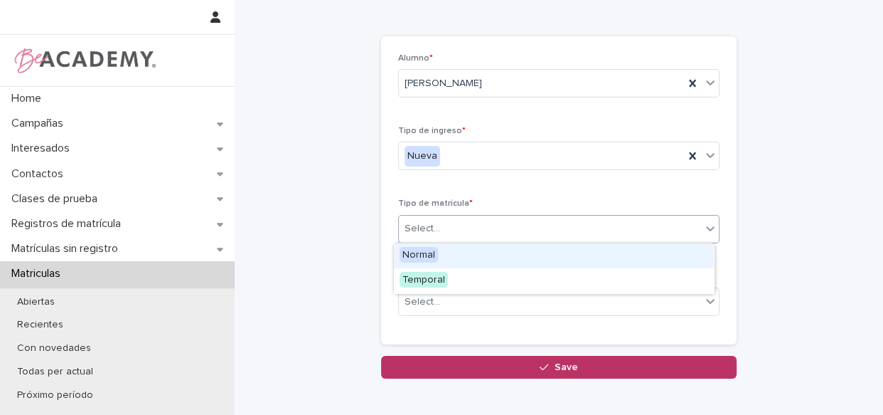
click at [459, 230] on div "Select..." at bounding box center [550, 228] width 302 height 23
click at [455, 252] on div "Normal" at bounding box center [554, 255] width 320 height 25
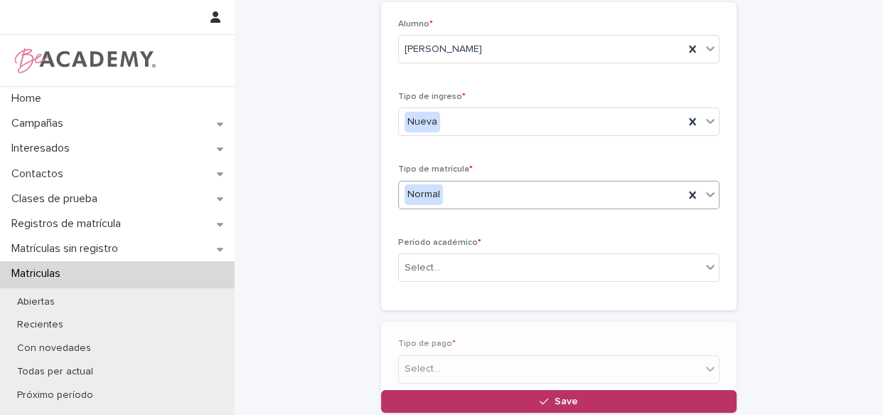
scroll to position [96, 0]
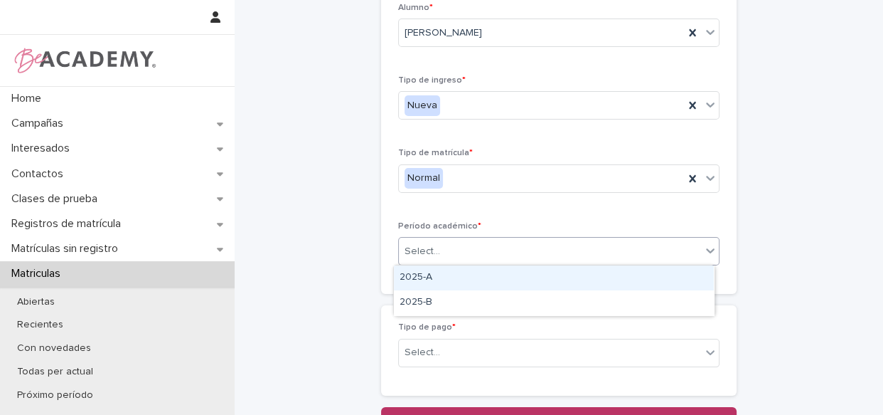
click at [467, 256] on div "Select..." at bounding box center [550, 251] width 302 height 23
click at [470, 277] on div "2025-A" at bounding box center [554, 277] width 320 height 25
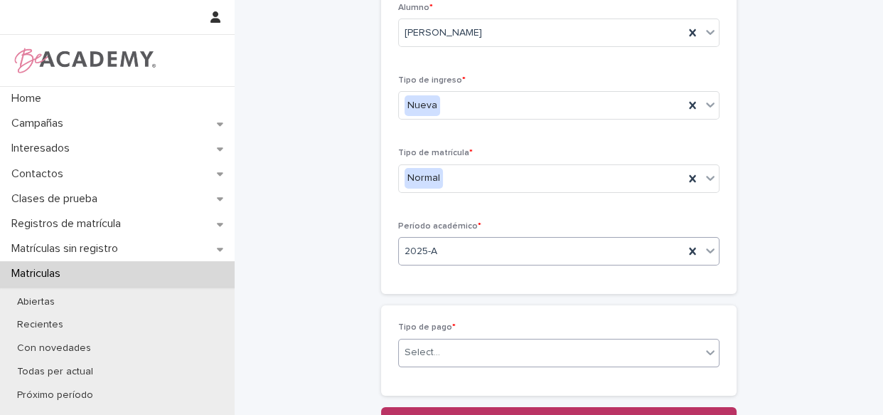
click at [455, 354] on div "Select..." at bounding box center [550, 352] width 302 height 23
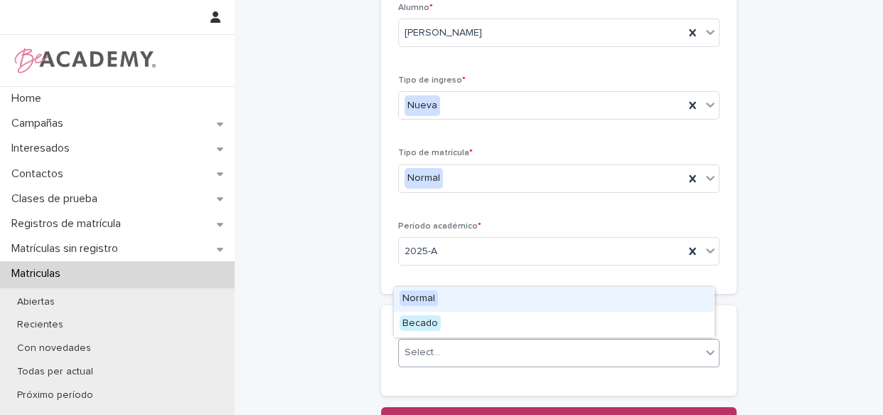
click at [459, 299] on div "Normal" at bounding box center [554, 299] width 320 height 25
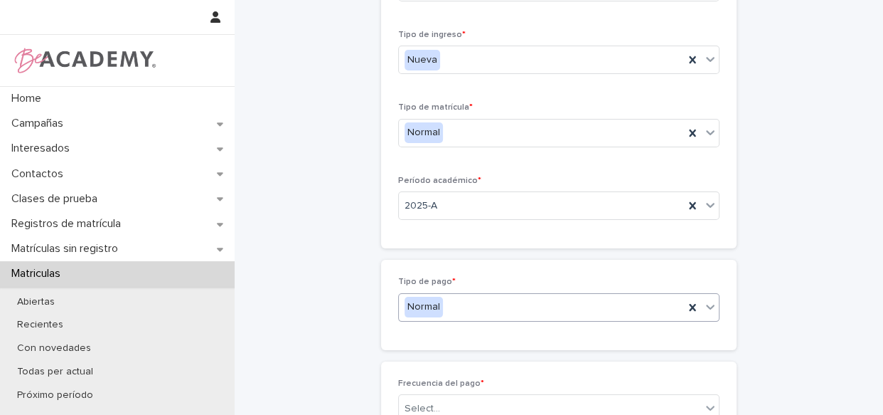
scroll to position [147, 0]
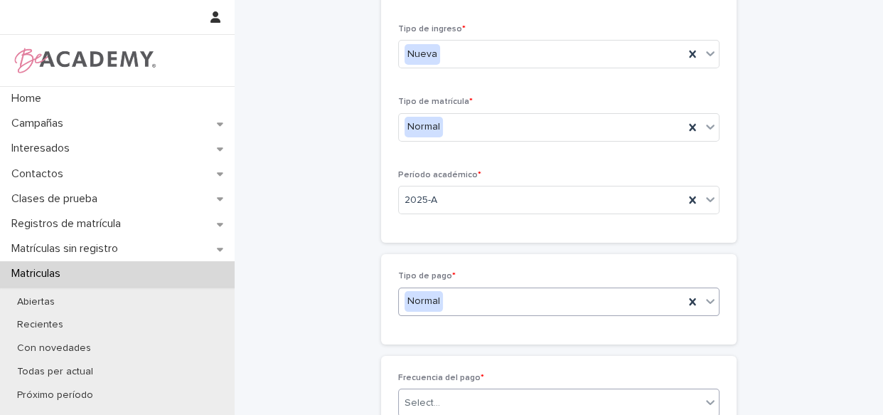
click at [466, 392] on div "Select..." at bounding box center [550, 402] width 302 height 23
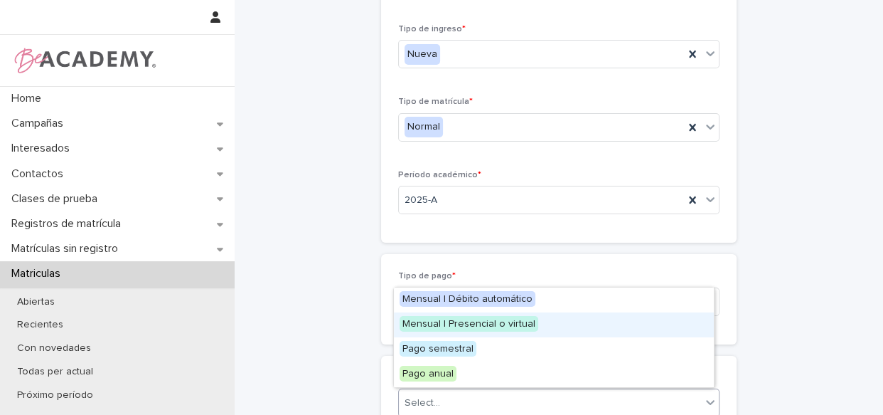
click at [473, 326] on span "Mensual | Presencial o virtual" at bounding box center [469, 324] width 139 height 16
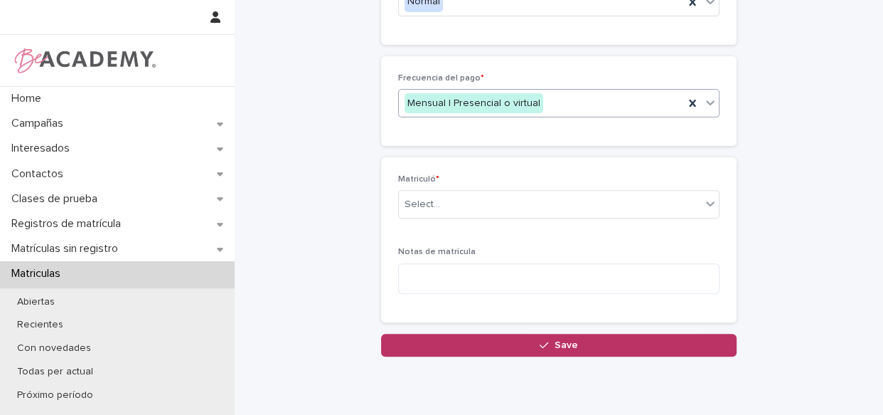
scroll to position [476, 0]
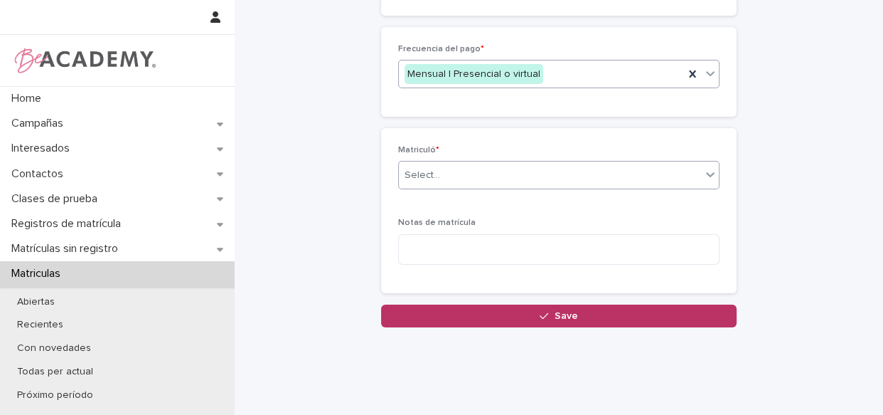
click at [553, 178] on div "Select..." at bounding box center [550, 175] width 302 height 23
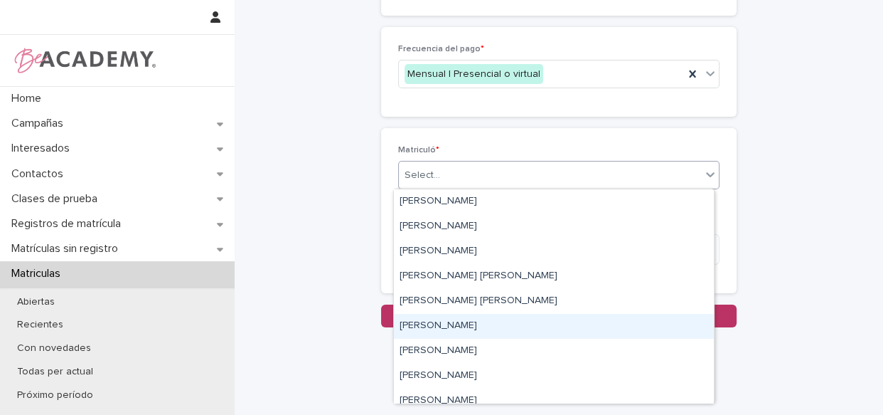
click at [504, 322] on div "Lizeth Gonzalez Mejia" at bounding box center [554, 326] width 320 height 25
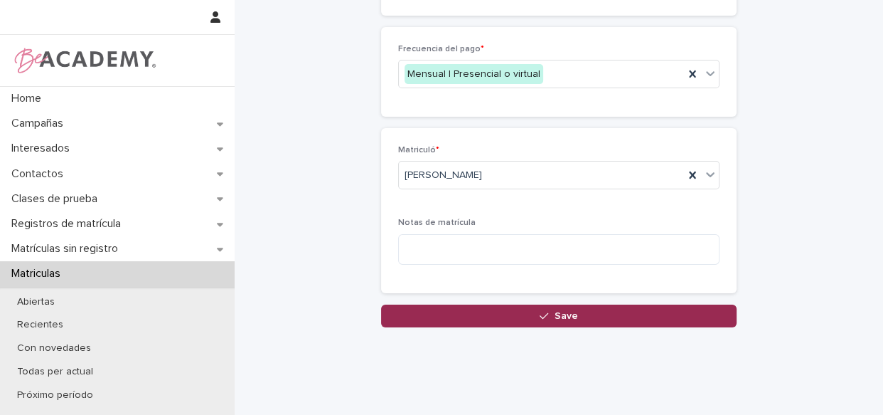
click at [529, 309] on button "Save" at bounding box center [559, 315] width 356 height 23
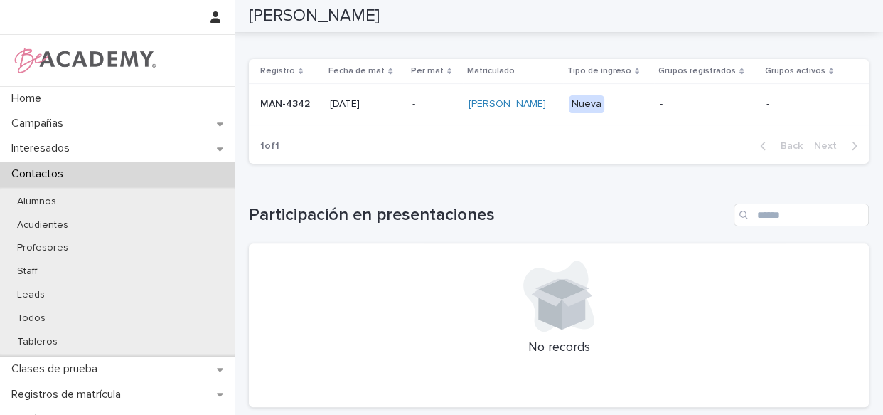
scroll to position [149, 0]
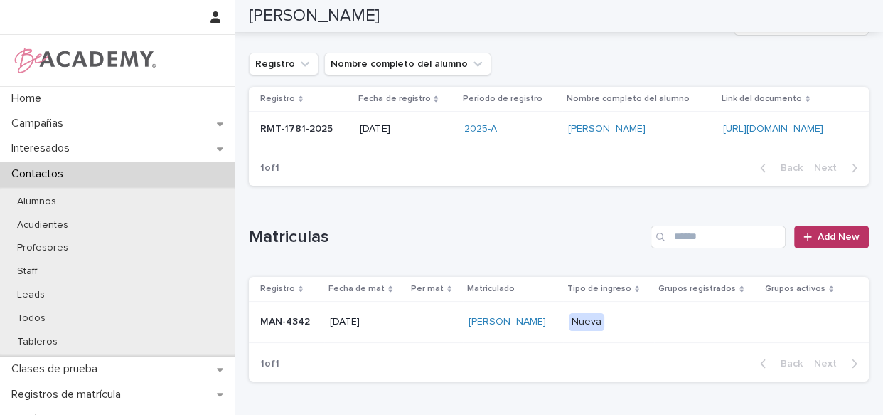
click at [558, 334] on div "Victoria Restrepo Gutierrez" at bounding box center [514, 321] width 90 height 23
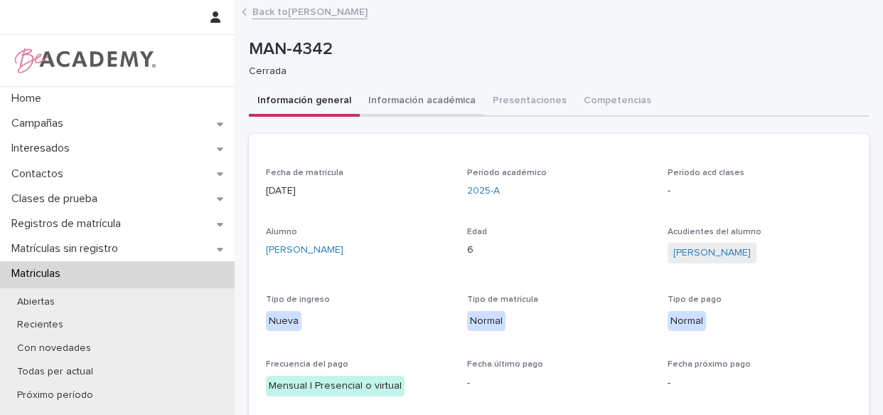
click at [400, 101] on button "Información académica" at bounding box center [422, 102] width 124 height 30
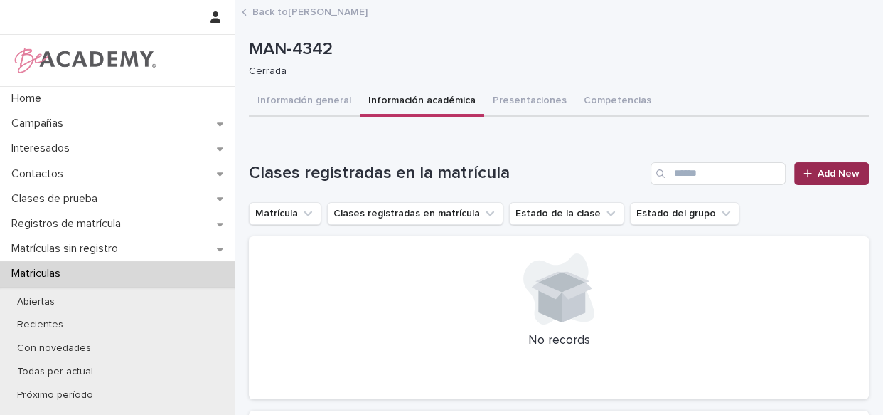
click at [804, 171] on icon at bounding box center [808, 174] width 9 height 10
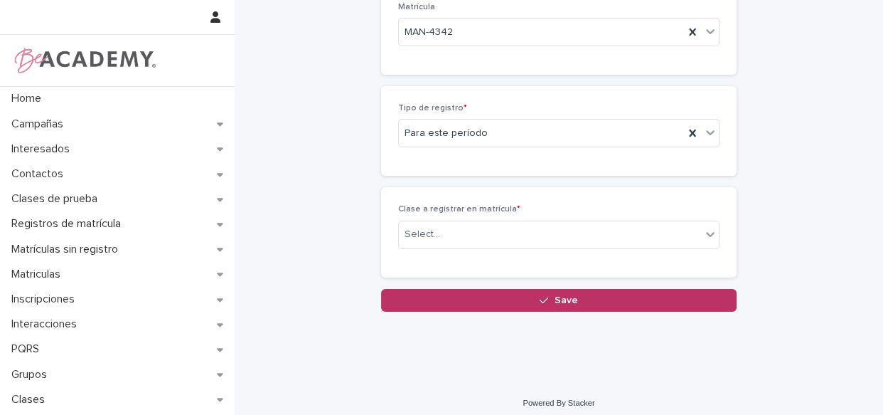
scroll to position [99, 0]
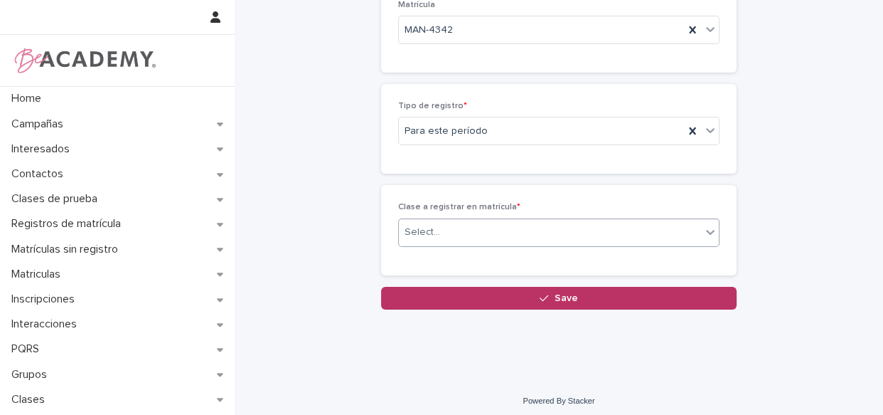
click at [550, 231] on div "Select..." at bounding box center [550, 231] width 302 height 23
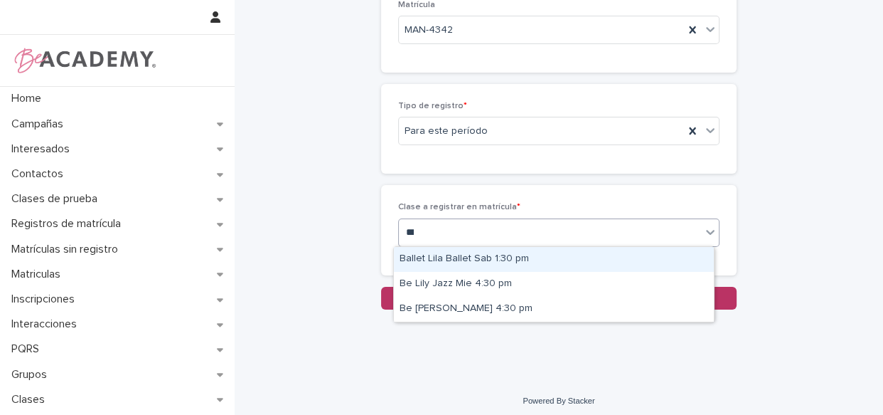
type input "****"
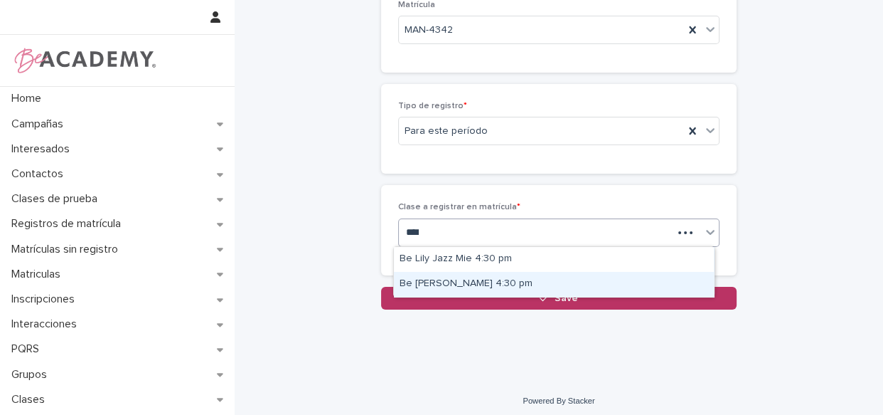
click at [501, 280] on div "Be [PERSON_NAME] 4:30 pm" at bounding box center [554, 284] width 320 height 25
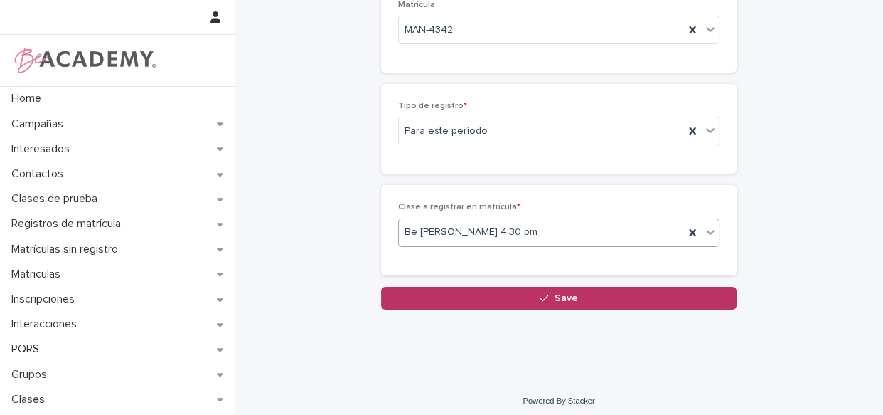
click at [548, 291] on button "Save" at bounding box center [559, 298] width 356 height 23
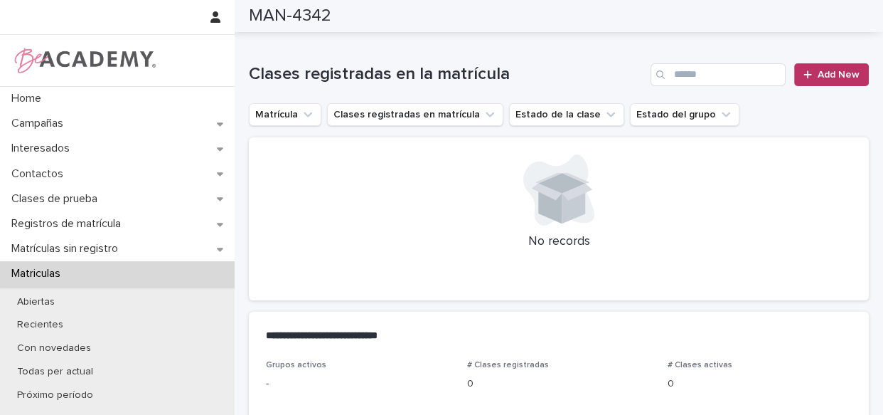
scroll to position [100, 0]
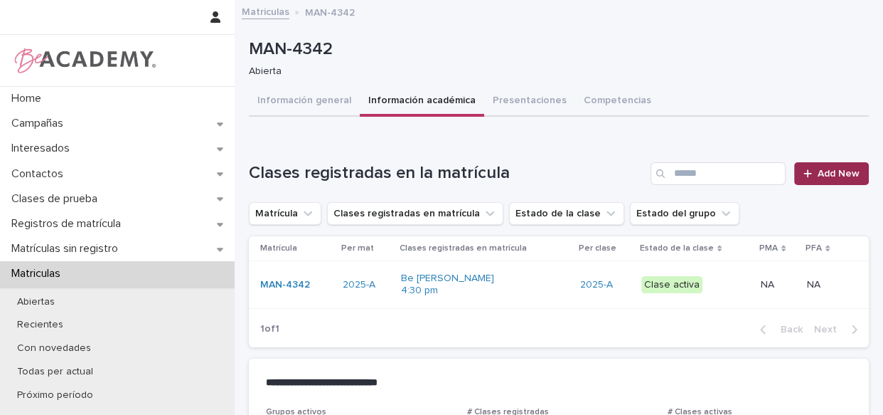
click at [805, 169] on div at bounding box center [811, 174] width 14 height 10
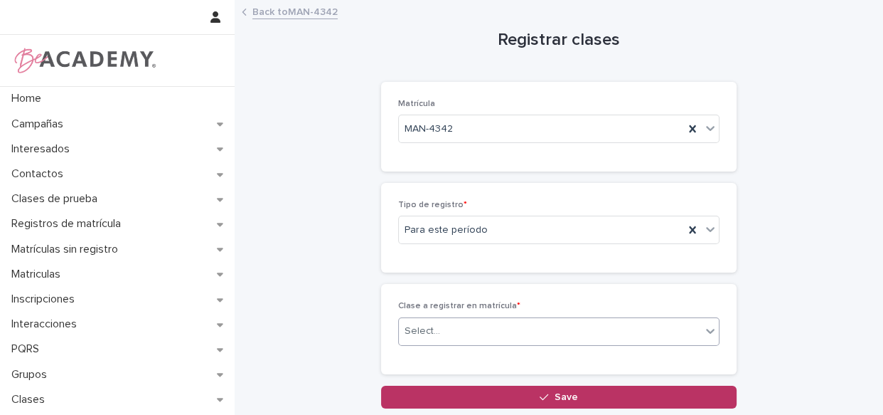
click at [486, 324] on div "Select..." at bounding box center [550, 330] width 302 height 23
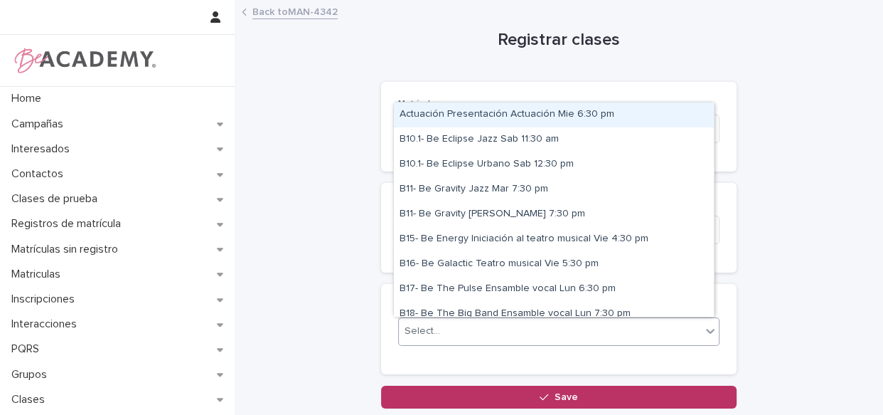
type input "*"
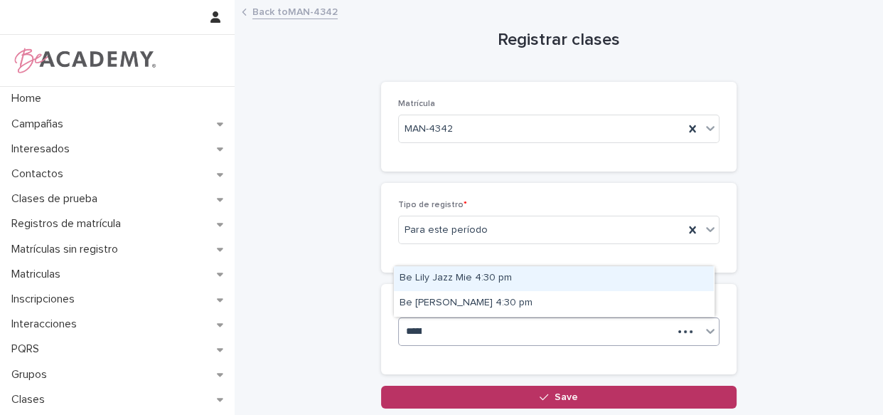
type input "*******"
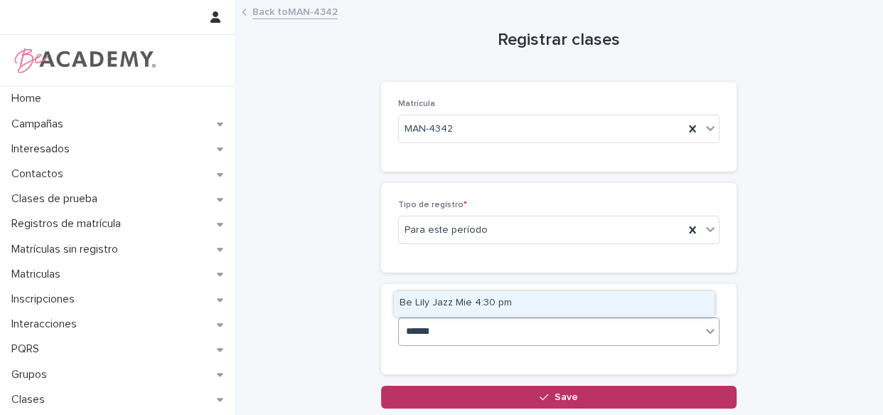
click at [472, 302] on div "Be Lily Jazz Mie 4:30 pm" at bounding box center [554, 303] width 320 height 25
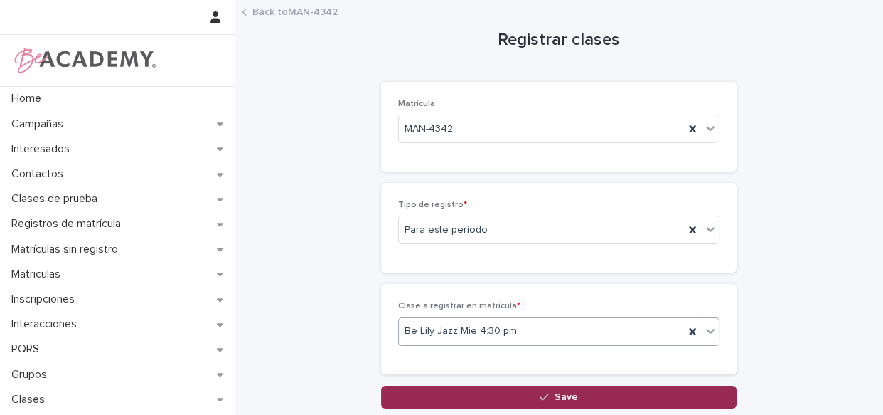
click at [510, 393] on button "Save" at bounding box center [559, 396] width 356 height 23
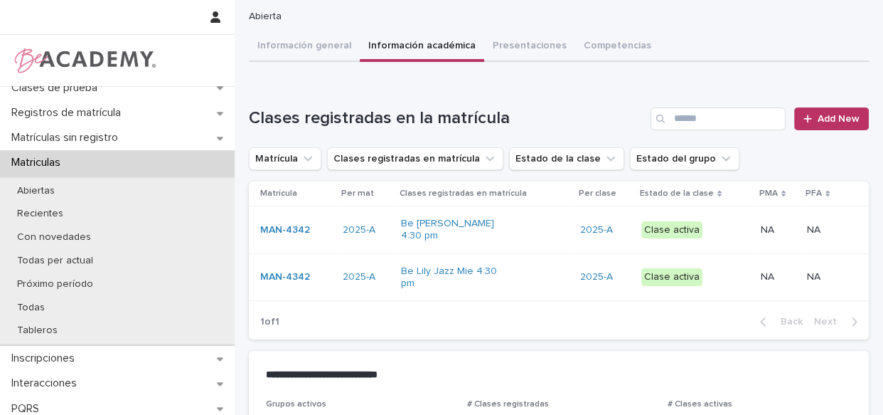
scroll to position [109, 0]
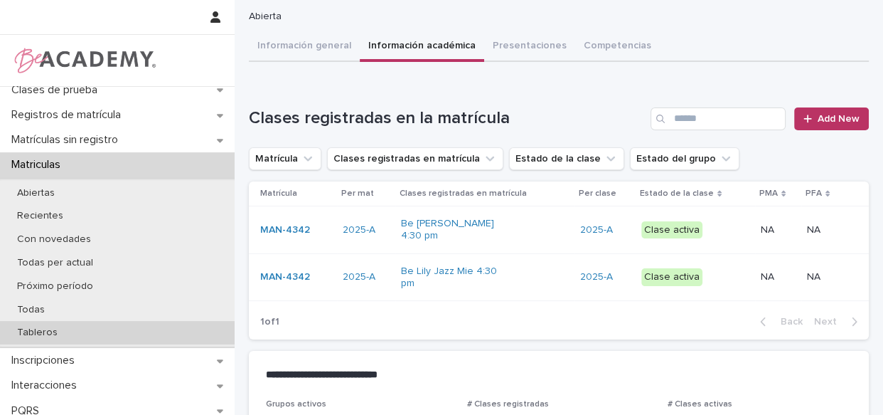
click at [47, 328] on p "Tableros" at bounding box center [37, 332] width 63 height 12
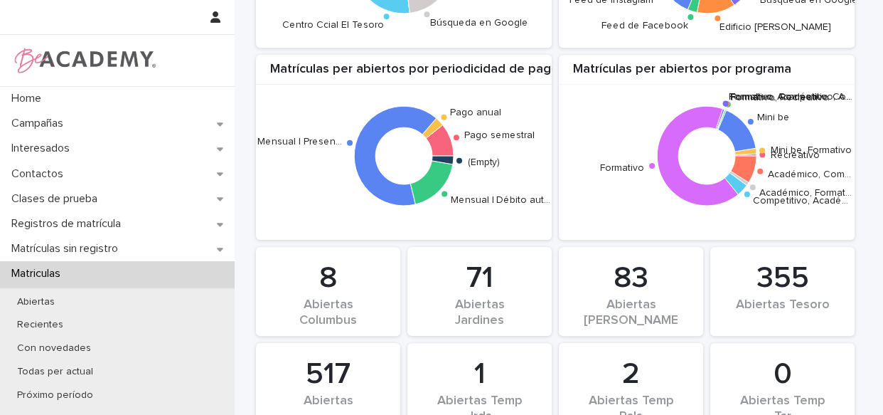
scroll to position [1451, 0]
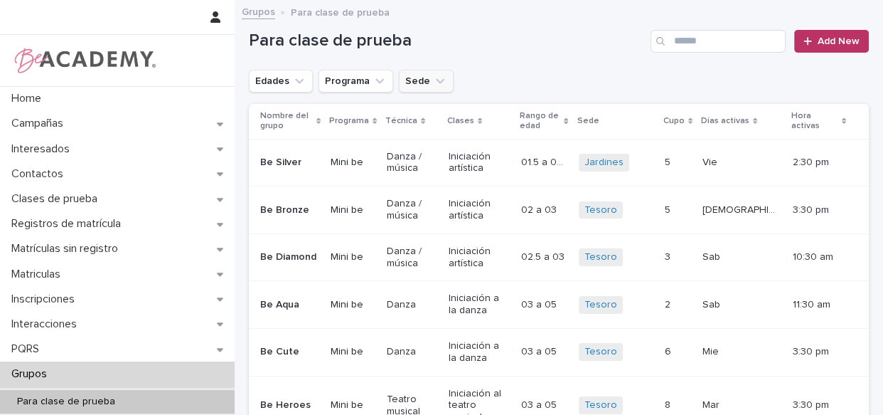
click at [435, 77] on icon "Sede" at bounding box center [440, 81] width 14 height 14
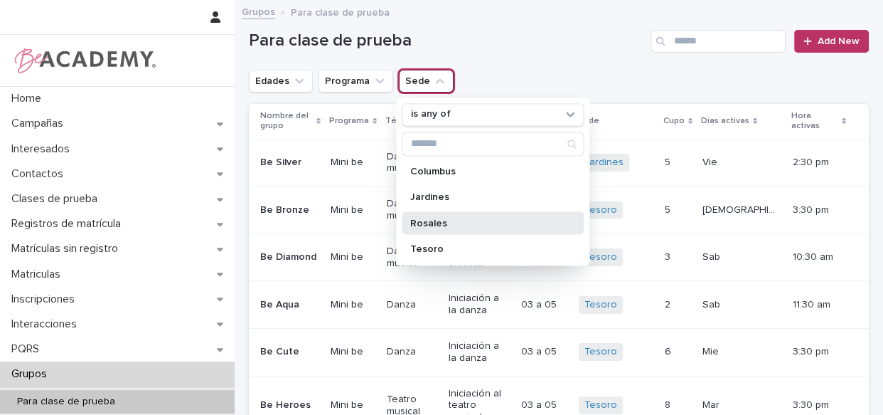
click at [456, 228] on div "Rosales" at bounding box center [493, 222] width 182 height 23
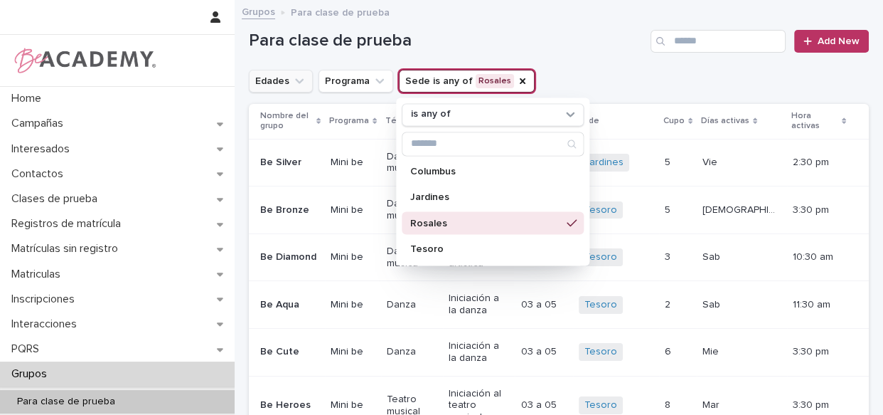
click at [283, 87] on button "Edades" at bounding box center [281, 81] width 64 height 23
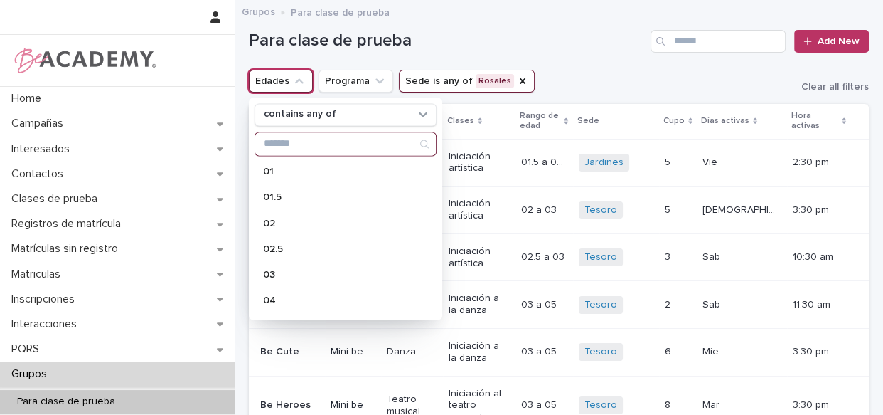
click at [293, 82] on icon "Edades" at bounding box center [299, 81] width 14 height 14
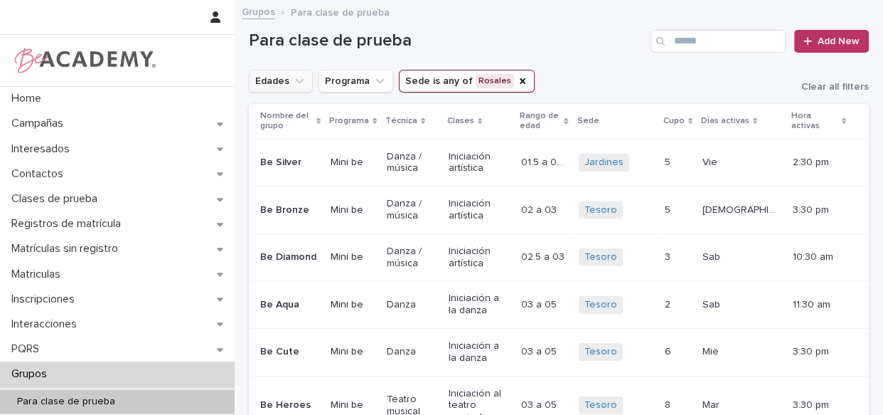
click at [289, 82] on button "Edades" at bounding box center [281, 81] width 64 height 23
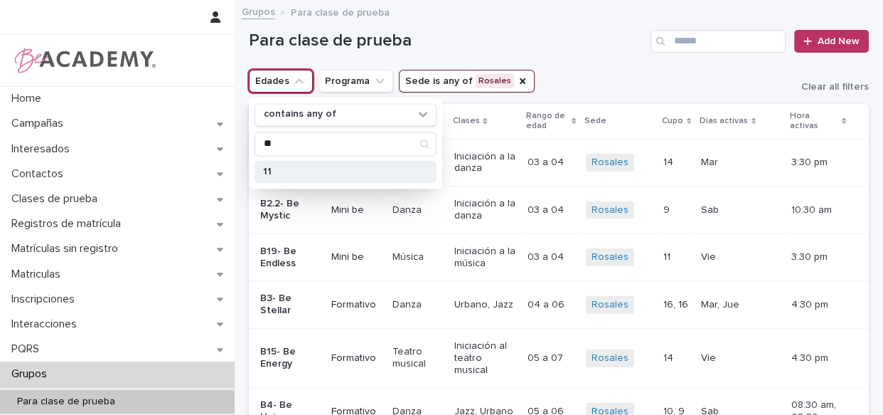
type input "**"
drag, startPoint x: 288, startPoint y: 166, endPoint x: 385, endPoint y: 110, distance: 112.1
click at [287, 166] on p "11" at bounding box center [338, 171] width 151 height 10
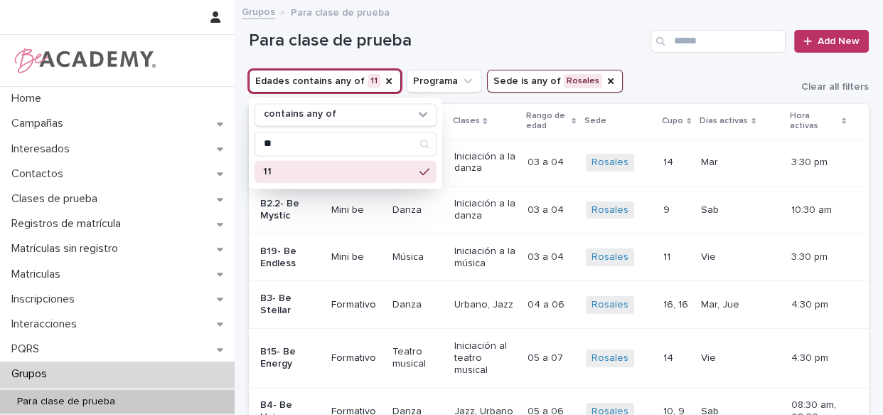
click at [538, 31] on h1 "Para clase de prueba" at bounding box center [447, 41] width 396 height 21
